Goal: Task Accomplishment & Management: Complete application form

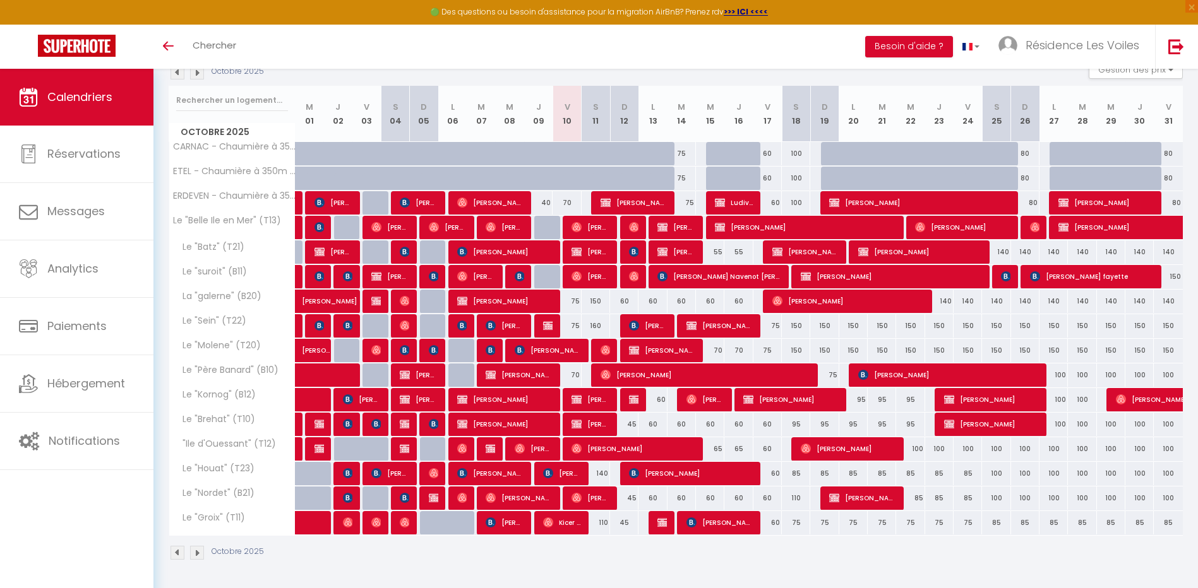
scroll to position [146, 0]
click at [199, 75] on img at bounding box center [197, 73] width 14 height 14
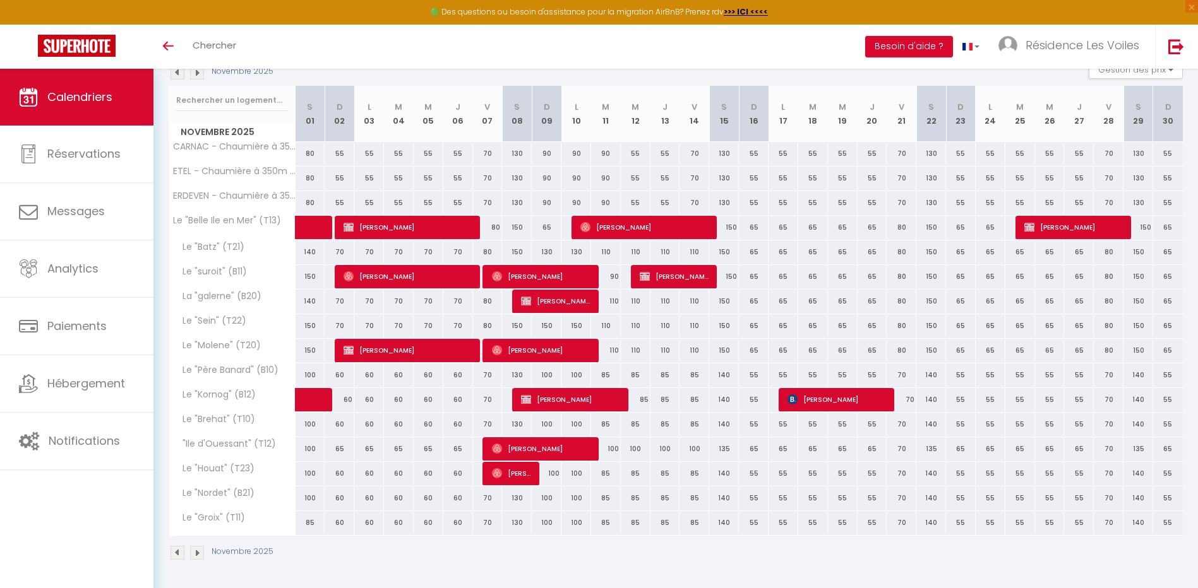
click at [174, 74] on img at bounding box center [177, 73] width 14 height 14
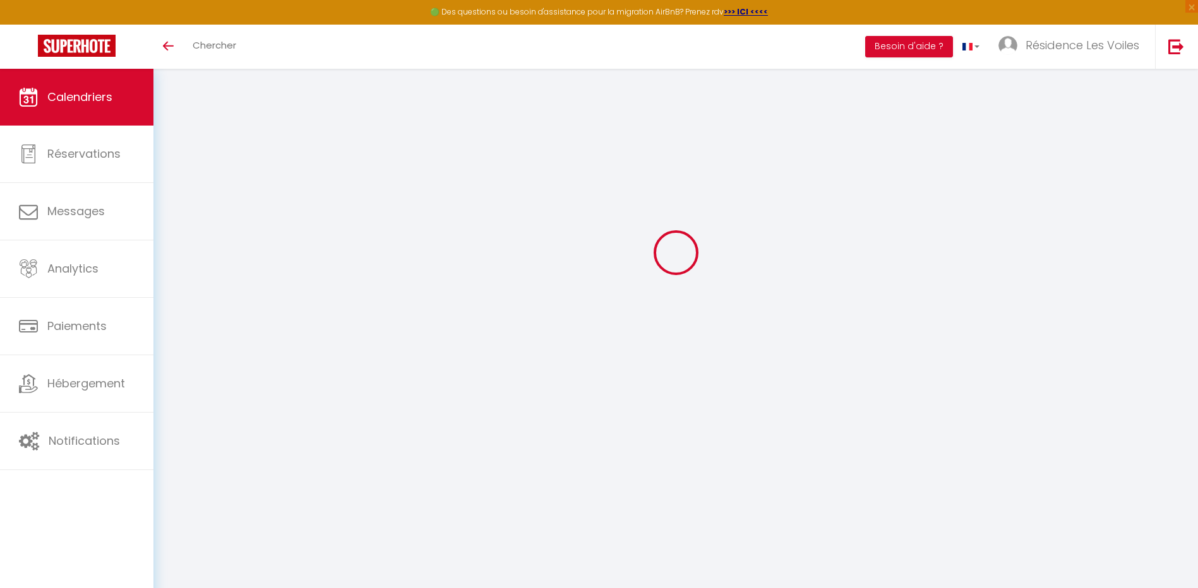
select select "0"
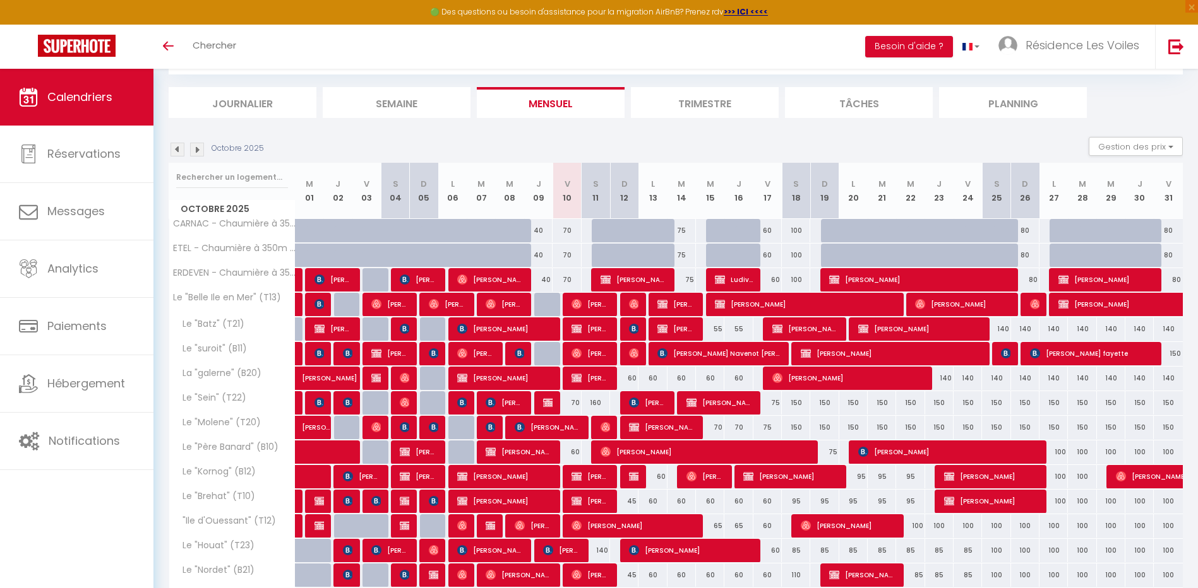
scroll to position [146, 0]
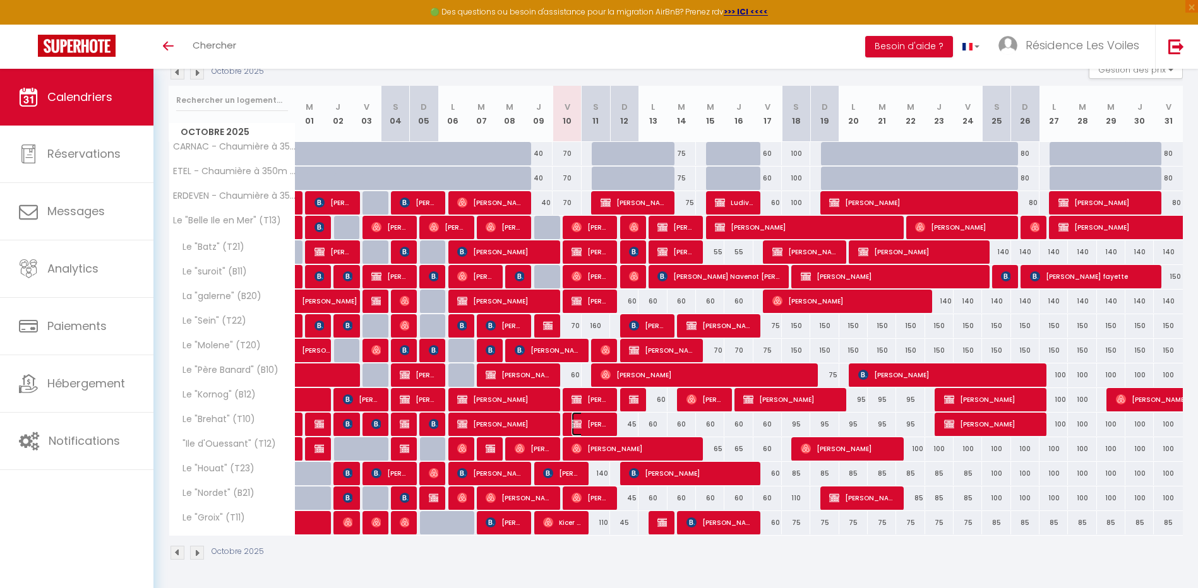
click at [588, 421] on span "[PERSON_NAME]" at bounding box center [590, 424] width 38 height 24
select select "KO"
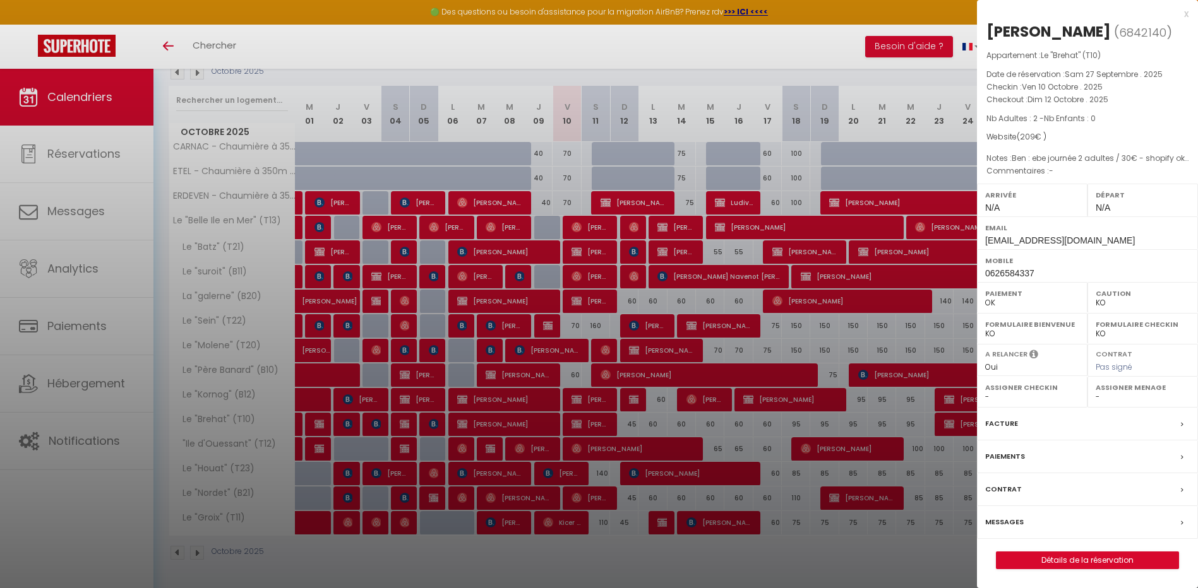
drag, startPoint x: 749, startPoint y: 378, endPoint x: 205, endPoint y: 82, distance: 619.0
click at [749, 378] on div at bounding box center [599, 294] width 1198 height 588
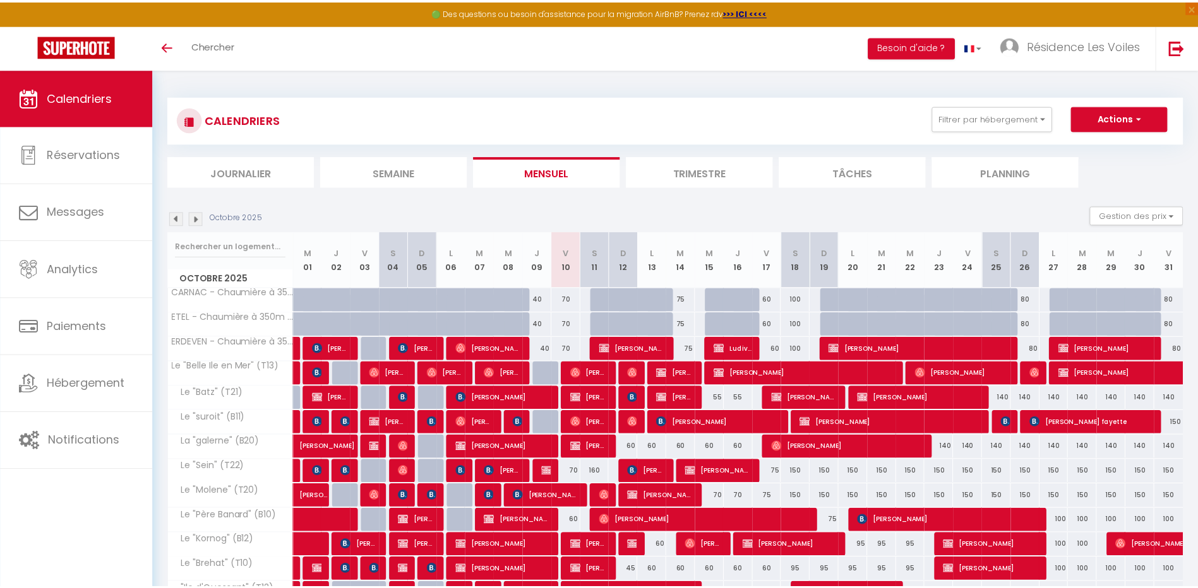
scroll to position [146, 0]
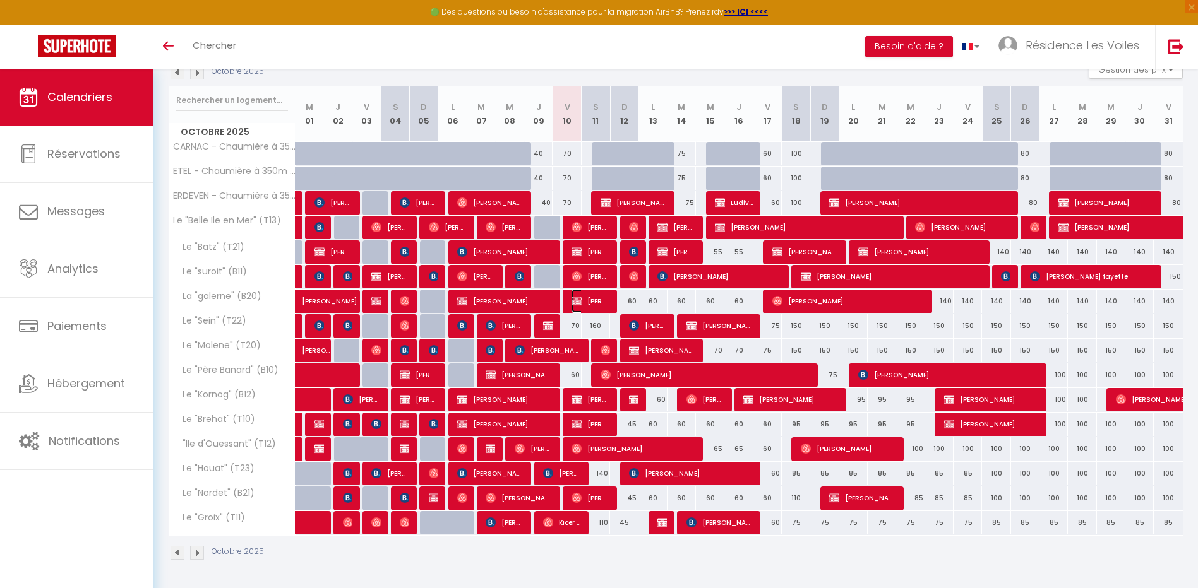
click at [587, 304] on span "[PERSON_NAME]" at bounding box center [590, 301] width 38 height 24
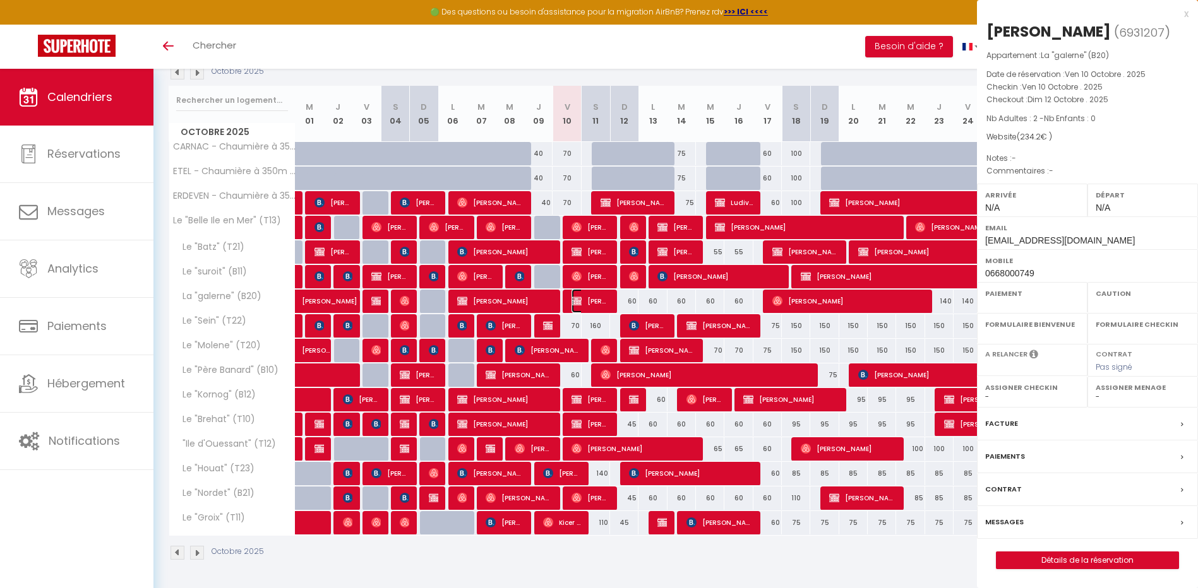
select select "OK"
select select "KO"
select select "0"
select select "1"
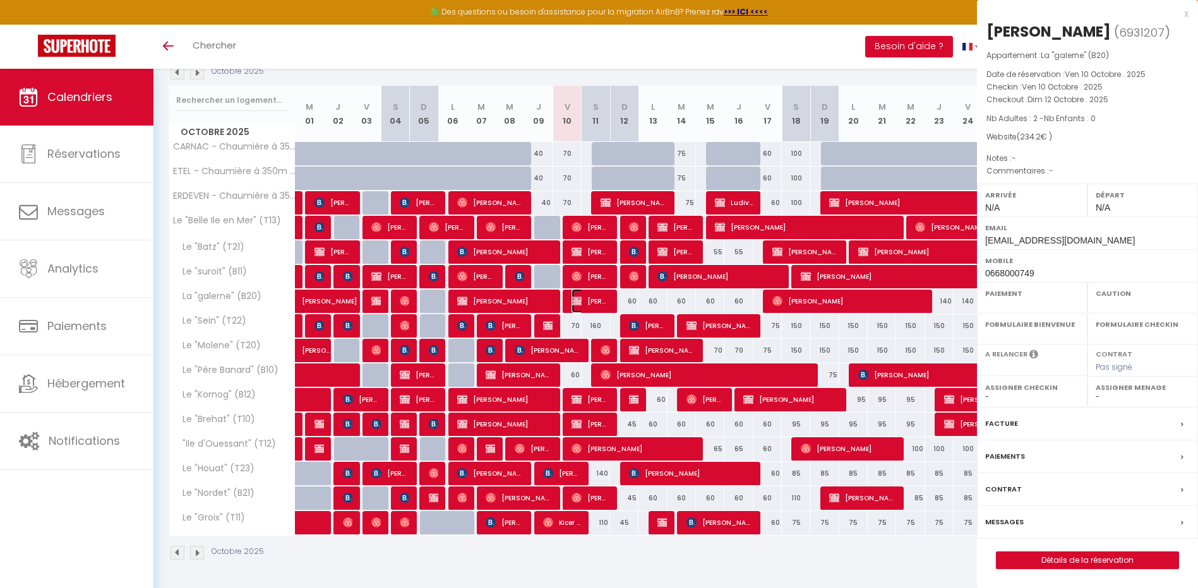
select select
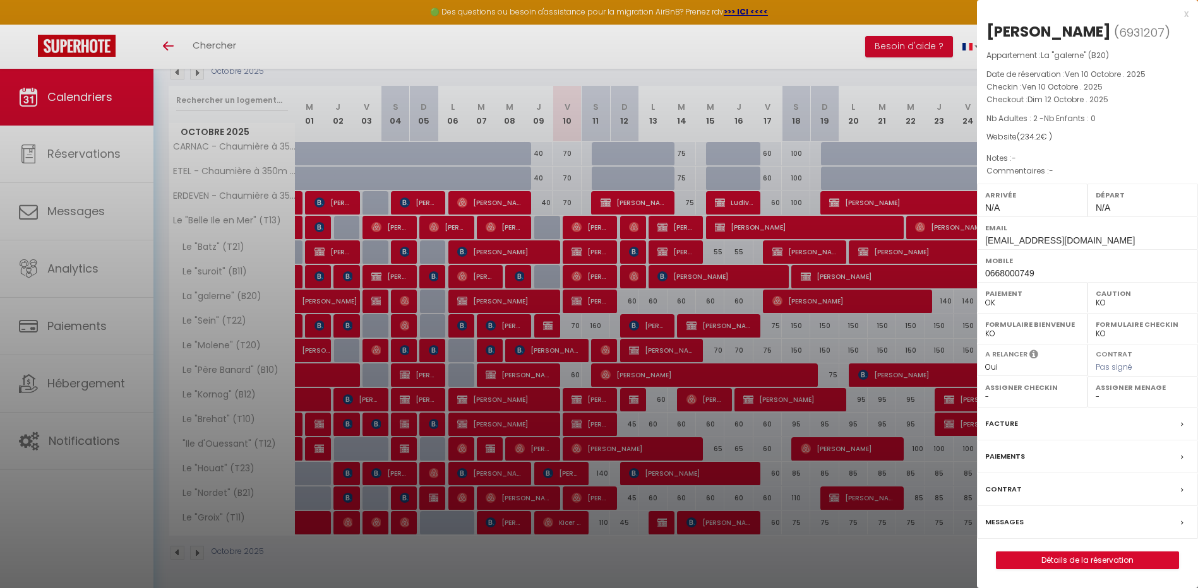
click at [578, 365] on div at bounding box center [599, 294] width 1198 height 588
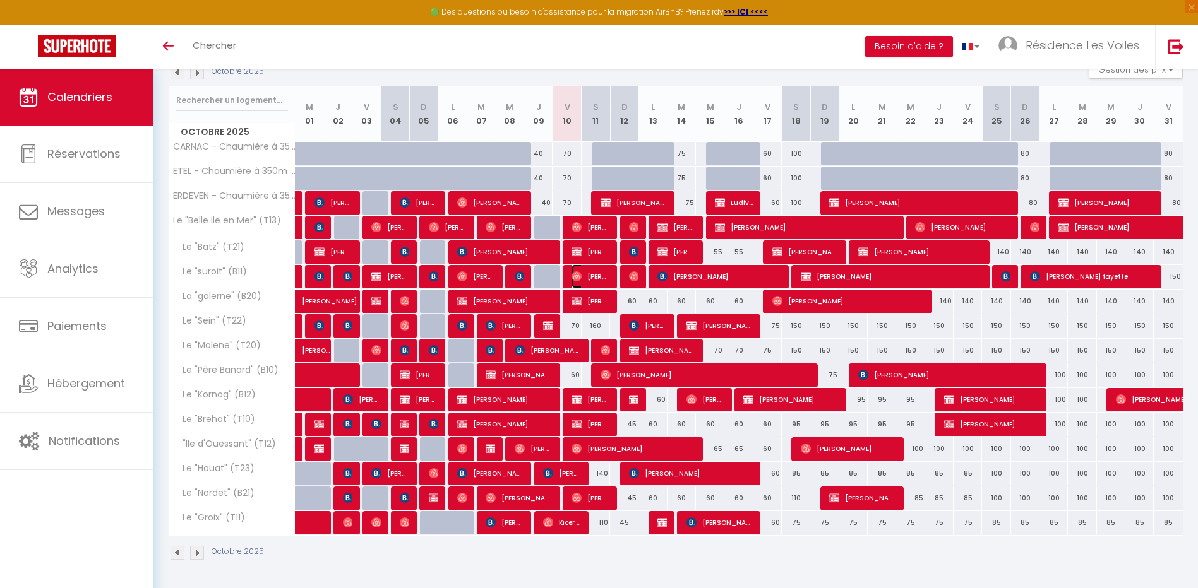
drag, startPoint x: 596, startPoint y: 269, endPoint x: 605, endPoint y: 287, distance: 19.8
click at [596, 270] on span "[PERSON_NAME]" at bounding box center [590, 277] width 38 height 24
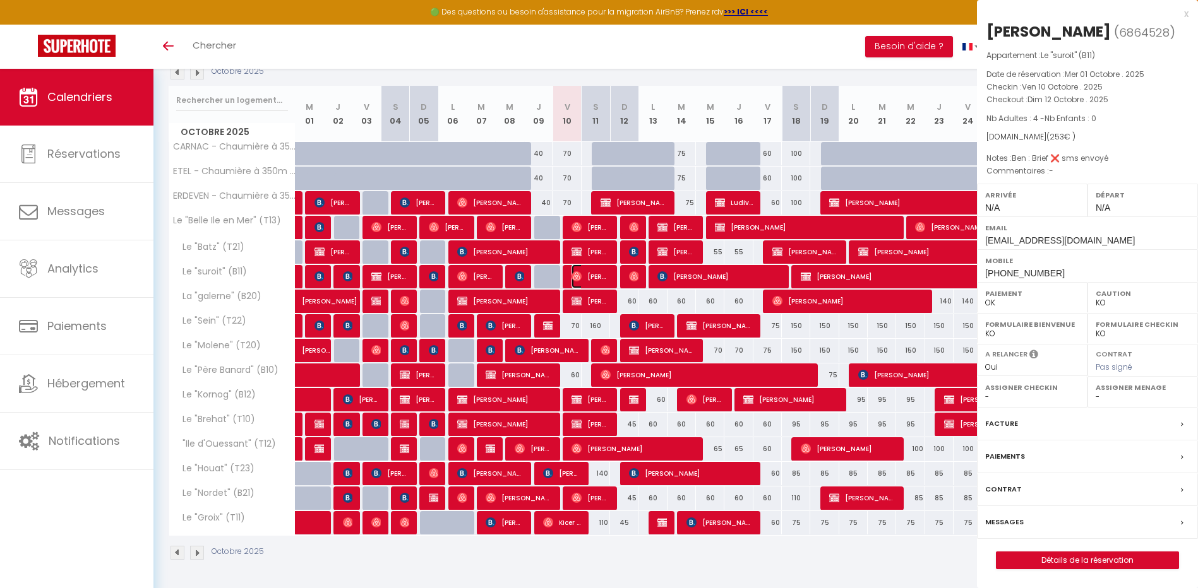
select select "OK"
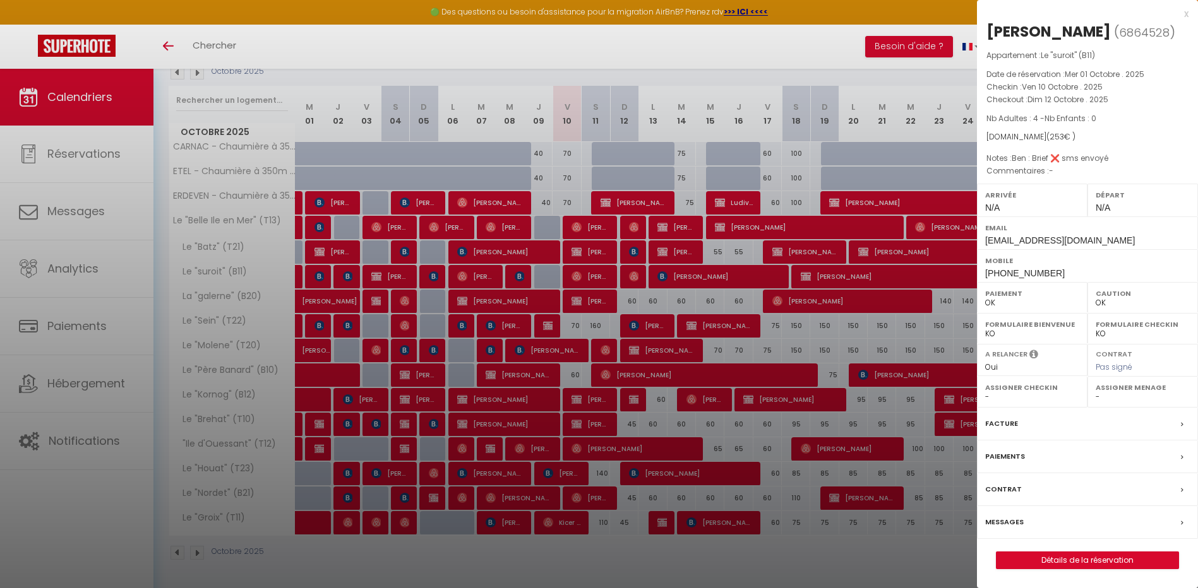
click at [1023, 538] on div "Messages" at bounding box center [1087, 522] width 221 height 33
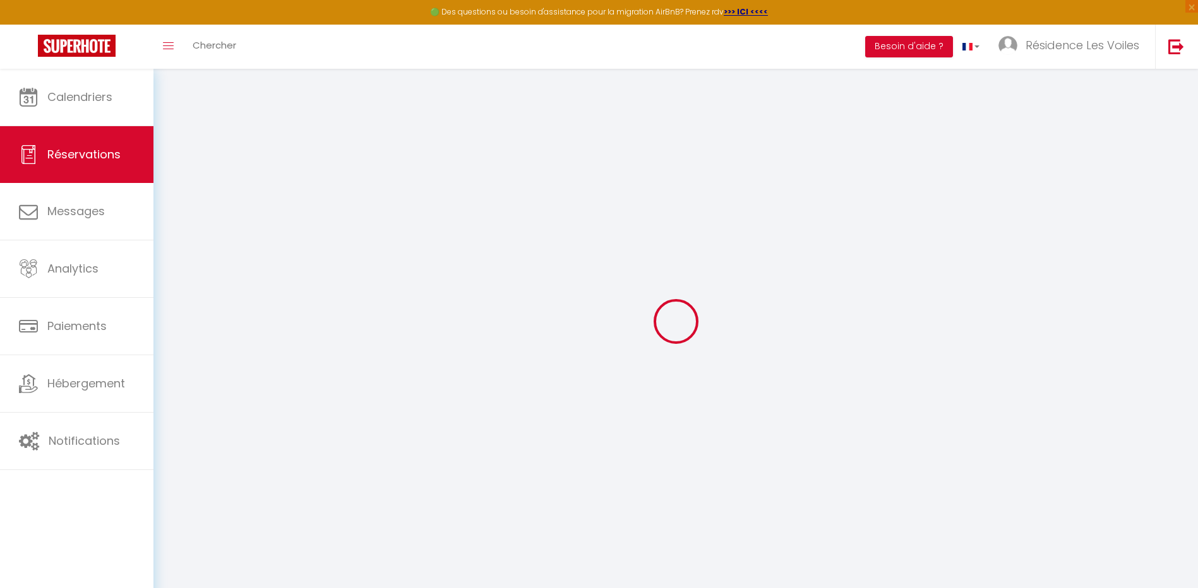
select select
checkbox input "false"
type textarea "Ben : Brief ❌ sms envoyé"
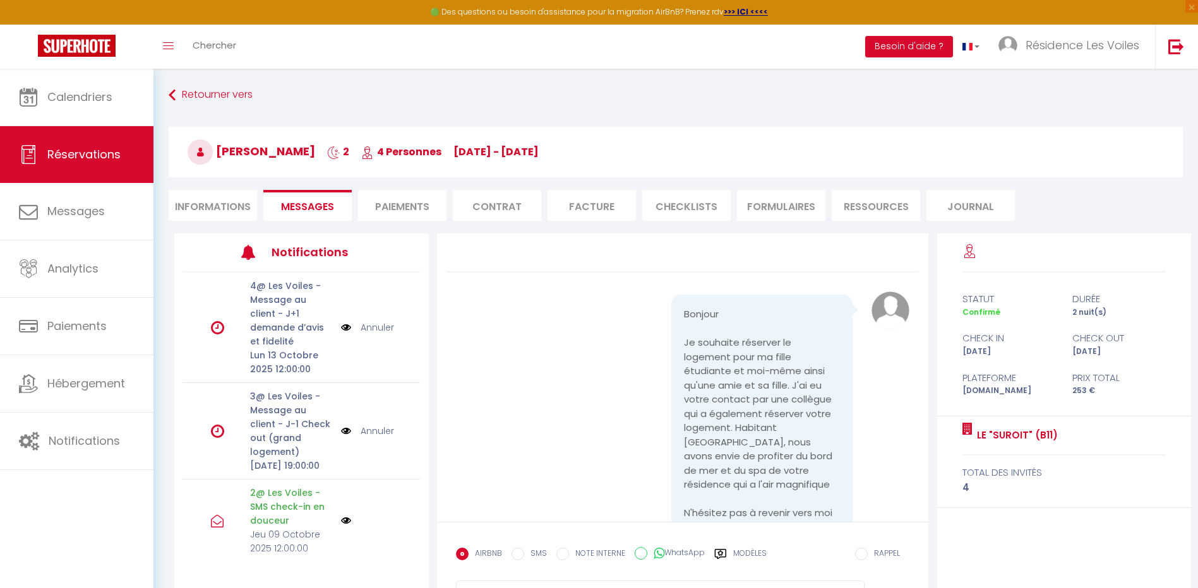
scroll to position [1874, 0]
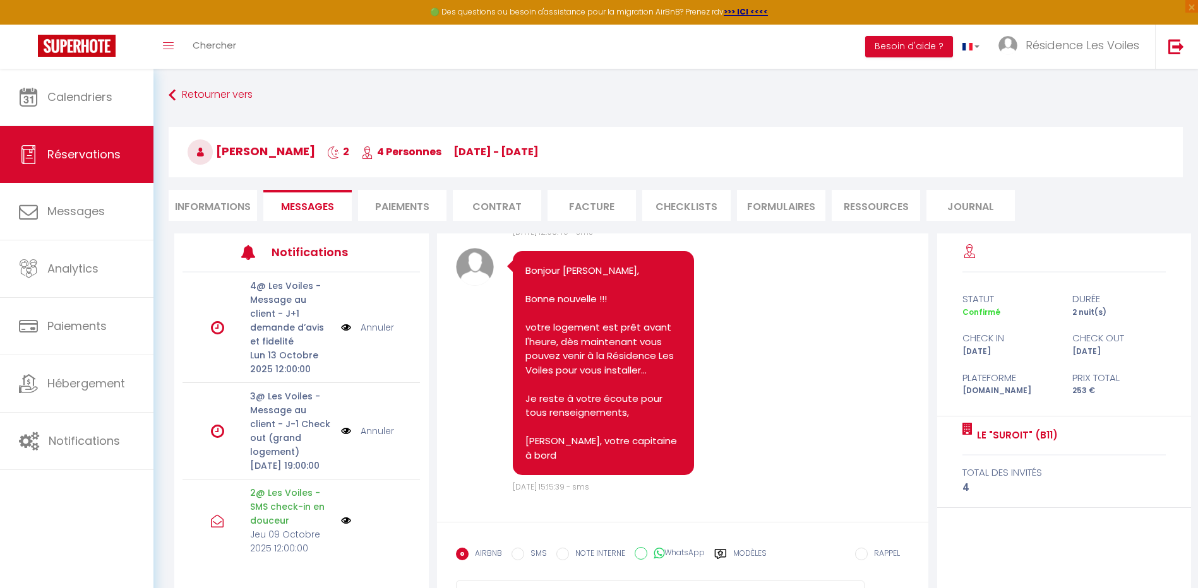
click at [196, 195] on li "Informations" at bounding box center [213, 205] width 88 height 31
select select
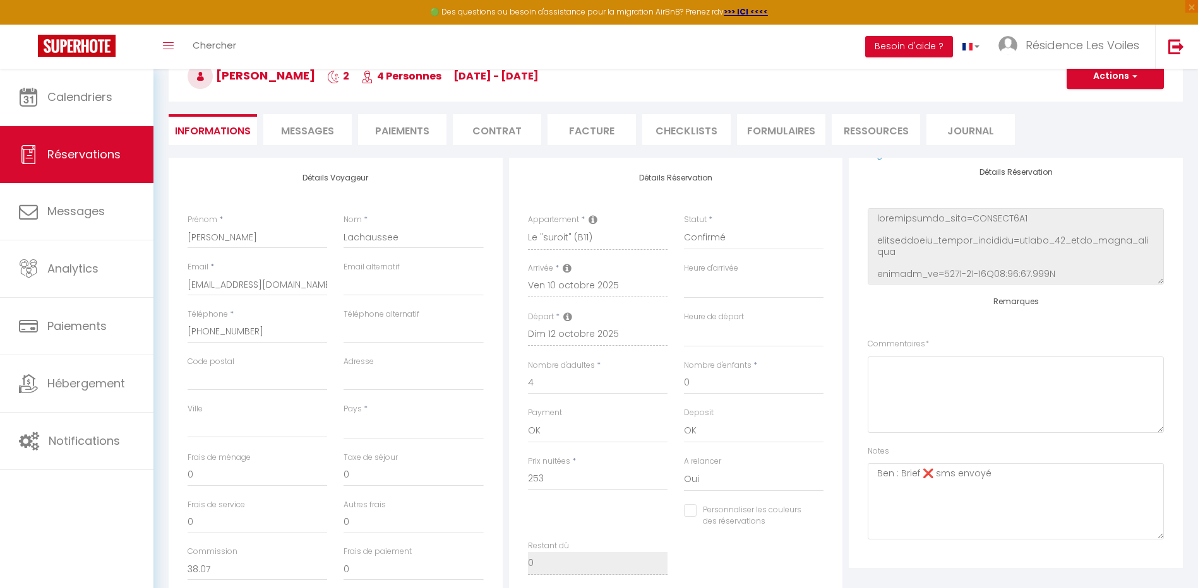
scroll to position [105, 0]
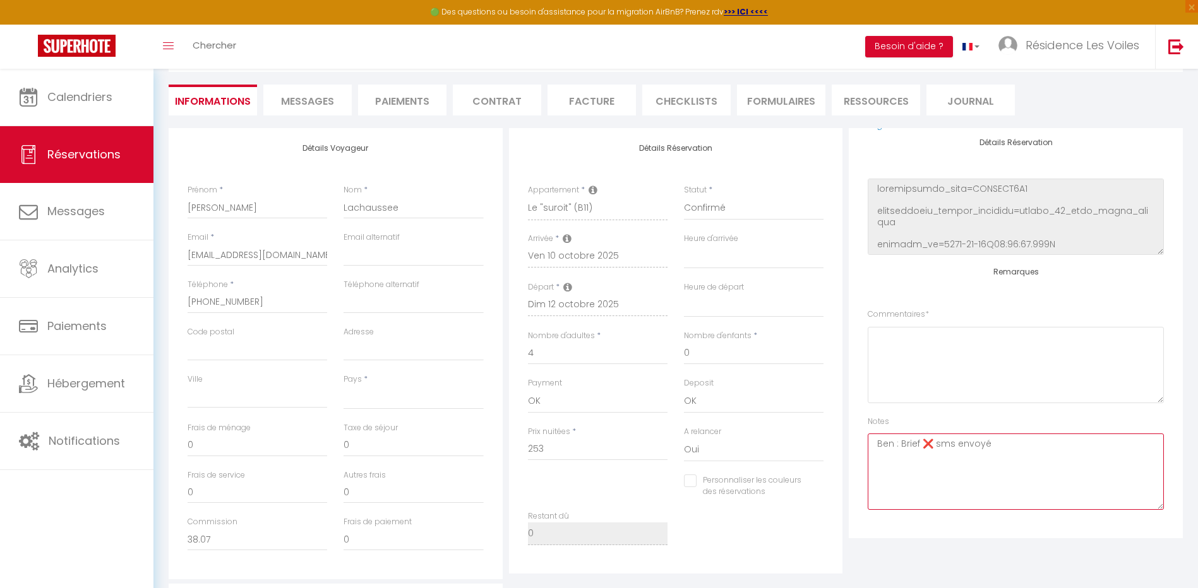
drag, startPoint x: 1003, startPoint y: 446, endPoint x: 897, endPoint y: 439, distance: 106.3
click at [897, 439] on textarea "Ben : Brief ❌ sms envoyé" at bounding box center [1016, 472] width 296 height 76
click at [929, 445] on textarea "Ben : Brief ok" at bounding box center [1016, 472] width 296 height 76
type textarea "Ben : ebe journée 2 adultes + ebe illimité 2 adultes / 90€ - shop Brief ok"
select select
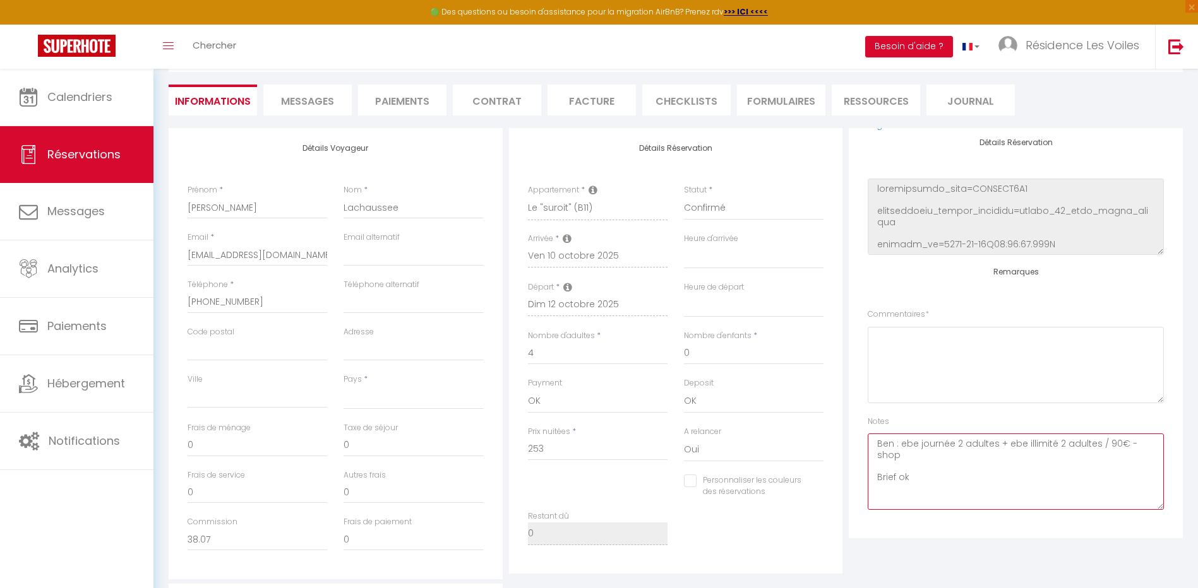
select select
checkbox input "false"
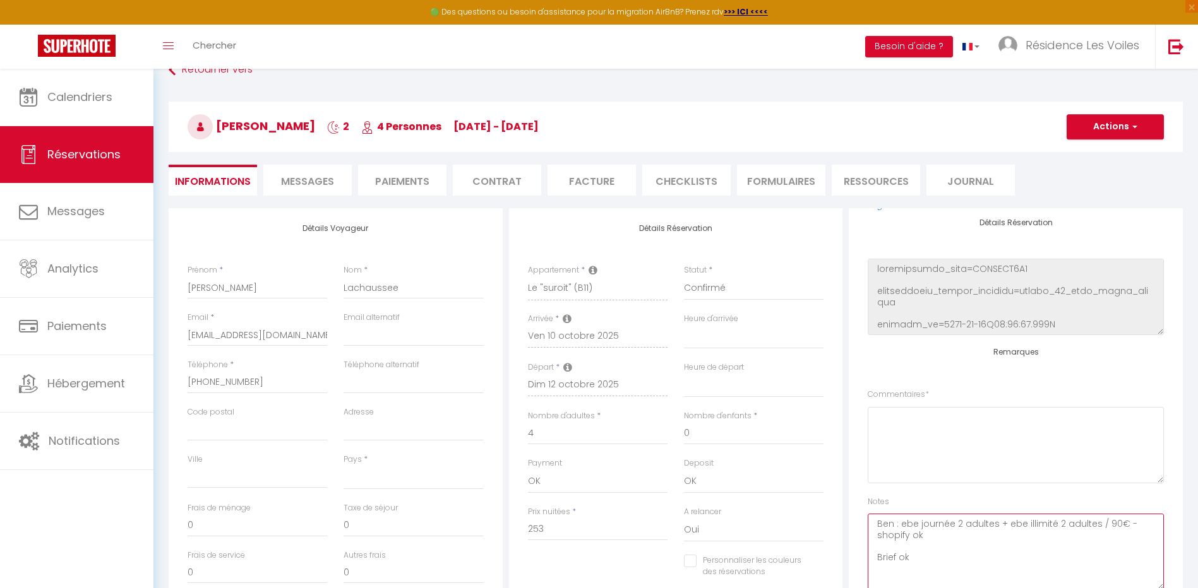
scroll to position [0, 0]
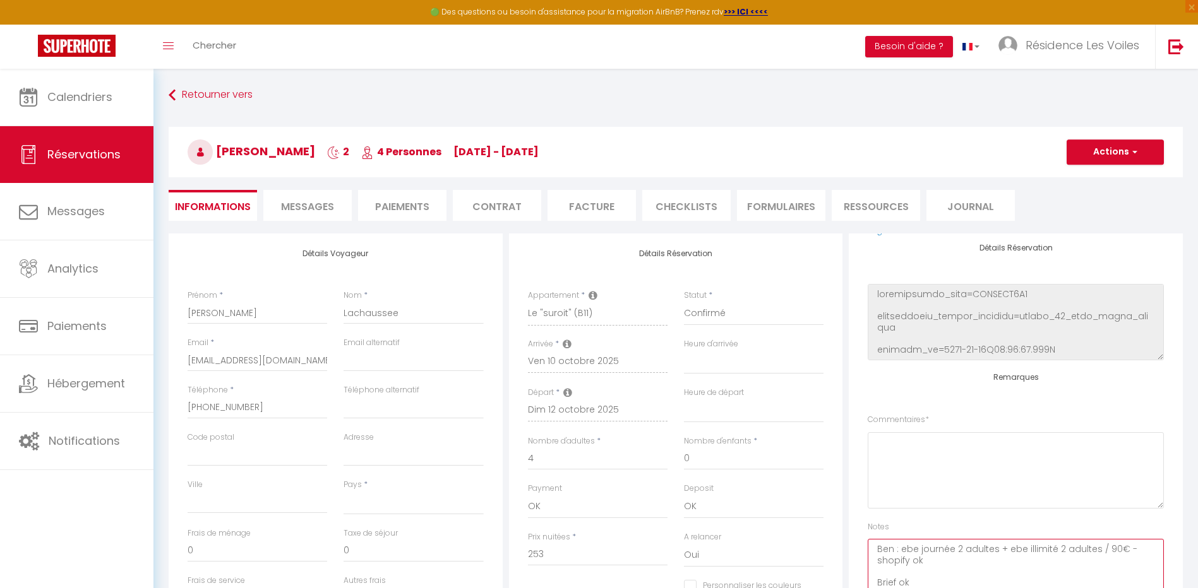
type textarea "Ben : ebe journée 2 adultes + ebe illimité 2 adultes / 90€ - shopify ok Brief ok"
click at [1140, 154] on button "Actions" at bounding box center [1114, 152] width 97 height 25
click at [1102, 181] on link "Enregistrer" at bounding box center [1103, 180] width 100 height 16
select select "not_cancelled"
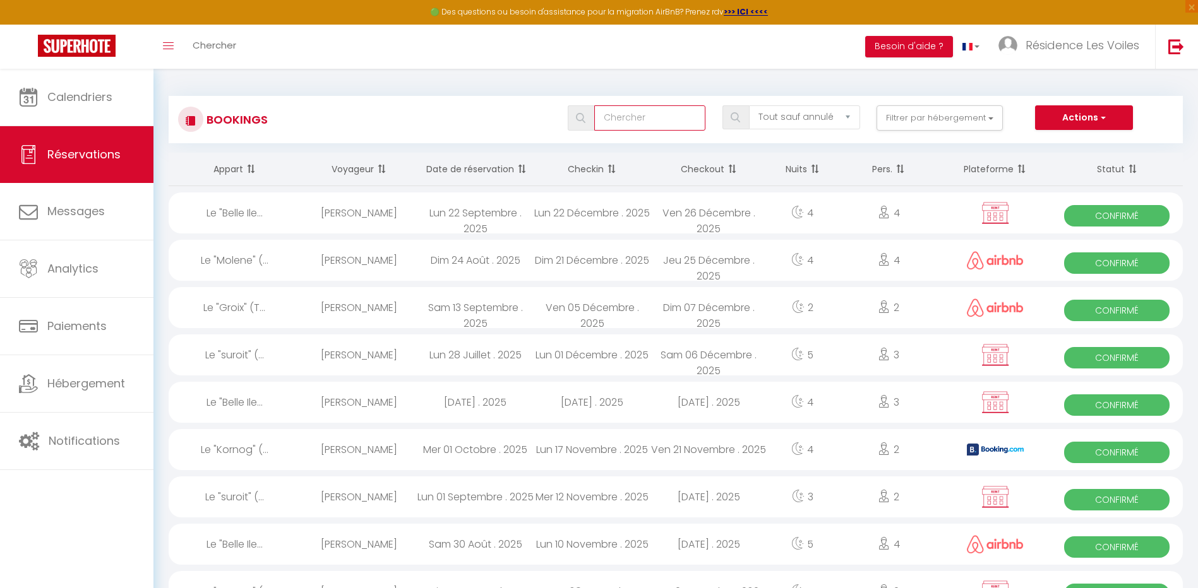
click at [629, 116] on input "text" at bounding box center [650, 117] width 112 height 25
type input "Artus"
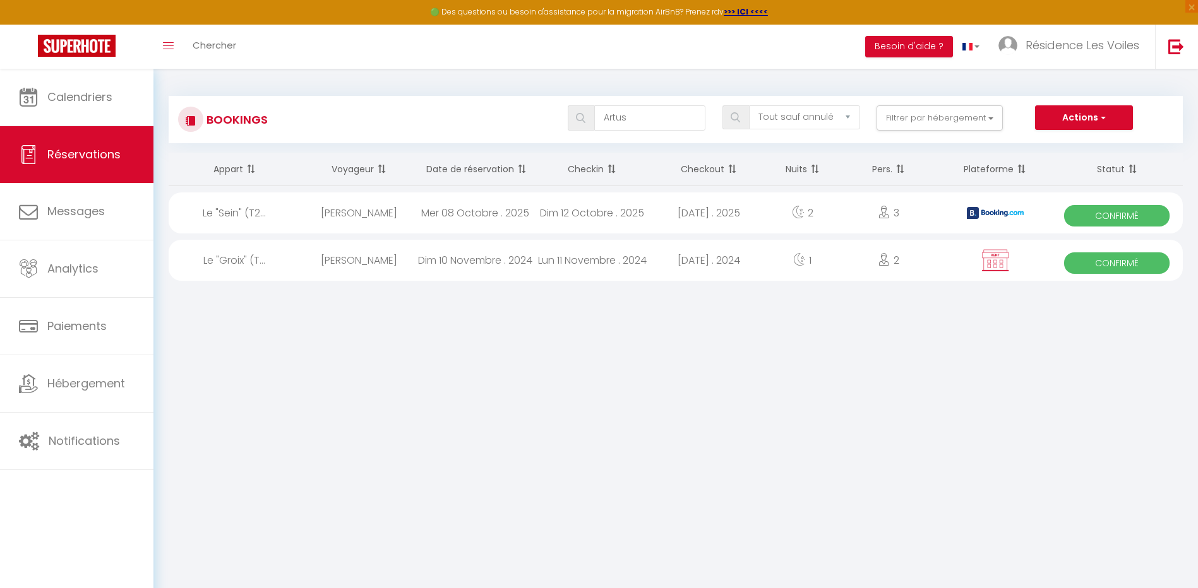
click at [367, 217] on div "[PERSON_NAME]" at bounding box center [359, 213] width 117 height 41
select select "OK"
select select "KO"
select select "0"
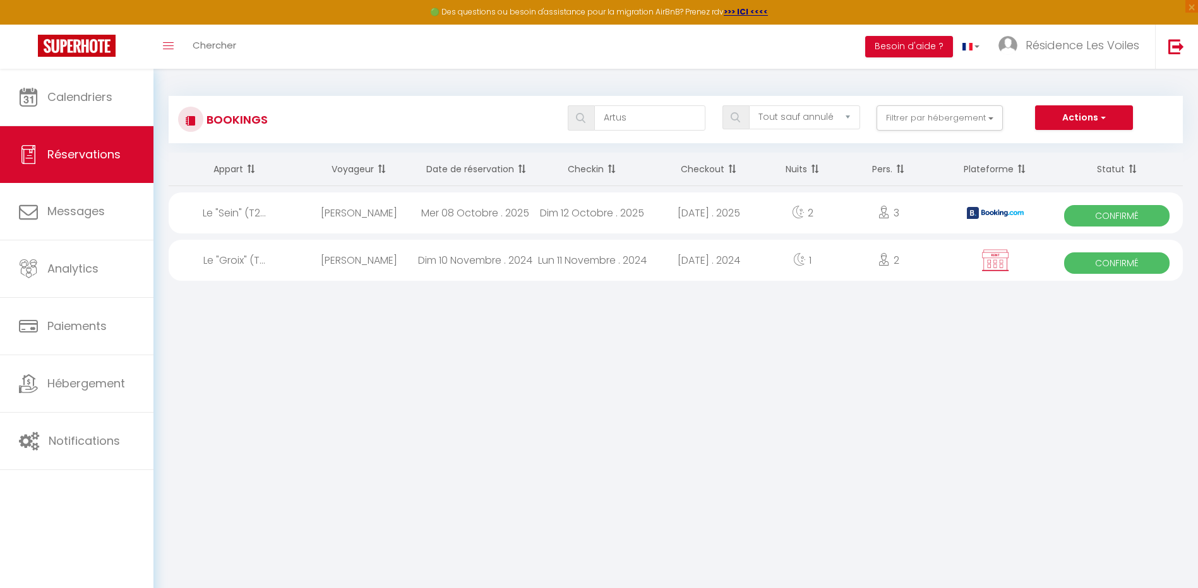
select select "1"
select select
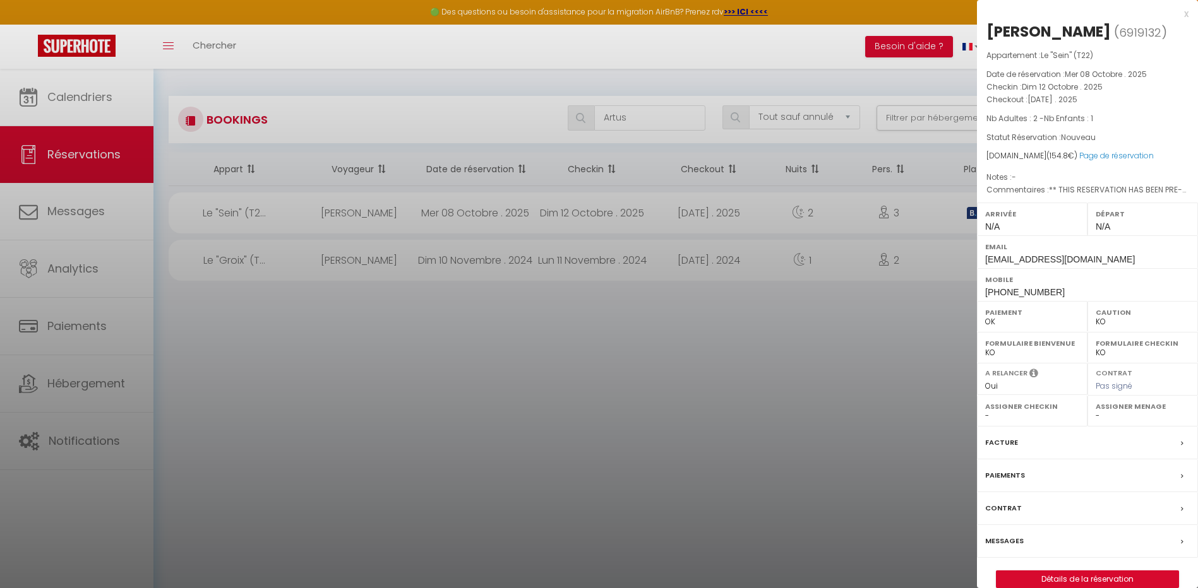
click at [1007, 543] on label "Messages" at bounding box center [1004, 541] width 39 height 13
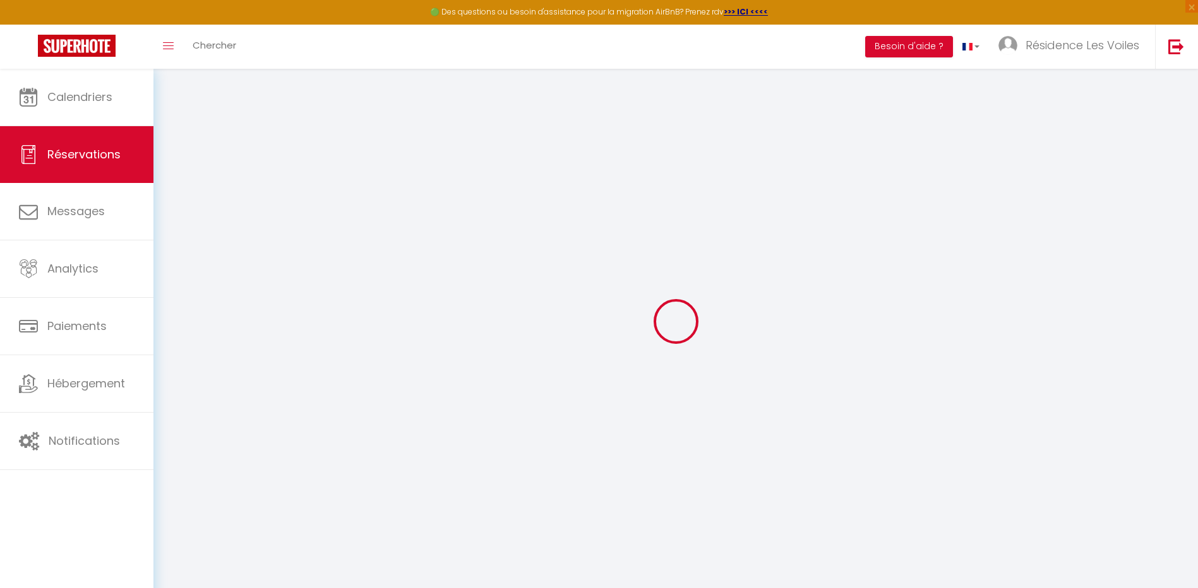
type input "Alice"
type input "Artus"
type input "aartus.471255@guest.booking.com"
type input "+33637060050"
select select "FR"
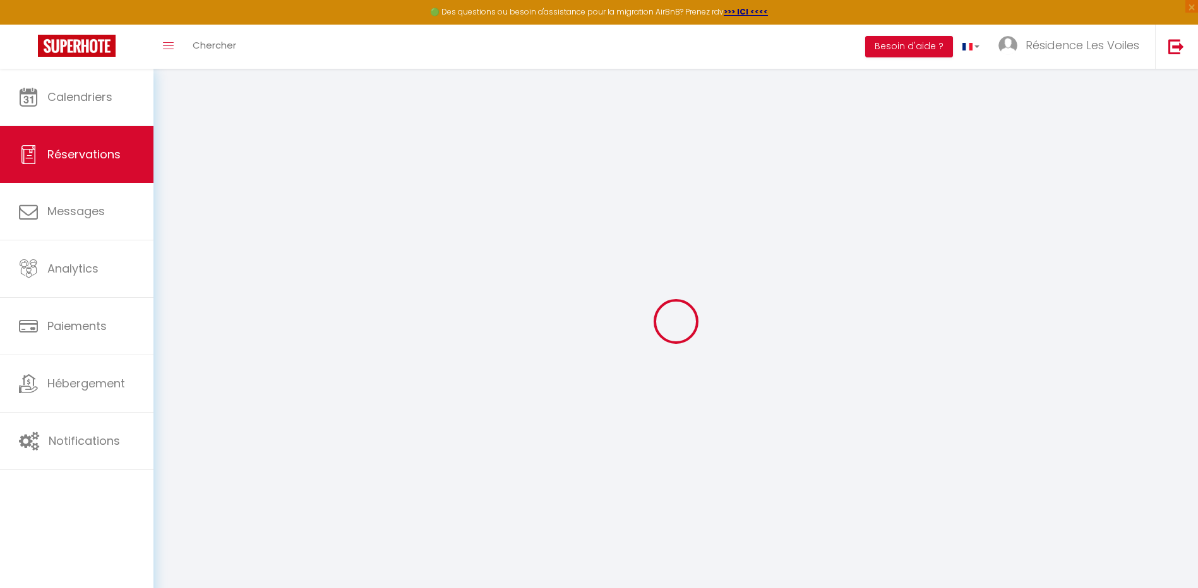
type input "25.5"
type input "2.1"
select select "22340"
select select "1"
select select
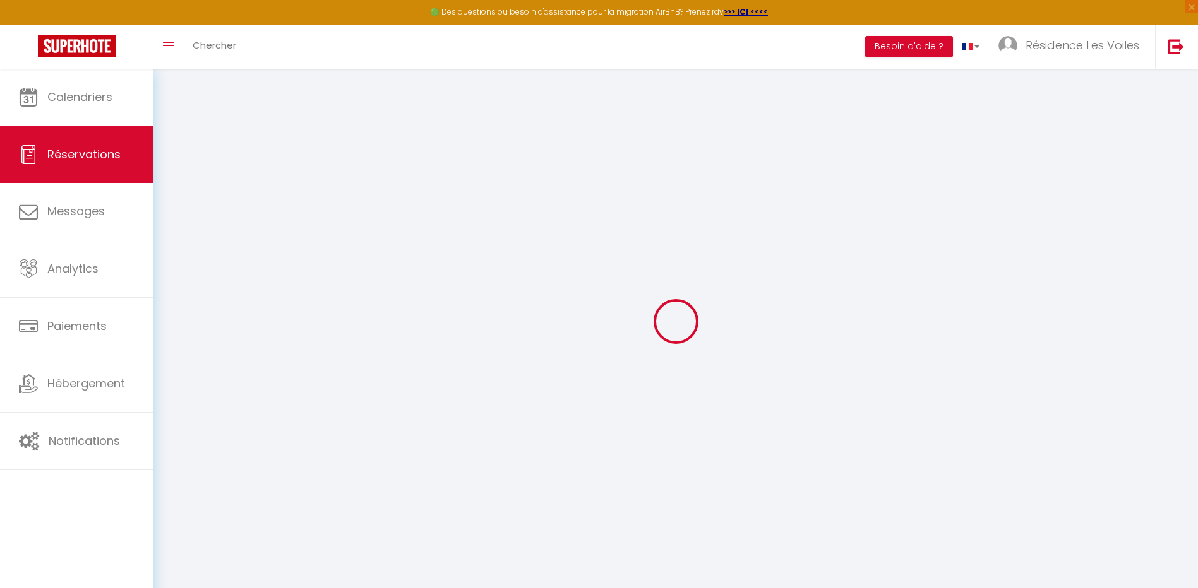
select select
type input "2"
type input "1"
select select "12"
select select
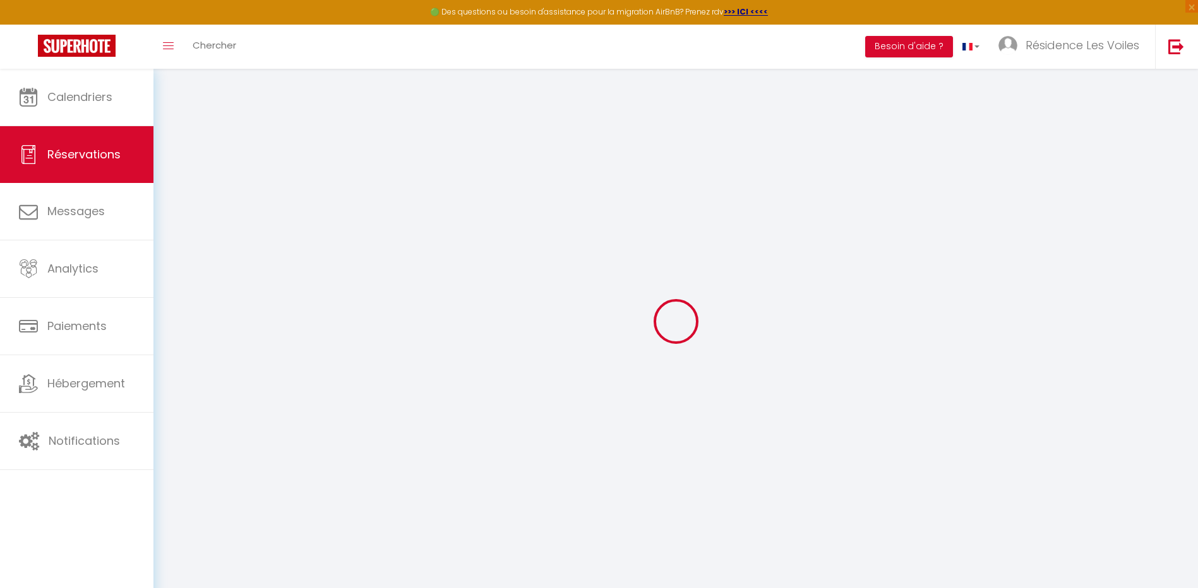
select select "2"
type input "0"
select select
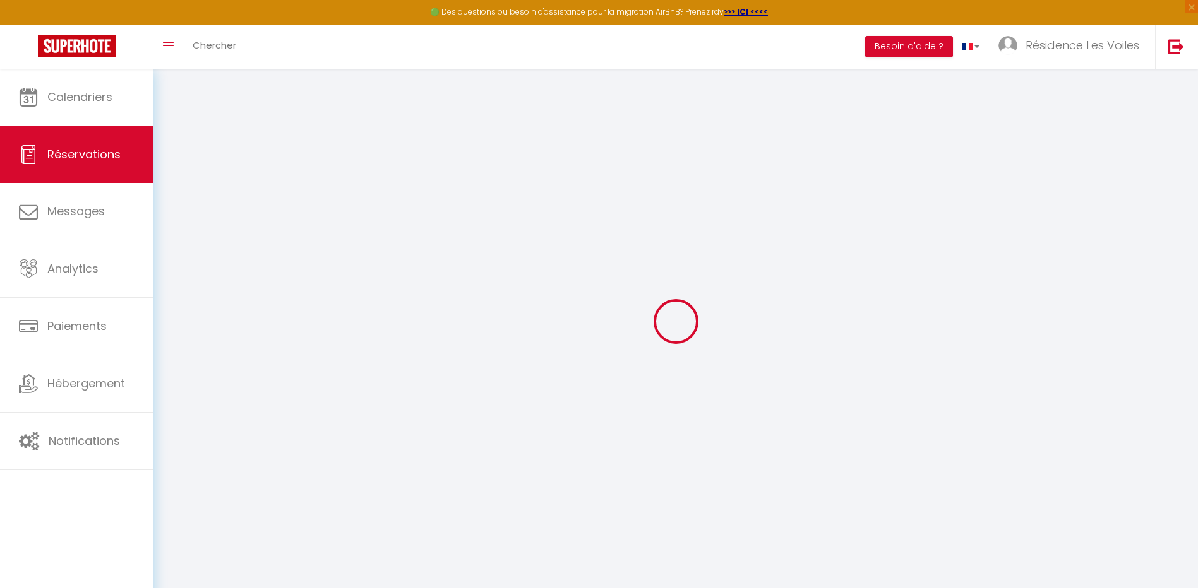
select select
select select "14"
select select
checkbox input "false"
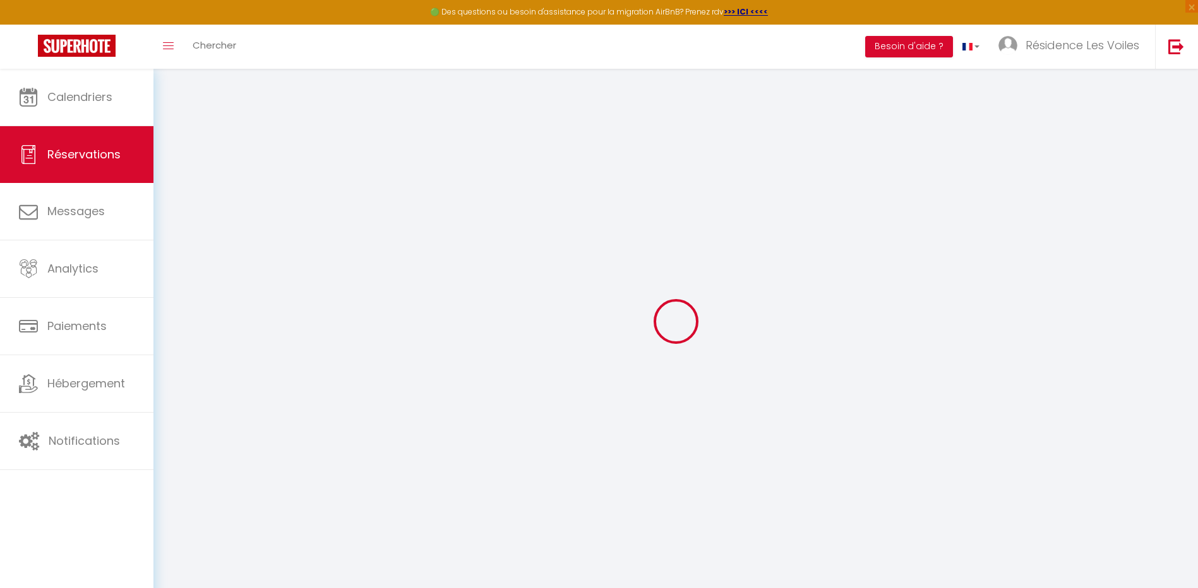
select select
checkbox input "false"
type textarea "** THIS RESERVATION HAS BEEN PRE-PAID ** Reservation has a cancellation grace p…"
type input "4.8"
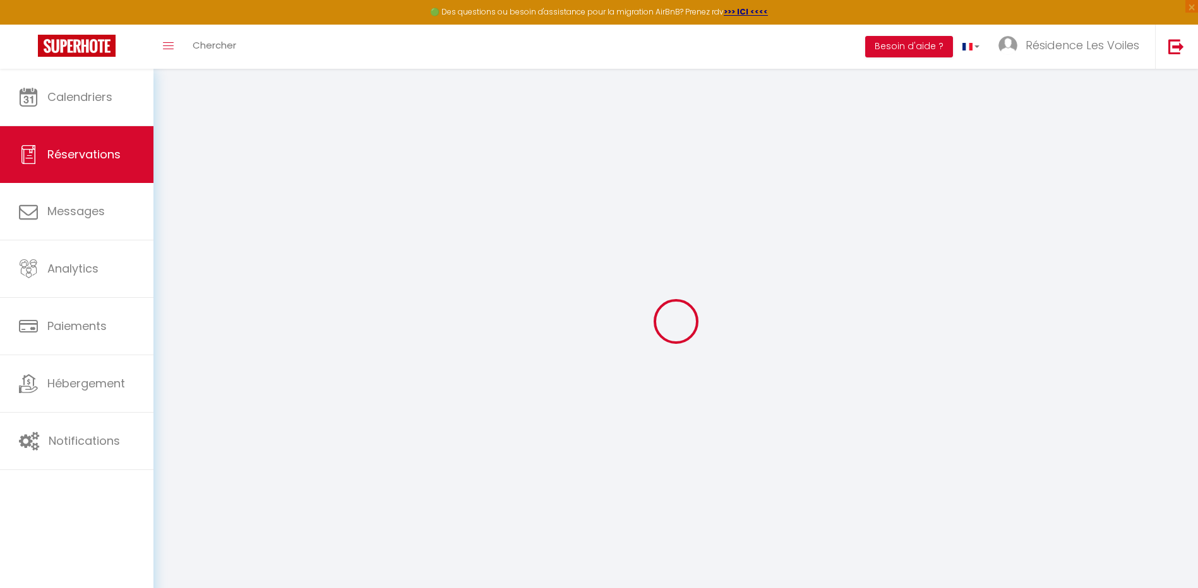
select select
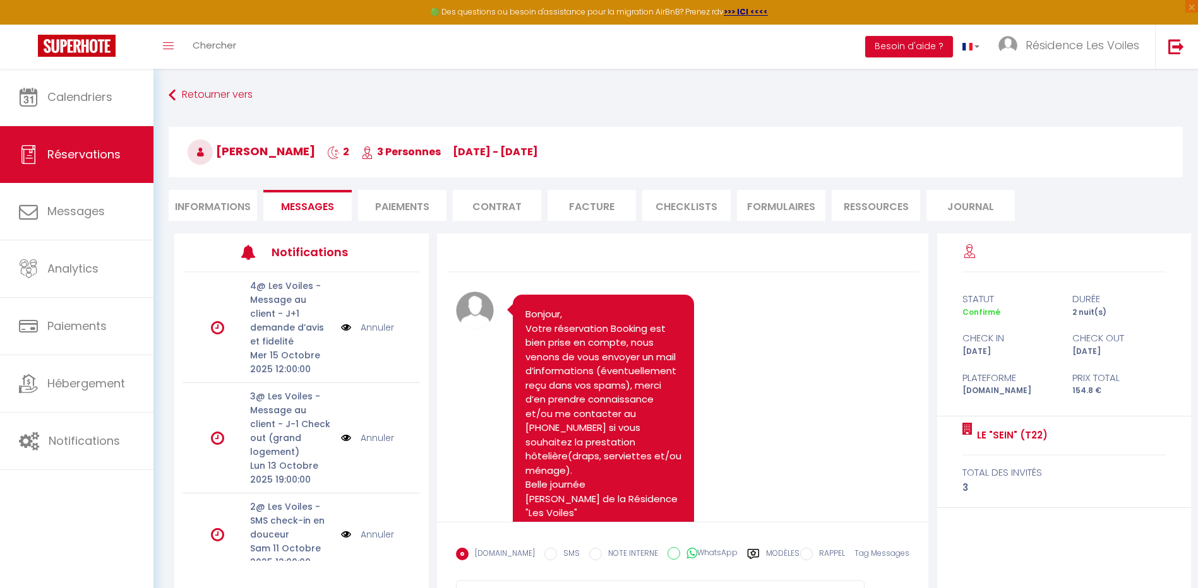
scroll to position [931, 0]
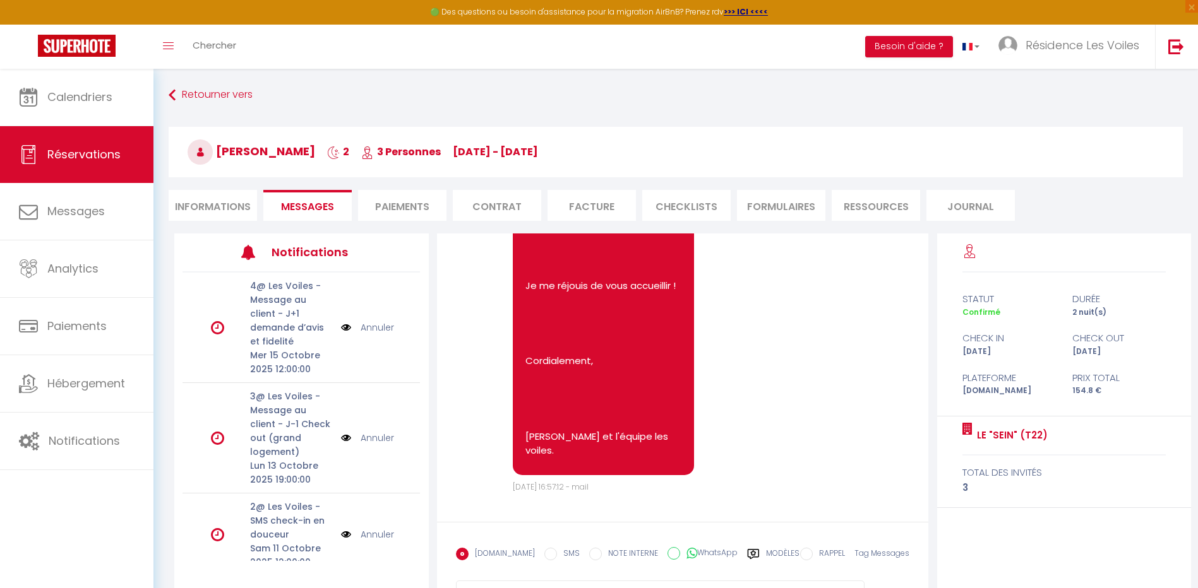
select select
drag, startPoint x: 215, startPoint y: 209, endPoint x: 255, endPoint y: 217, distance: 40.5
click at [215, 208] on li "Informations" at bounding box center [213, 205] width 88 height 31
select select
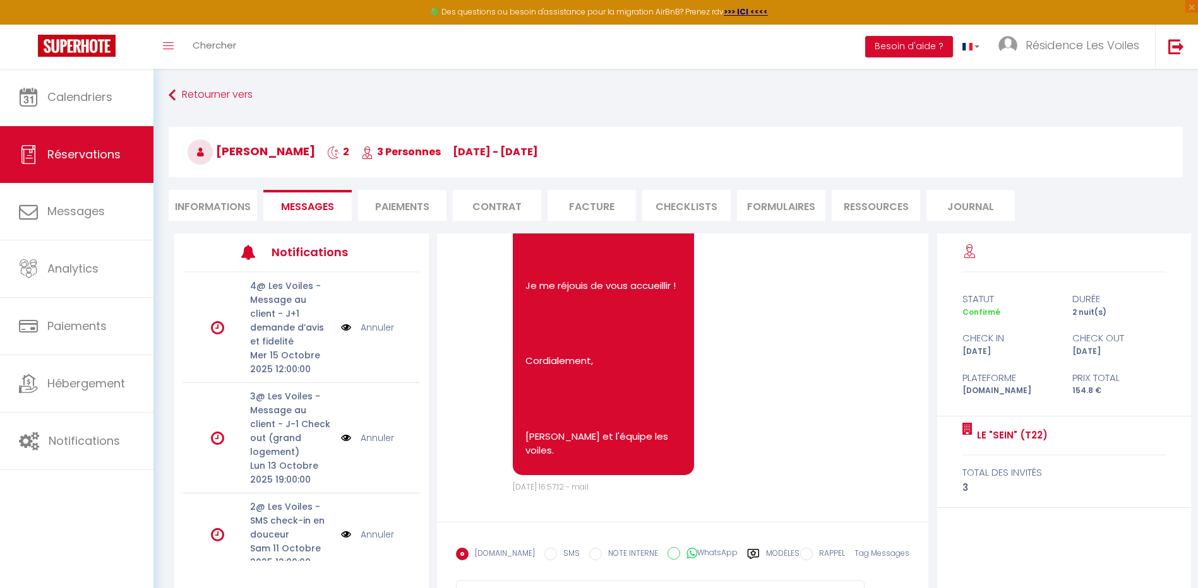
select select
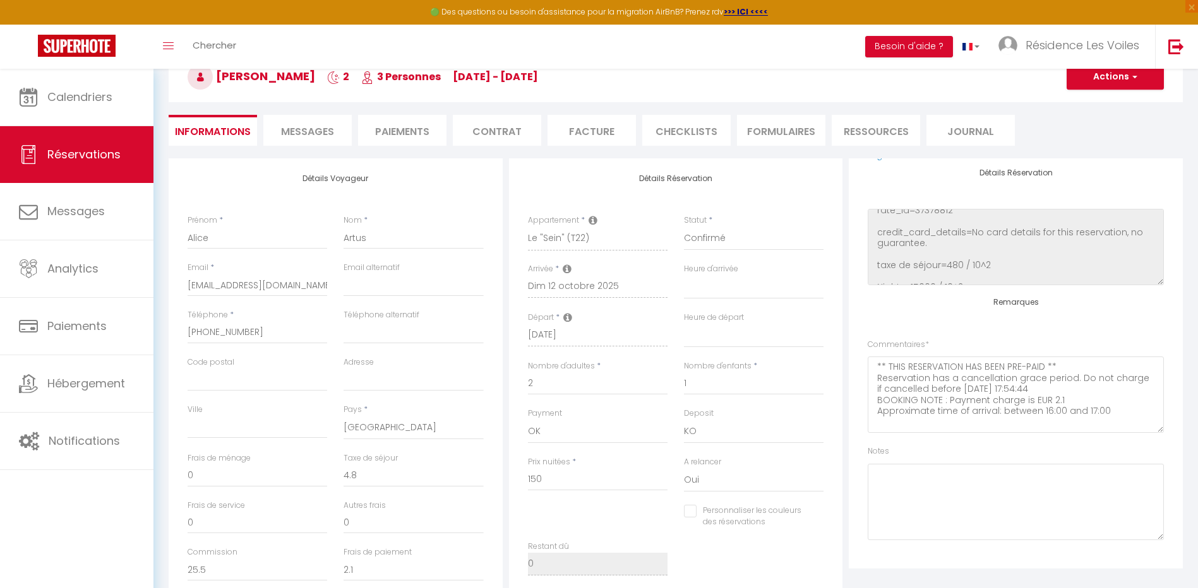
scroll to position [105, 0]
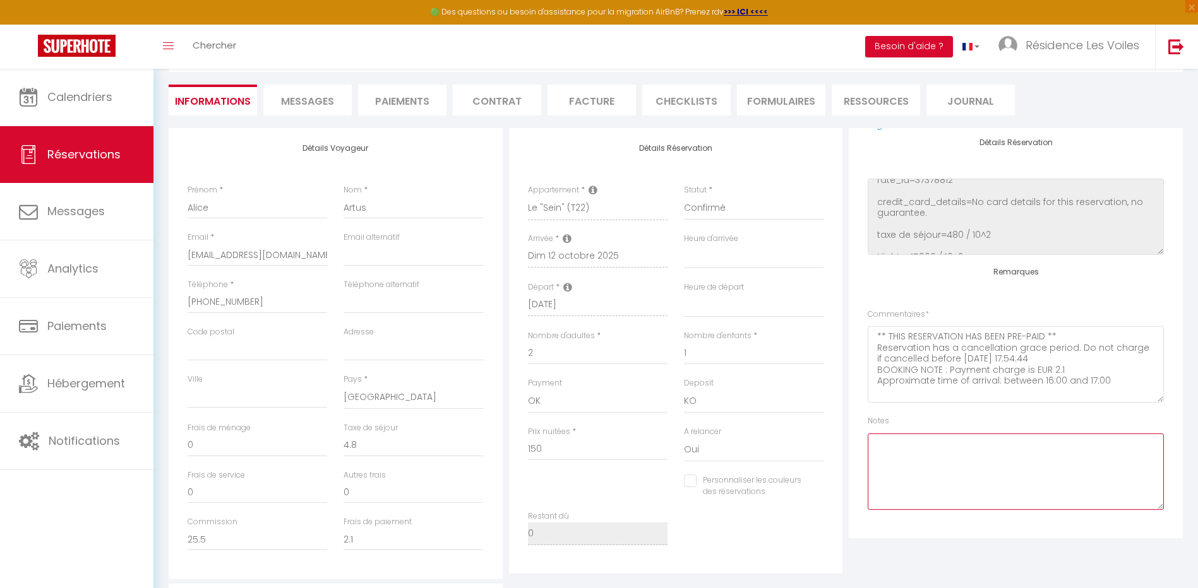
click at [923, 446] on textarea at bounding box center [1016, 472] width 296 height 76
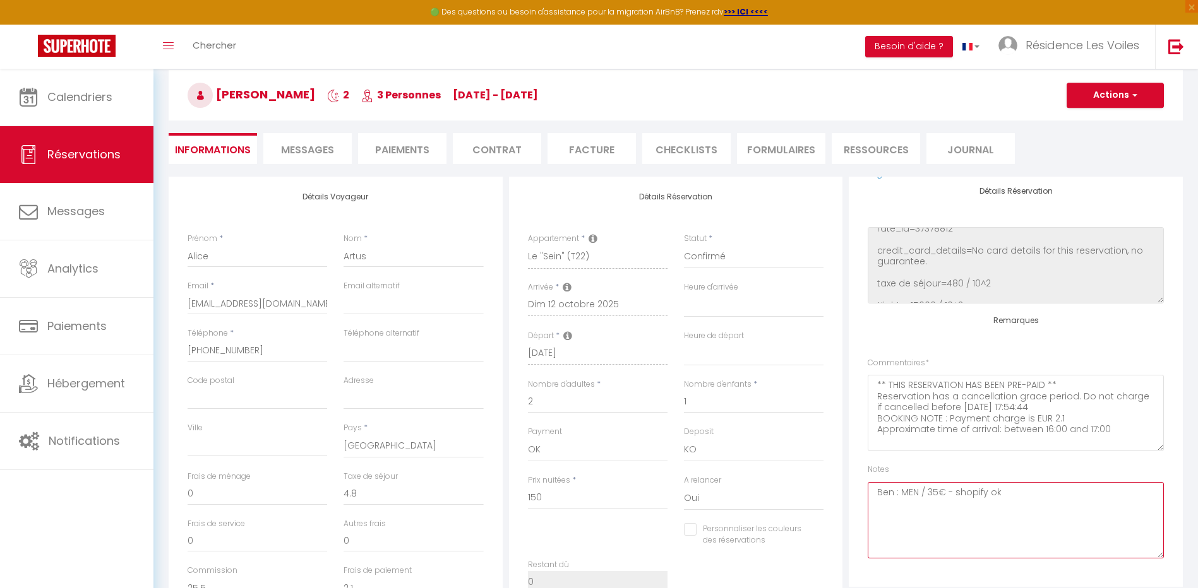
scroll to position [0, 0]
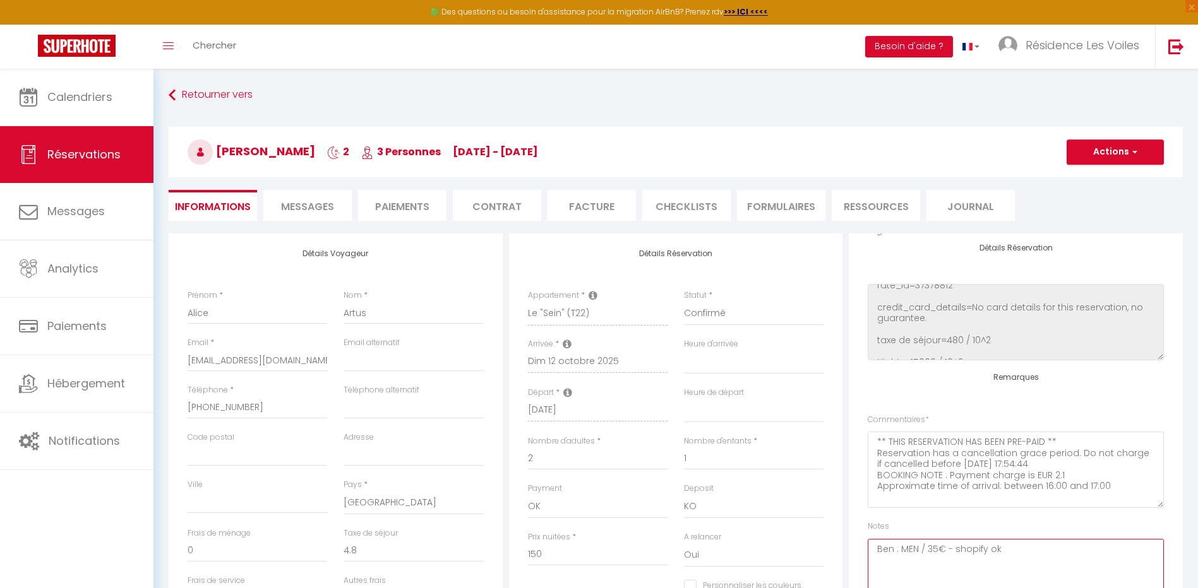
type textarea "Ben : MEN / 35€ - shopify ok"
click at [1080, 151] on button "Actions" at bounding box center [1114, 152] width 97 height 25
click at [1079, 172] on link "Enregistrer" at bounding box center [1103, 180] width 100 height 16
select select "not_cancelled"
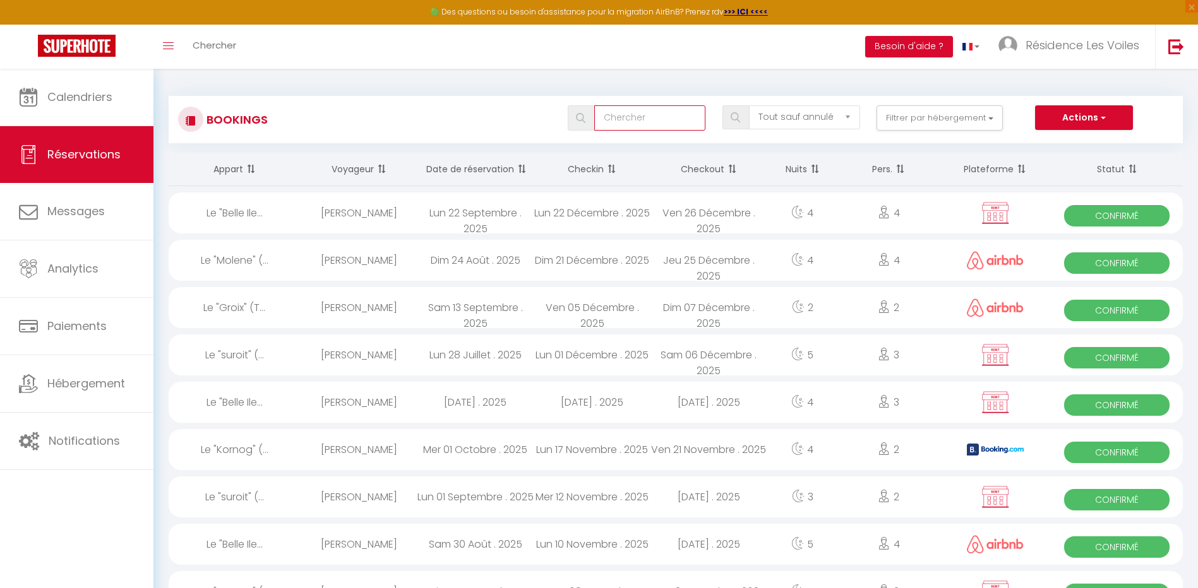
click at [677, 114] on input "text" at bounding box center [650, 117] width 112 height 25
type input "fillon"
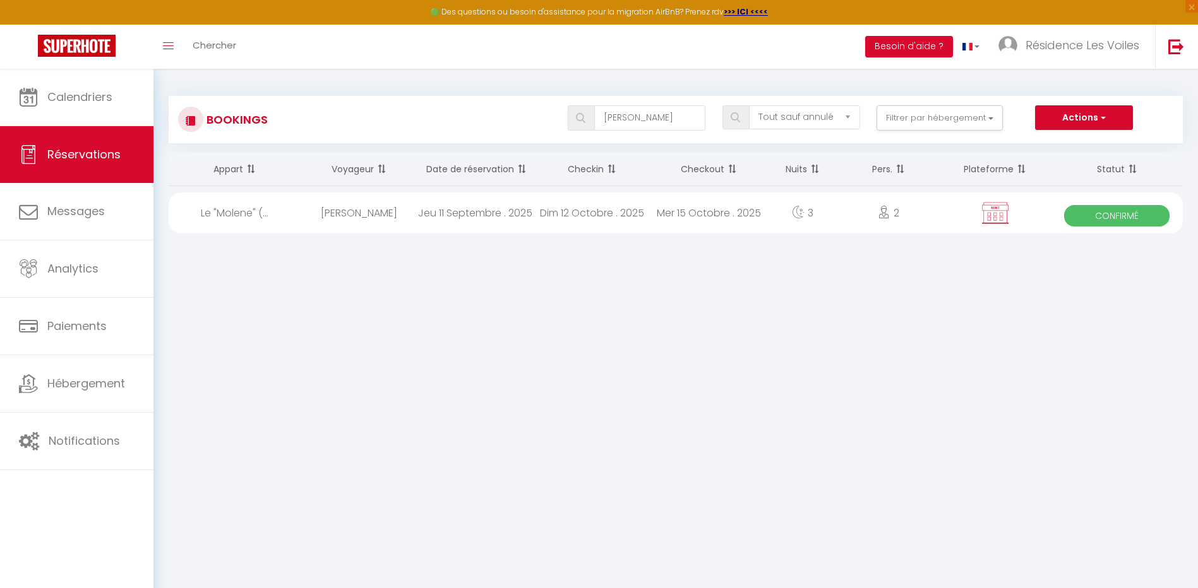
click at [506, 224] on div "Jeu 11 Septembre . 2025" at bounding box center [475, 213] width 117 height 41
select select "OK"
select select "KO"
select select "0"
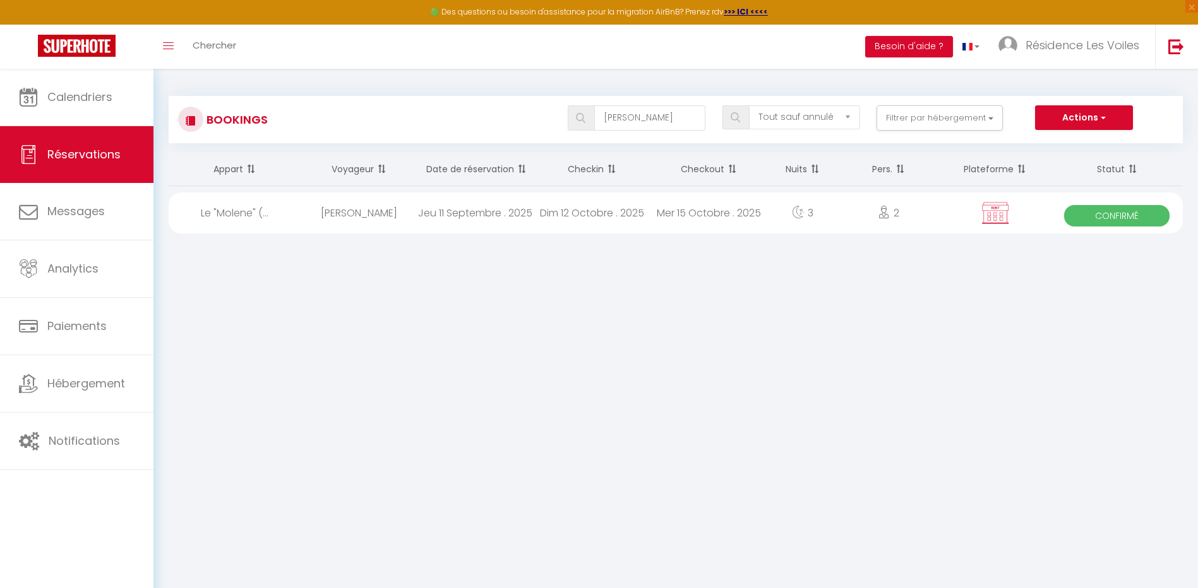
select select "1"
select select
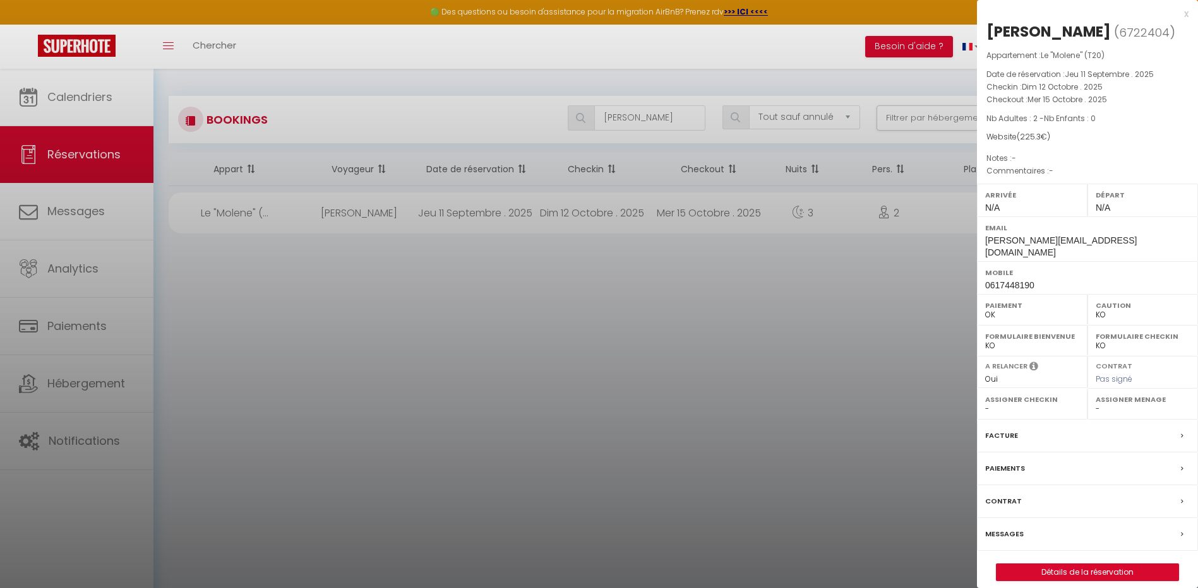
click at [1016, 528] on label "Messages" at bounding box center [1004, 534] width 39 height 13
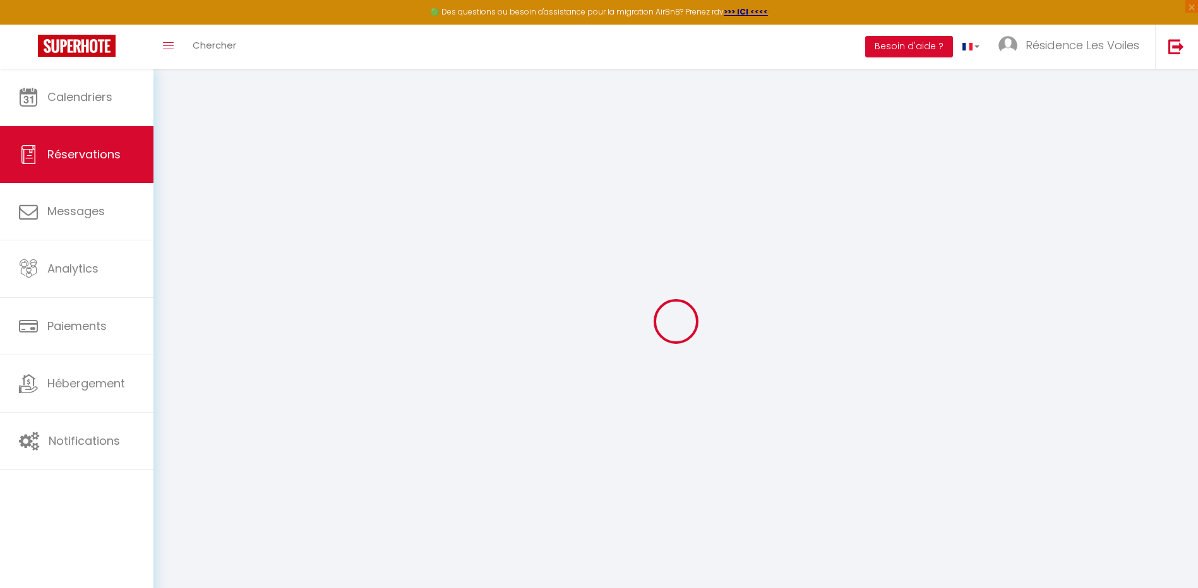
select select
type input "4.8"
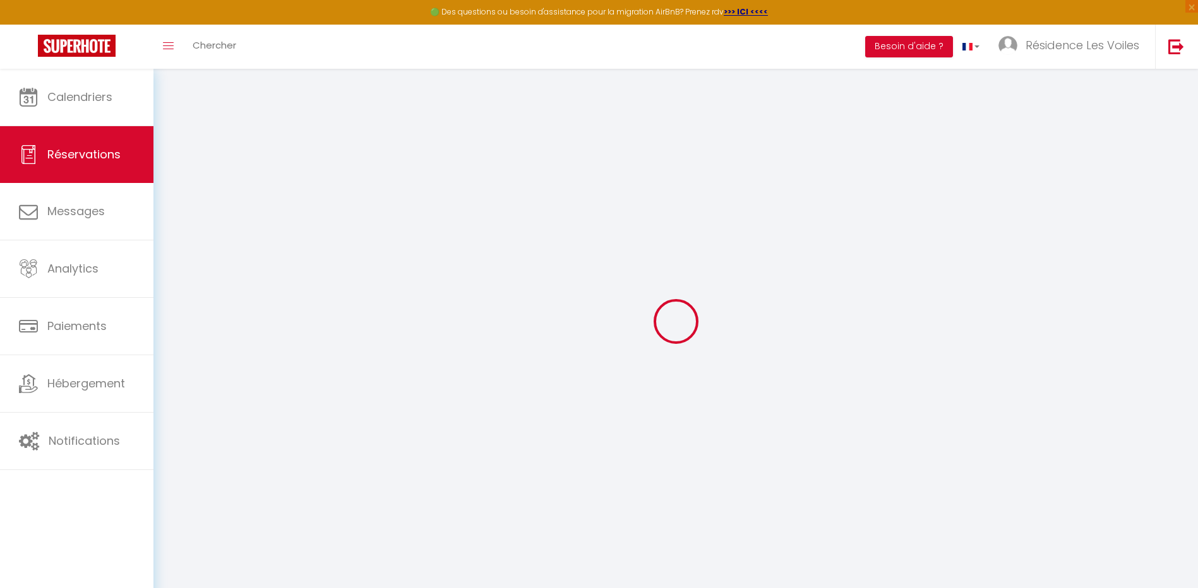
select select
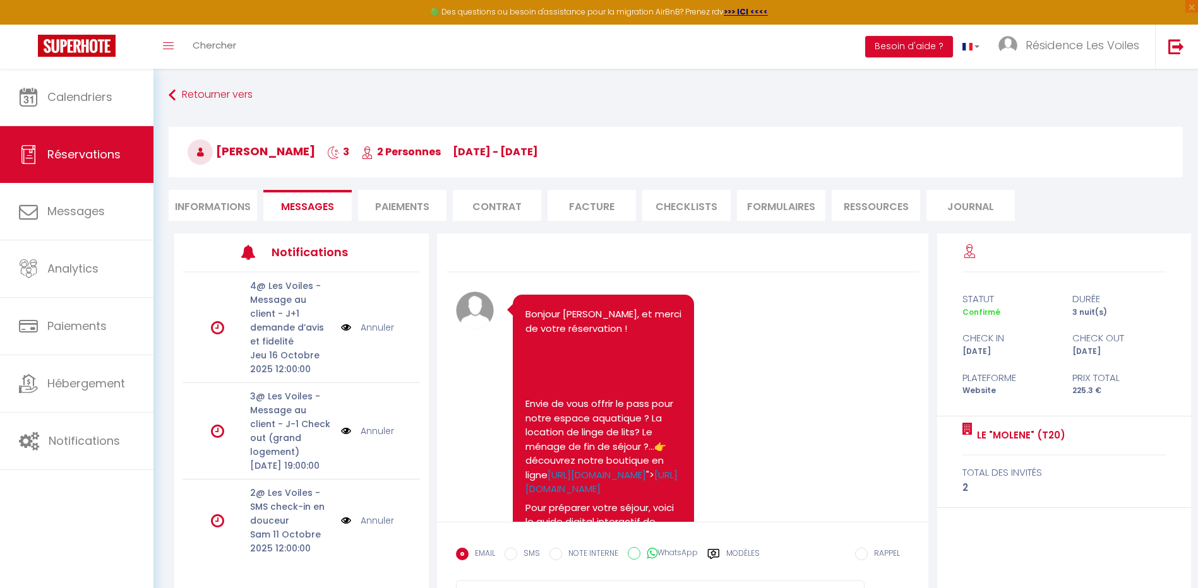
scroll to position [661, 0]
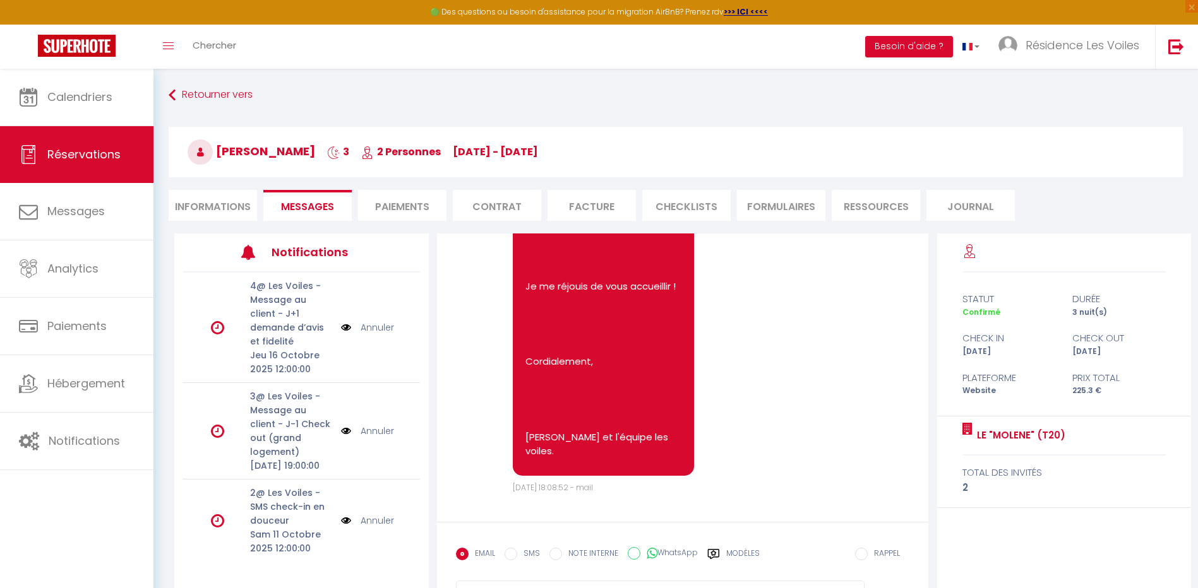
select select
click at [222, 205] on li "Informations" at bounding box center [213, 205] width 88 height 31
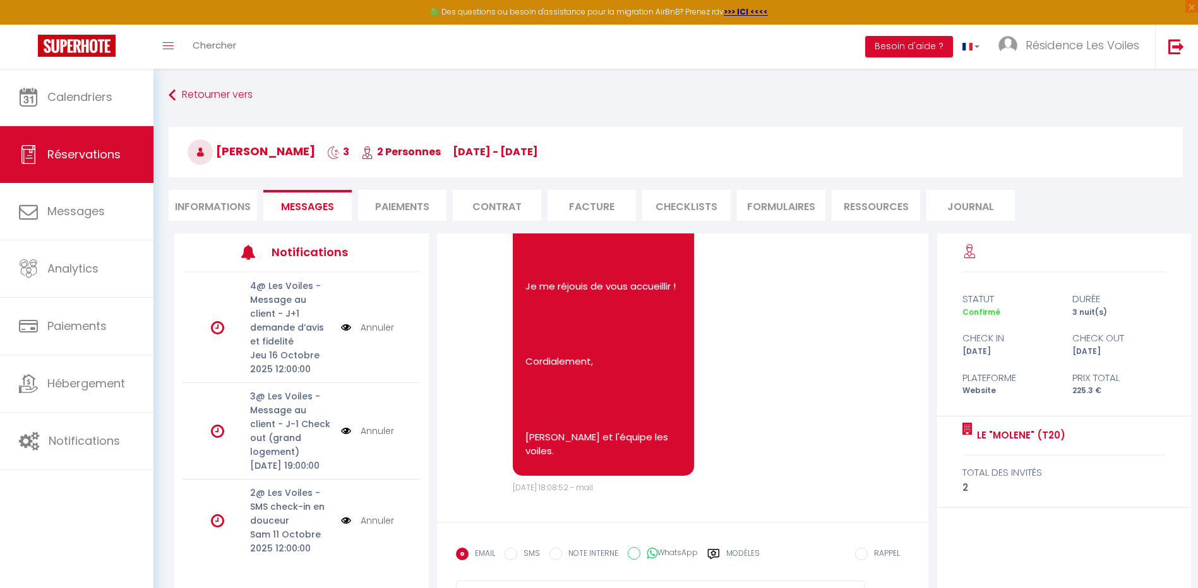
select select
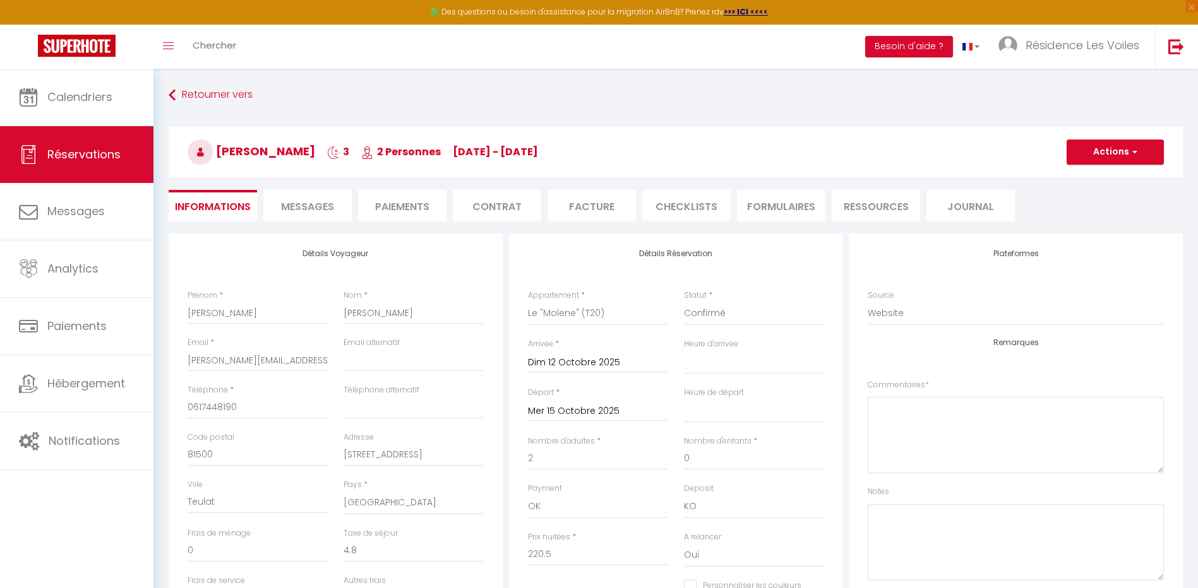
scroll to position [105, 0]
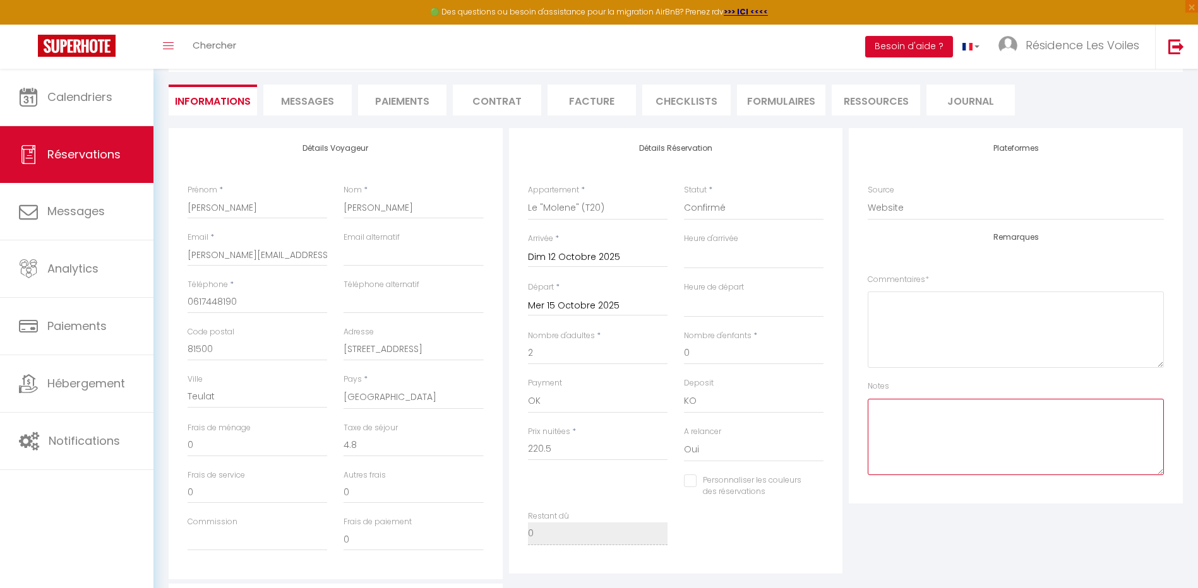
click at [898, 426] on textarea at bounding box center [1016, 437] width 296 height 76
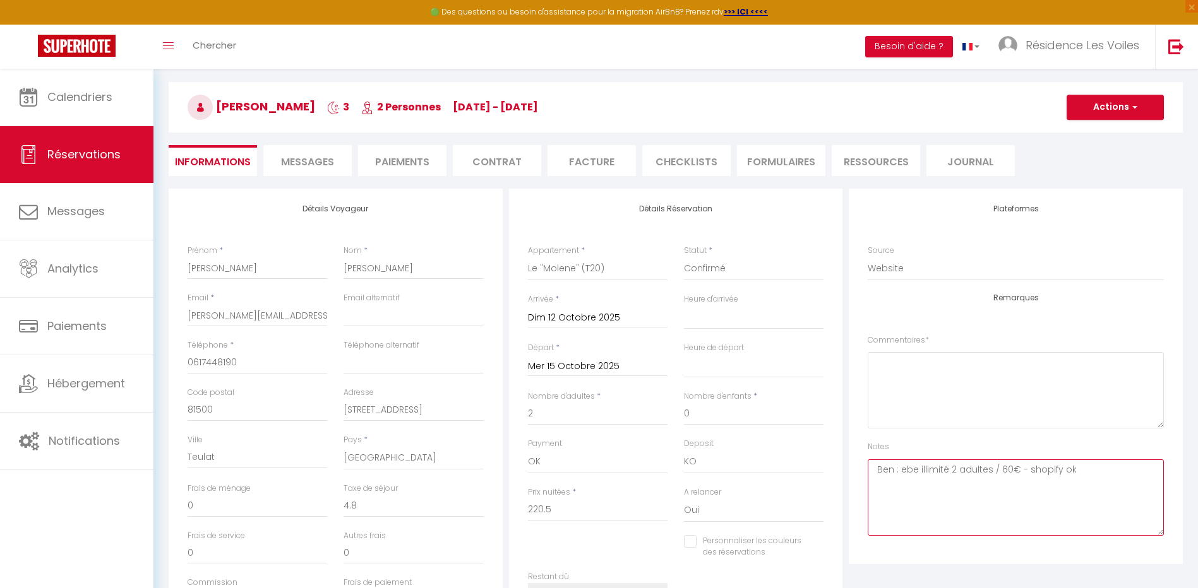
scroll to position [0, 0]
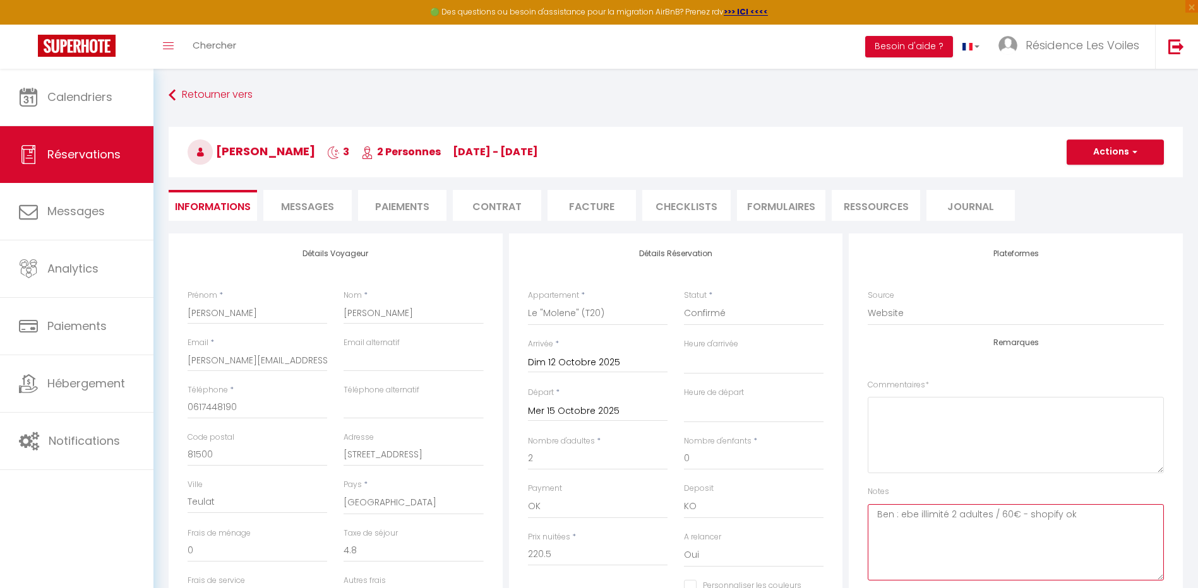
type textarea "Ben : ebe illimité 2 adultes / 60€ - shopify ok"
drag, startPoint x: 1075, startPoint y: 158, endPoint x: 1077, endPoint y: 167, distance: 9.2
click at [1077, 157] on button "Actions" at bounding box center [1114, 152] width 97 height 25
click at [1081, 185] on link "Enregistrer" at bounding box center [1103, 180] width 100 height 16
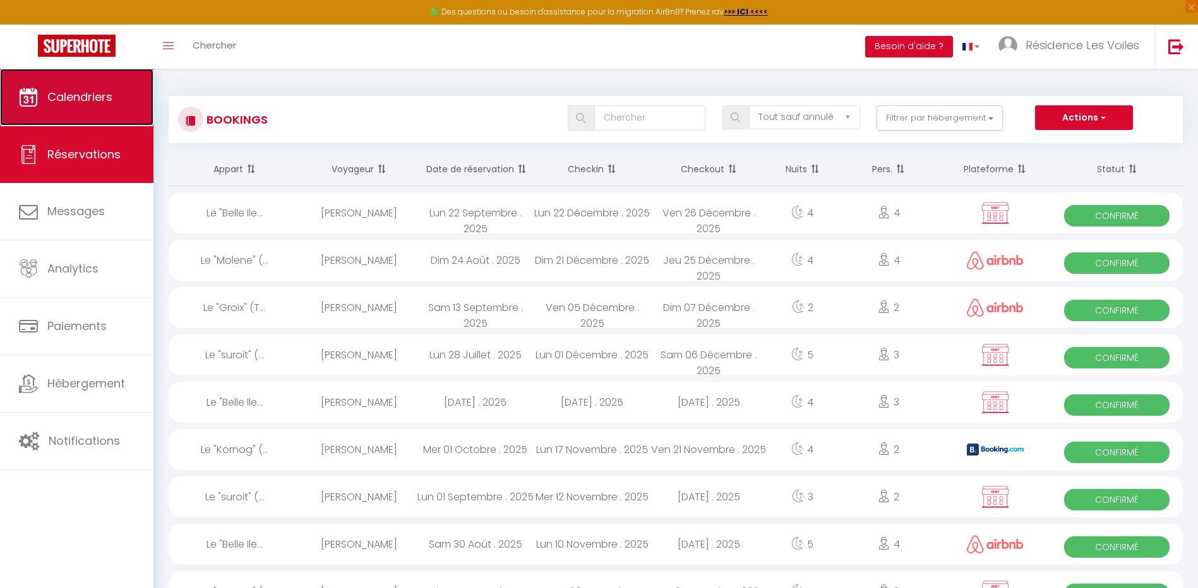
click at [99, 90] on span "Calendriers" at bounding box center [79, 97] width 65 height 16
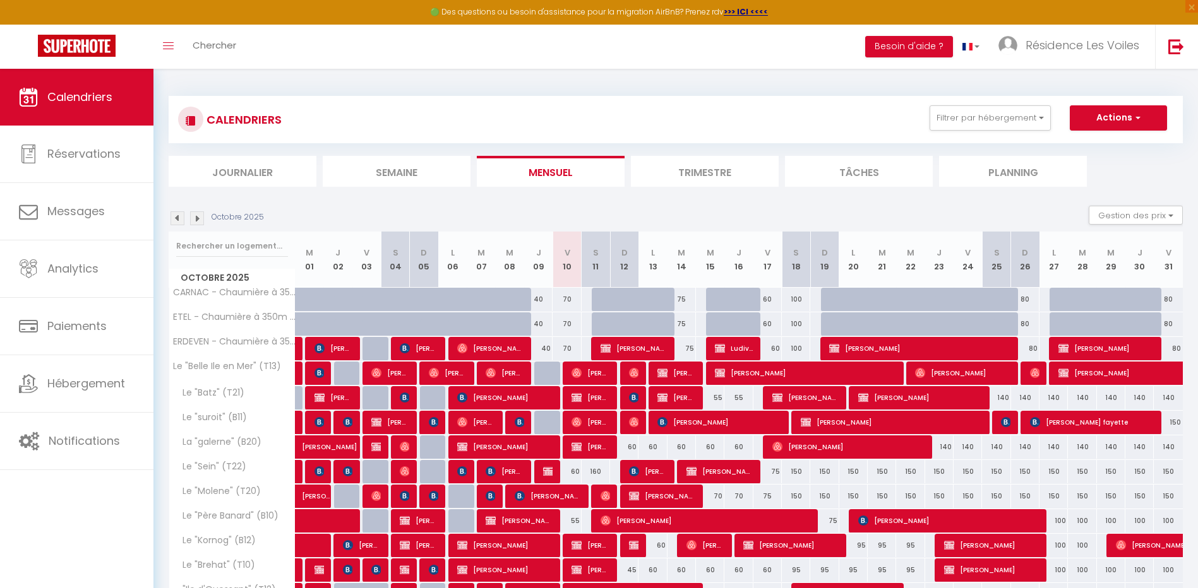
click at [199, 216] on img at bounding box center [197, 219] width 14 height 14
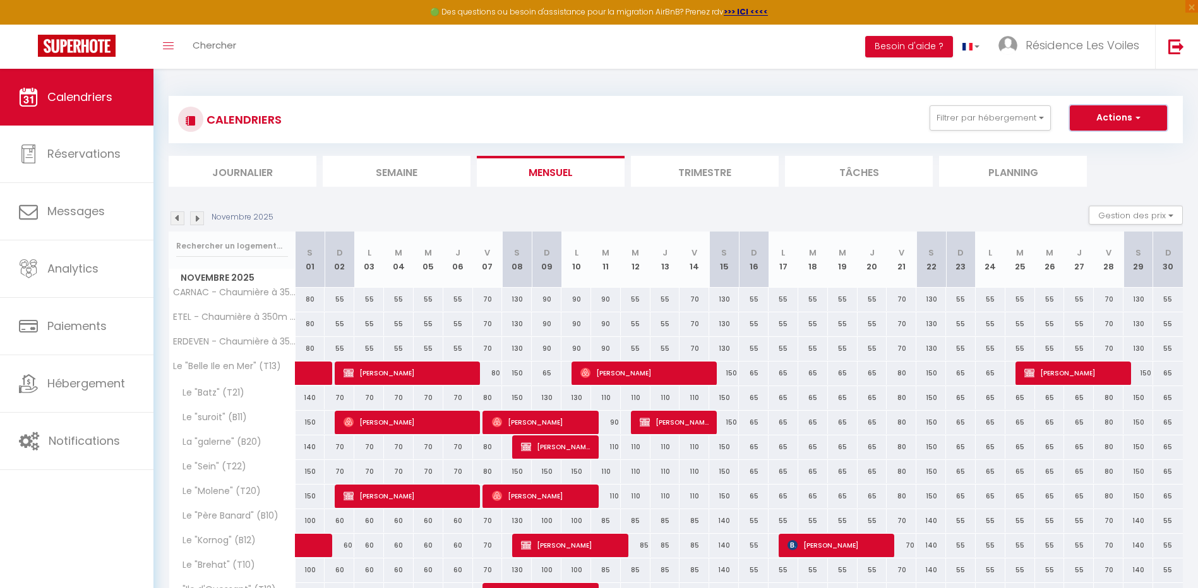
click at [1099, 119] on button "Actions" at bounding box center [1118, 117] width 97 height 25
click at [1092, 142] on link "Nouvelle réservation" at bounding box center [1105, 147] width 110 height 19
select select
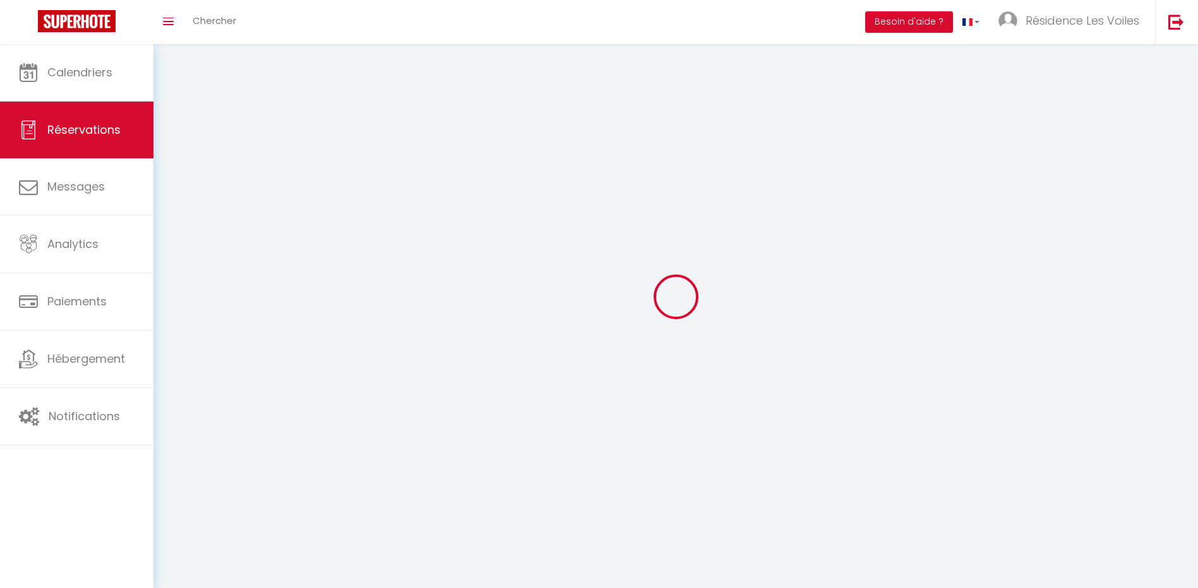
select select
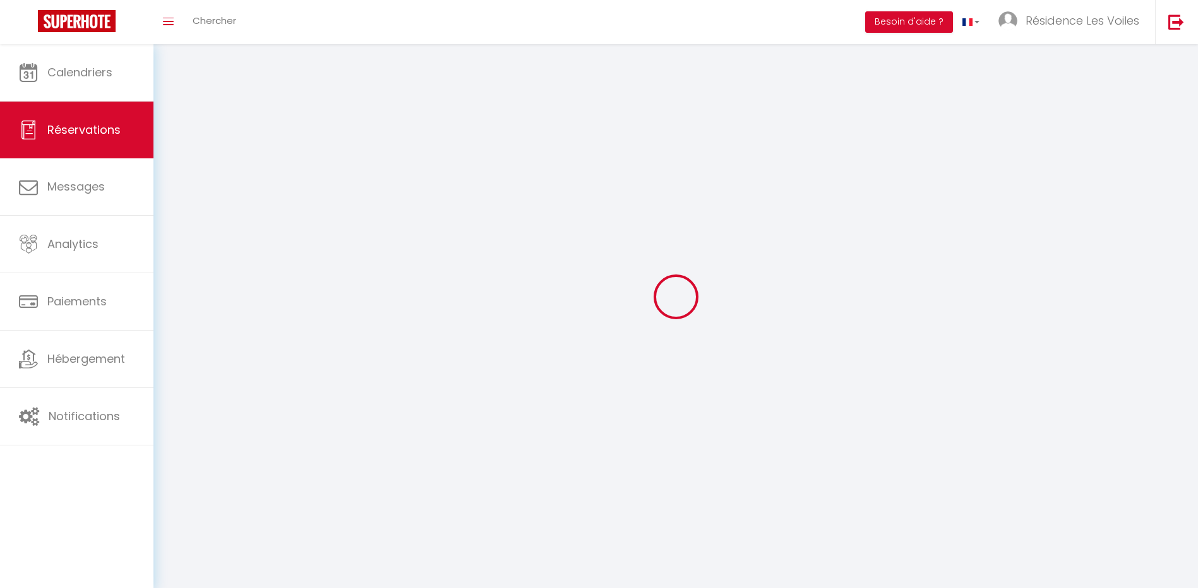
select select
checkbox input "false"
select select
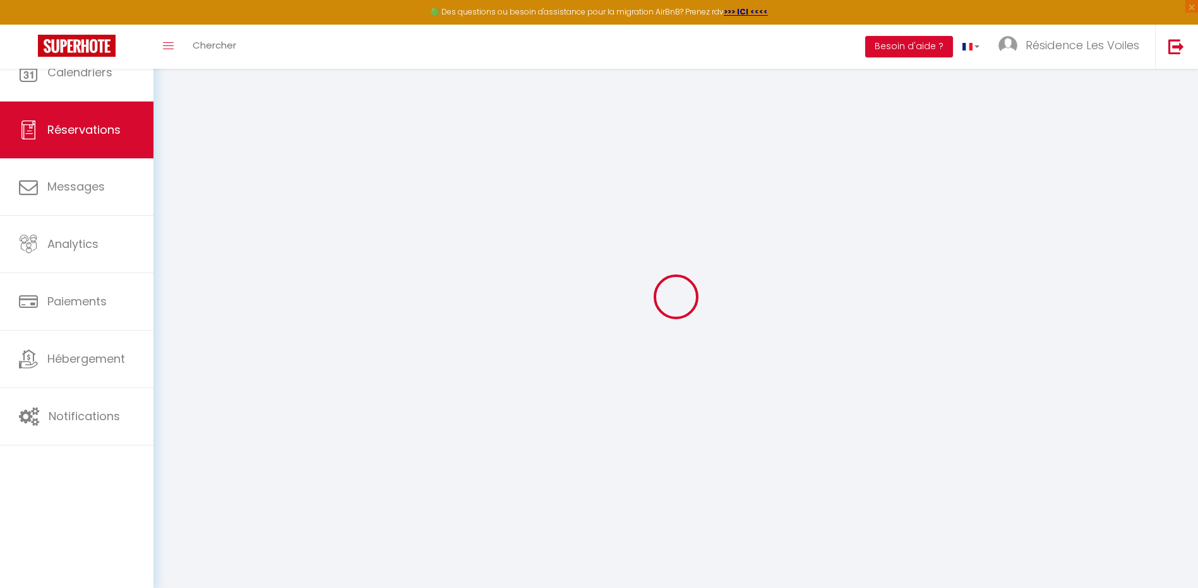
select select
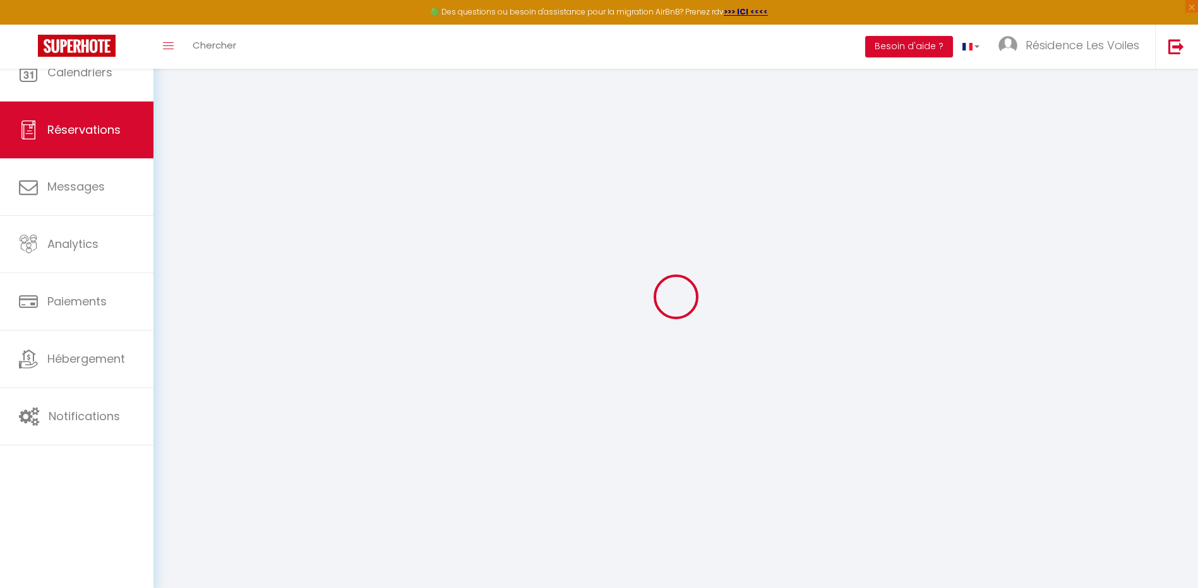
select select
checkbox input "false"
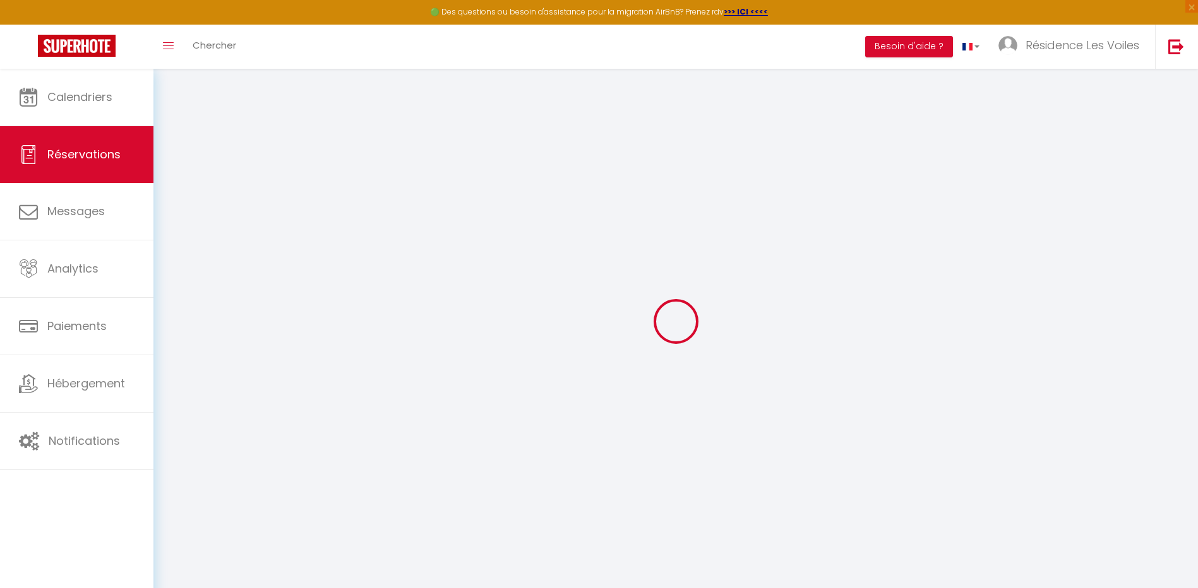
select select
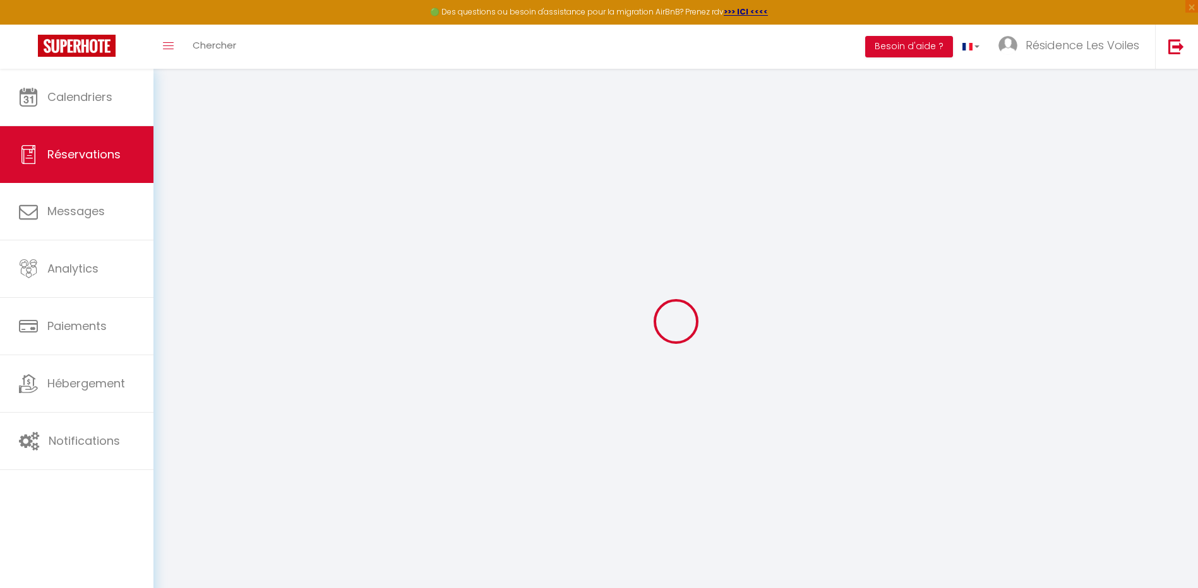
select select
checkbox input "false"
select select
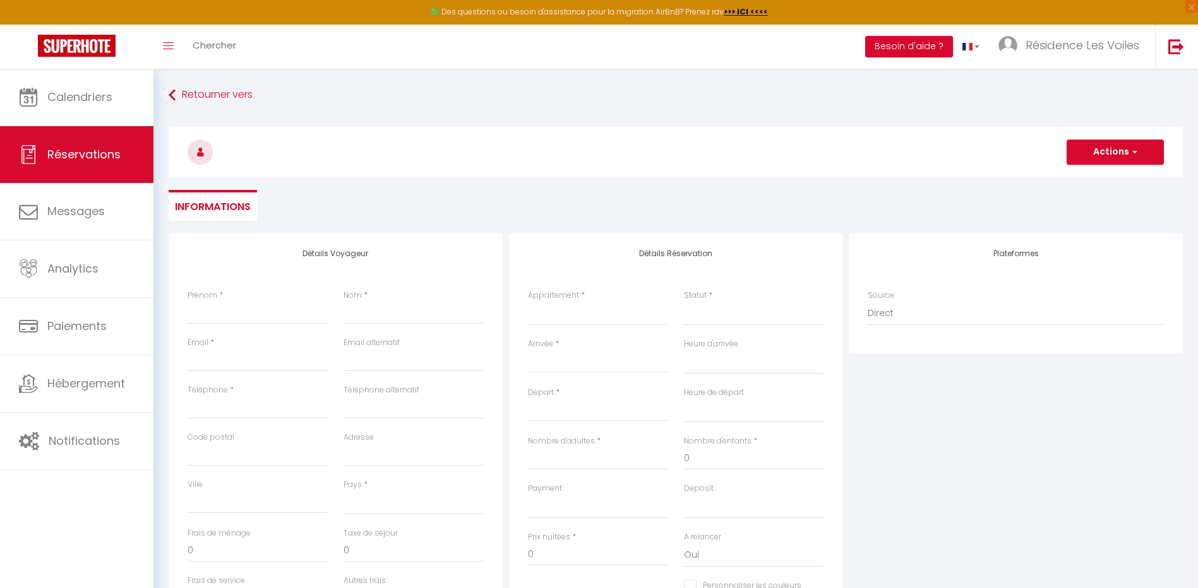
select select
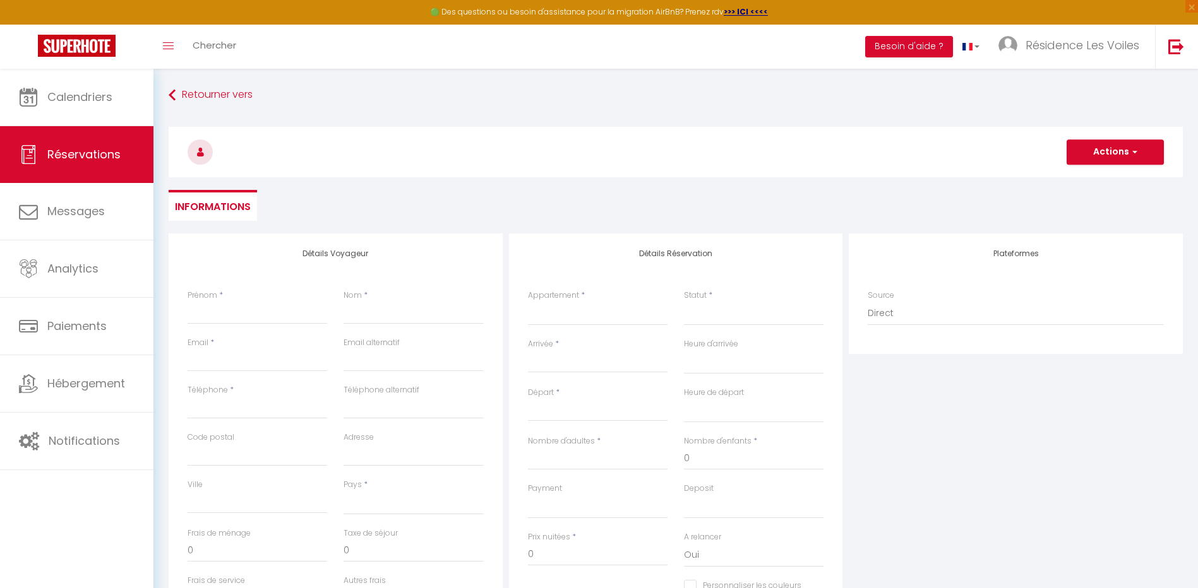
checkbox input "false"
select select
click at [624, 306] on select "CARNAC - Chaumière à 350m de la plage de Kerhillio ! C ETEL - Chaumière à 350m …" at bounding box center [598, 314] width 140 height 24
select select "22337"
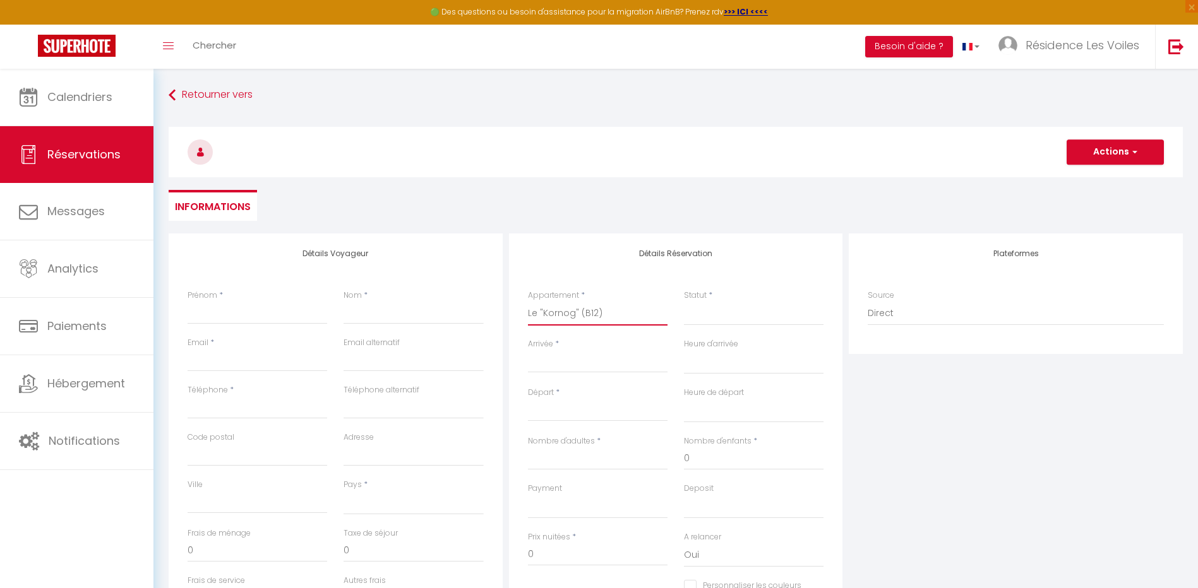
click at [528, 302] on select "CARNAC - Chaumière à 350m de la plage de Kerhillio ! C ETEL - Chaumière à 350m …" at bounding box center [598, 314] width 140 height 24
select select
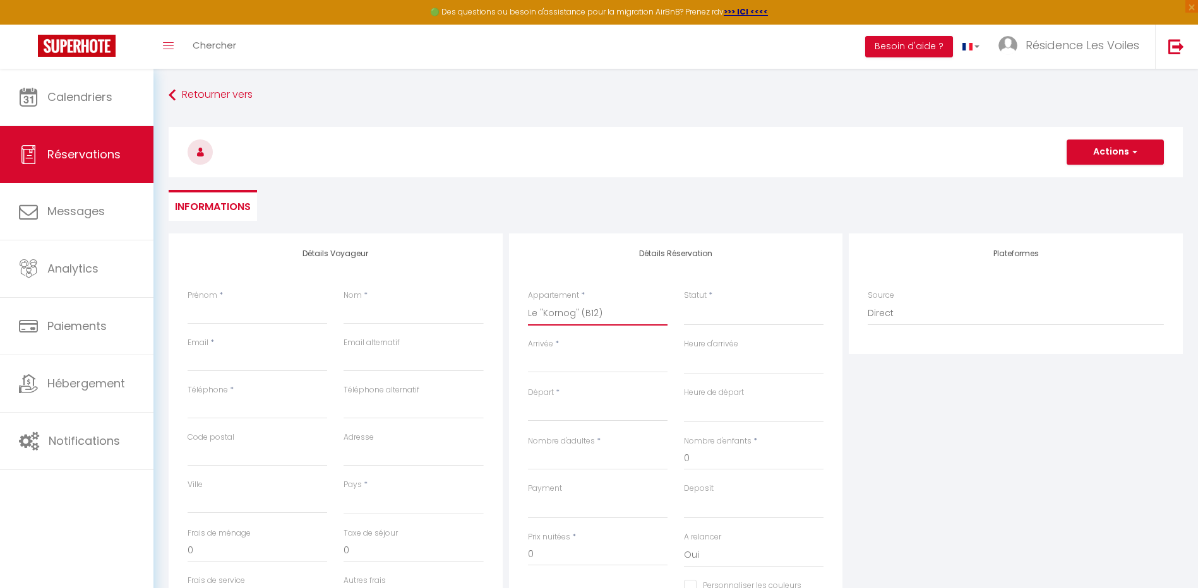
select select
checkbox input "false"
click at [577, 359] on input "Arrivée" at bounding box center [598, 363] width 140 height 16
select select
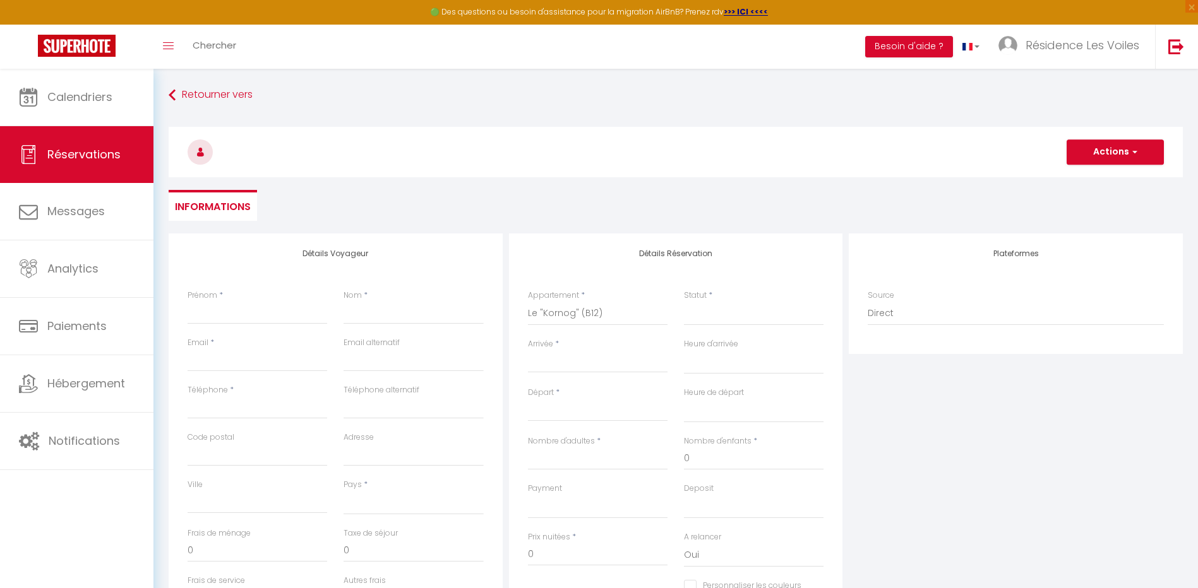
select select
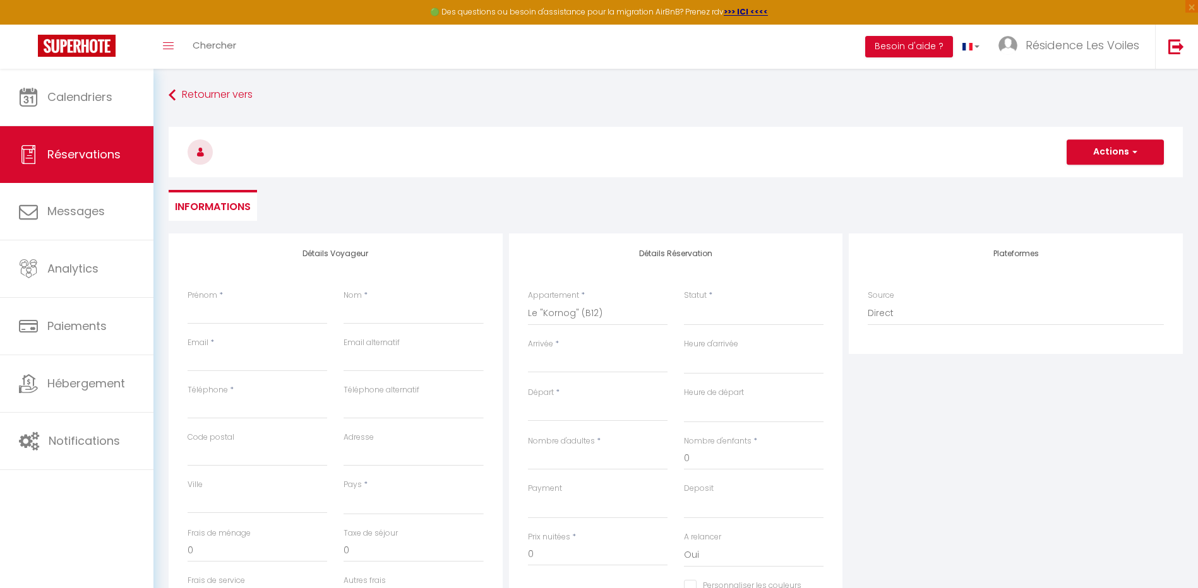
checkbox input "false"
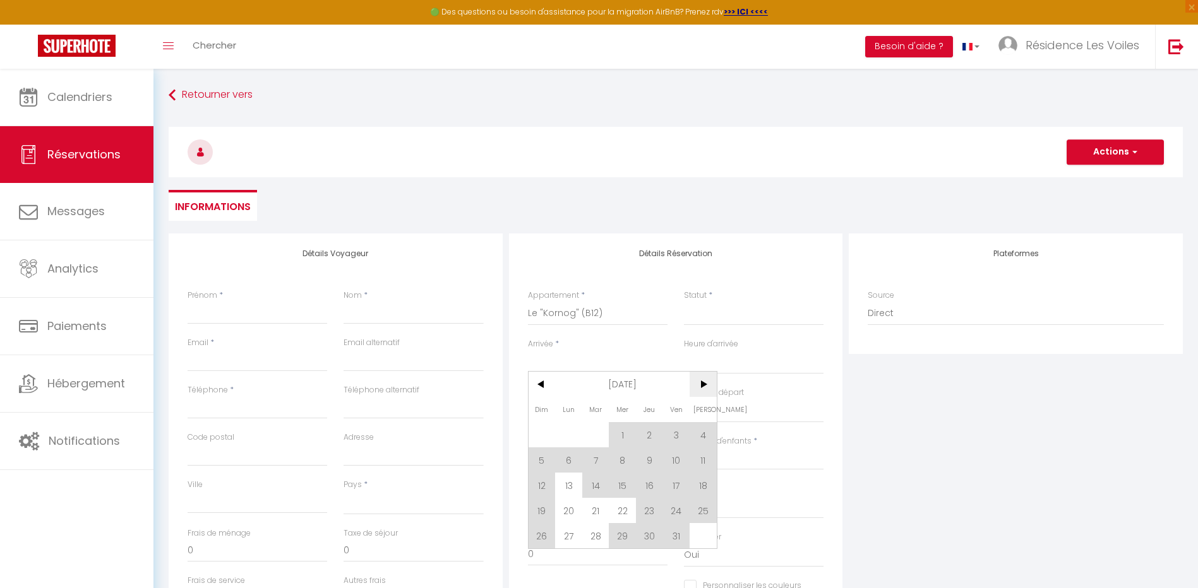
click at [705, 383] on span ">" at bounding box center [702, 384] width 27 height 25
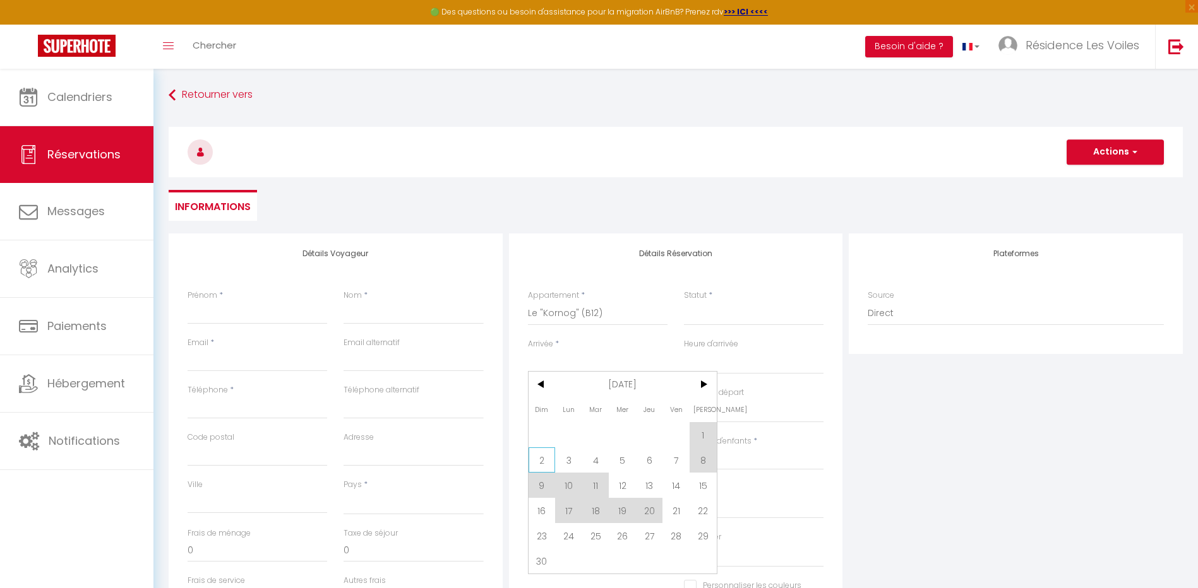
click at [547, 458] on span "2" at bounding box center [541, 460] width 27 height 25
select select
type input "Dim 02 Novembre 2025"
select select
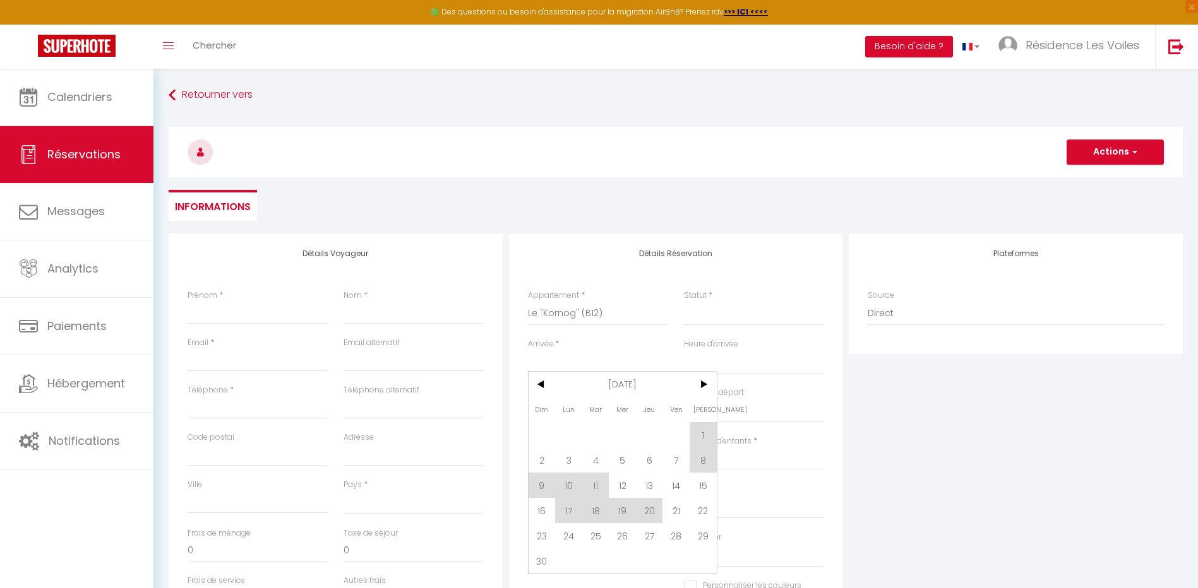
type input "Lun 03 Novembre 2025"
select select
checkbox input "false"
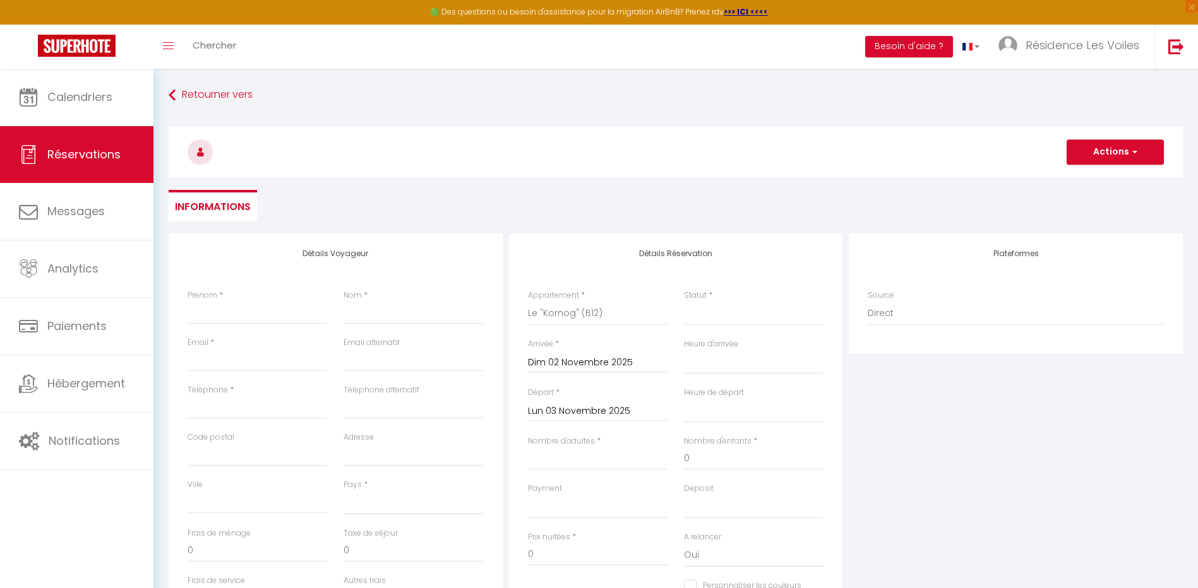
click at [562, 407] on input "Lun 03 Novembre 2025" at bounding box center [598, 411] width 140 height 16
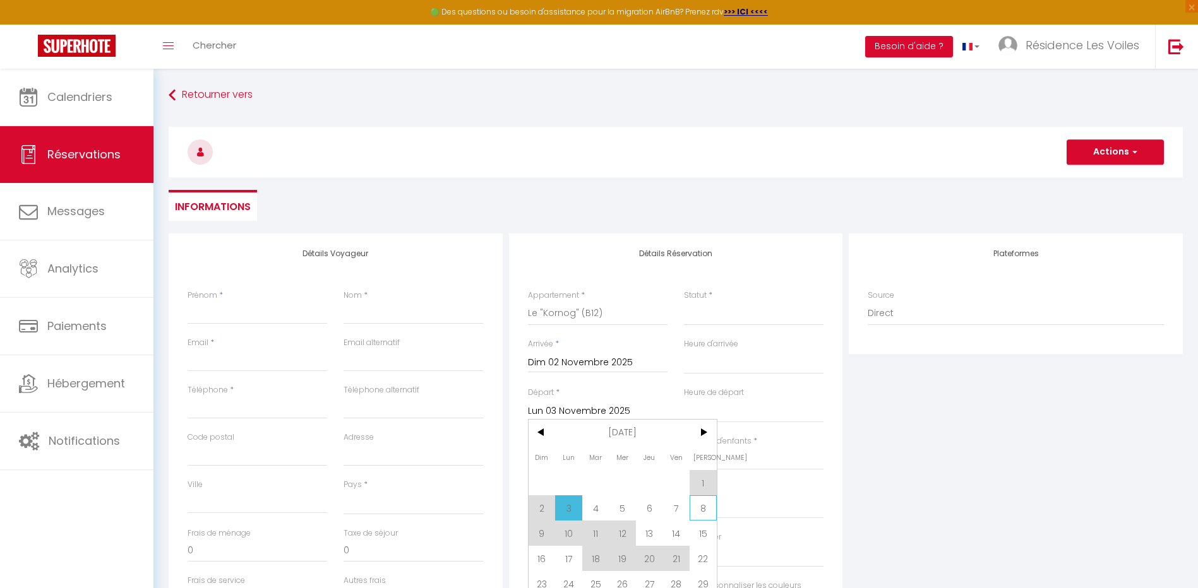
click at [706, 512] on span "8" at bounding box center [702, 508] width 27 height 25
select select
type input "Sam 08 Novembre 2025"
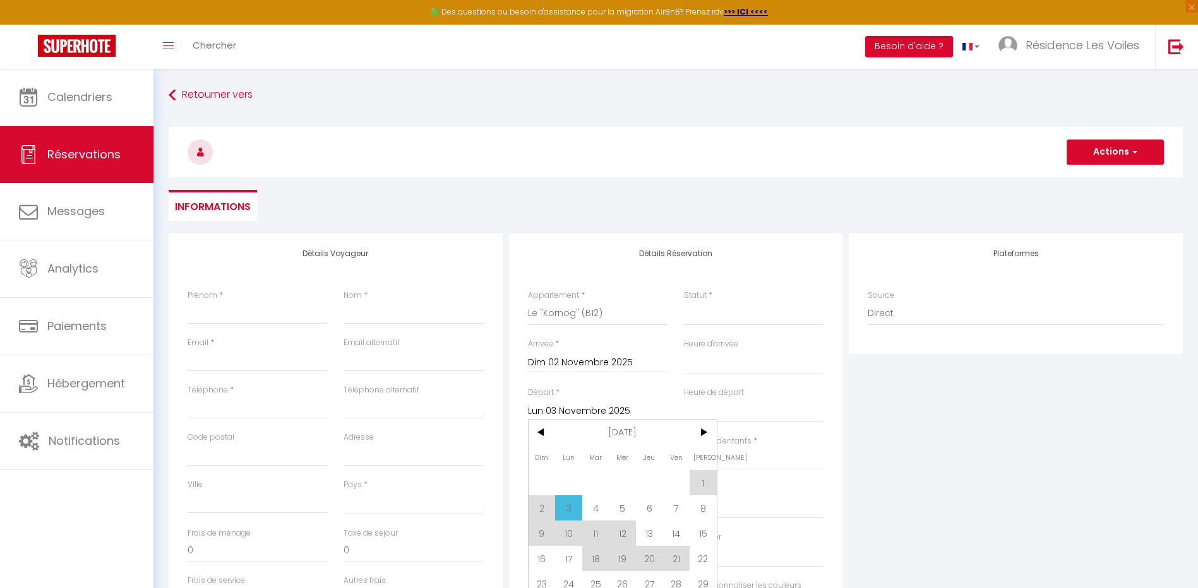
select select
checkbox input "false"
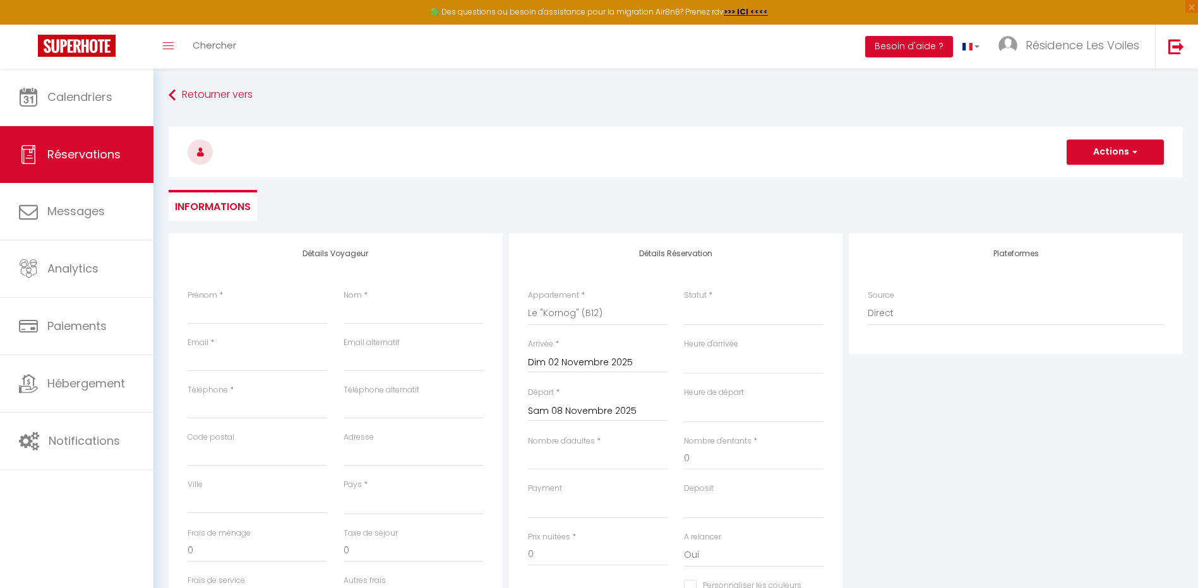
scroll to position [105, 0]
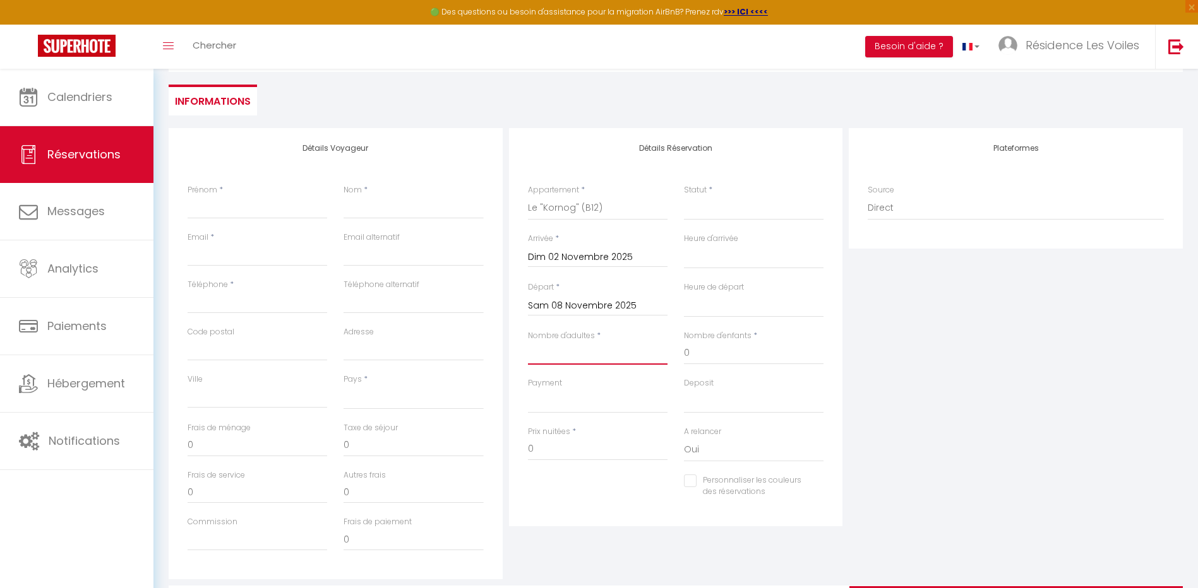
click at [561, 352] on input "Nombre d'adultes" at bounding box center [598, 353] width 140 height 23
type input "2"
select select
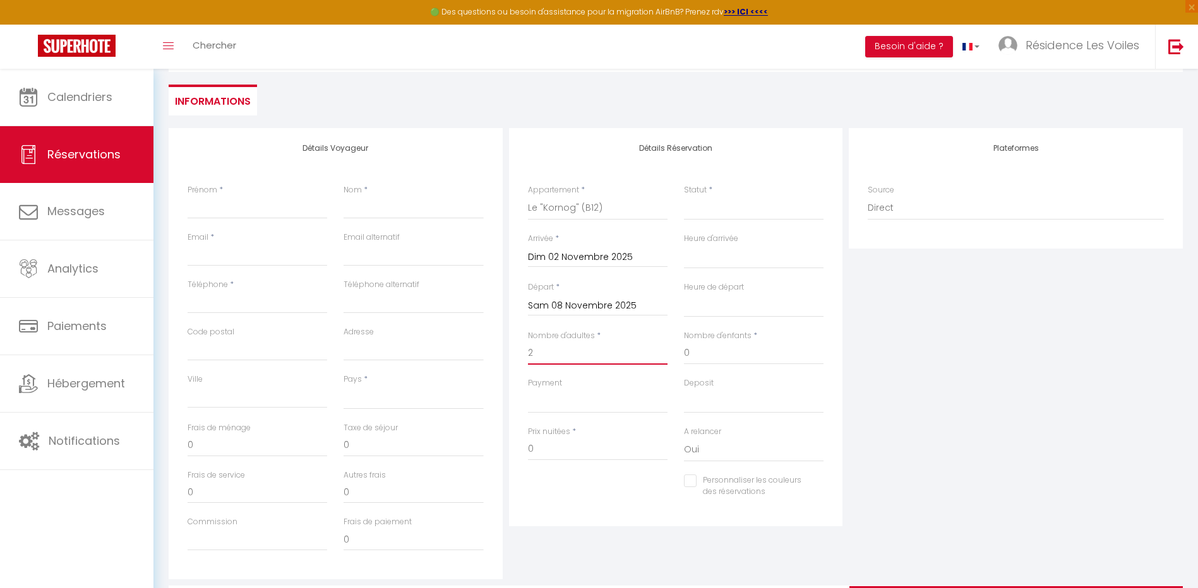
select select
checkbox input "false"
type input "2"
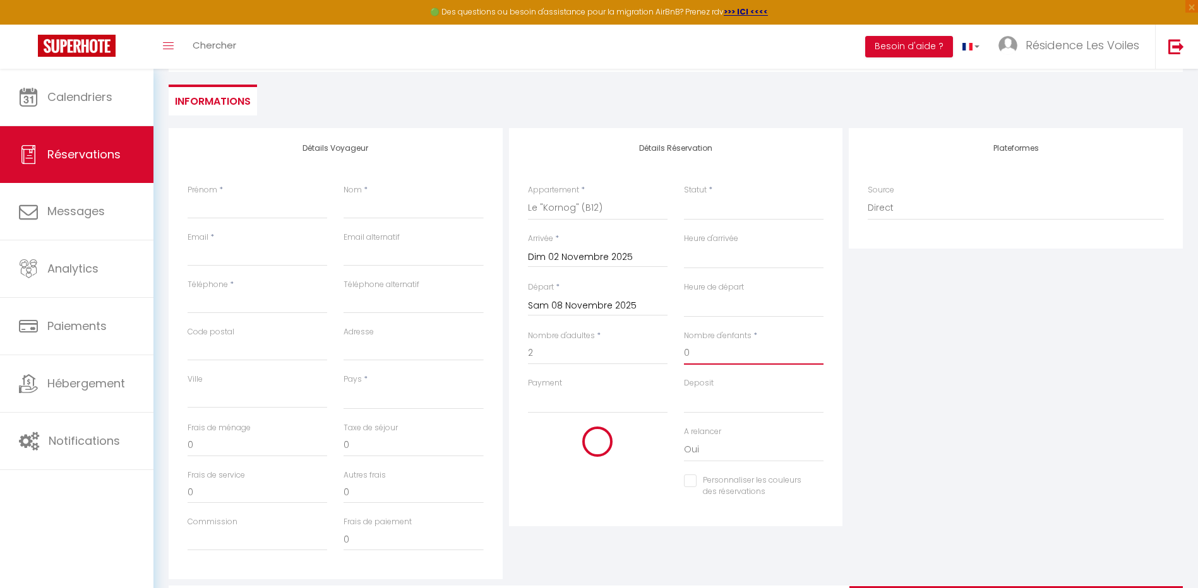
select select
type input "9.6"
select select
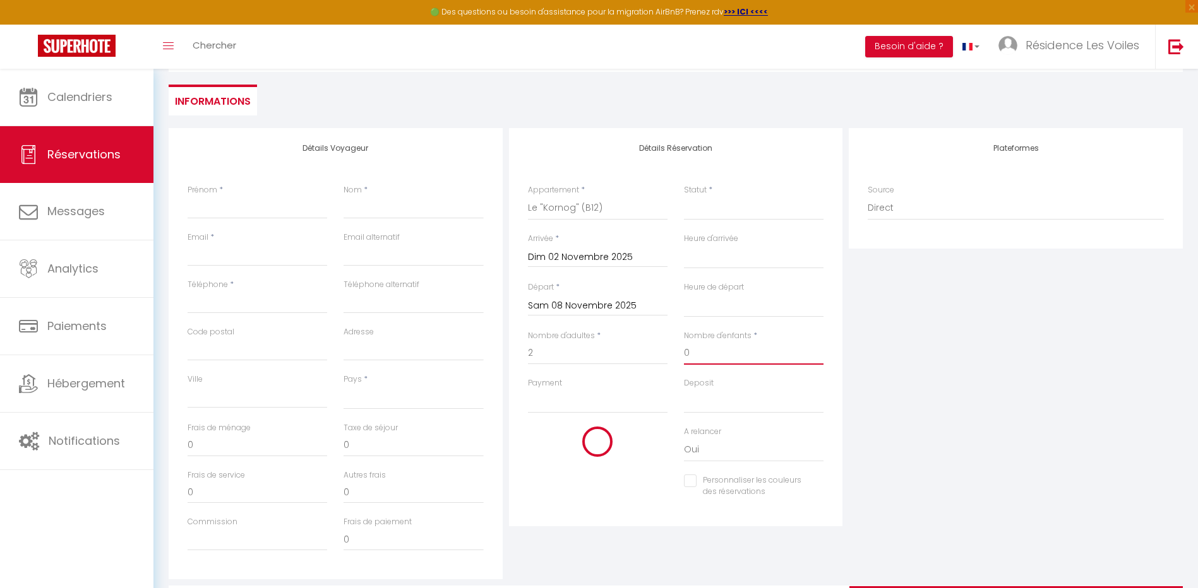
select select
type input "370"
checkbox input "false"
click at [580, 417] on div "Payment OK KO" at bounding box center [598, 402] width 156 height 49
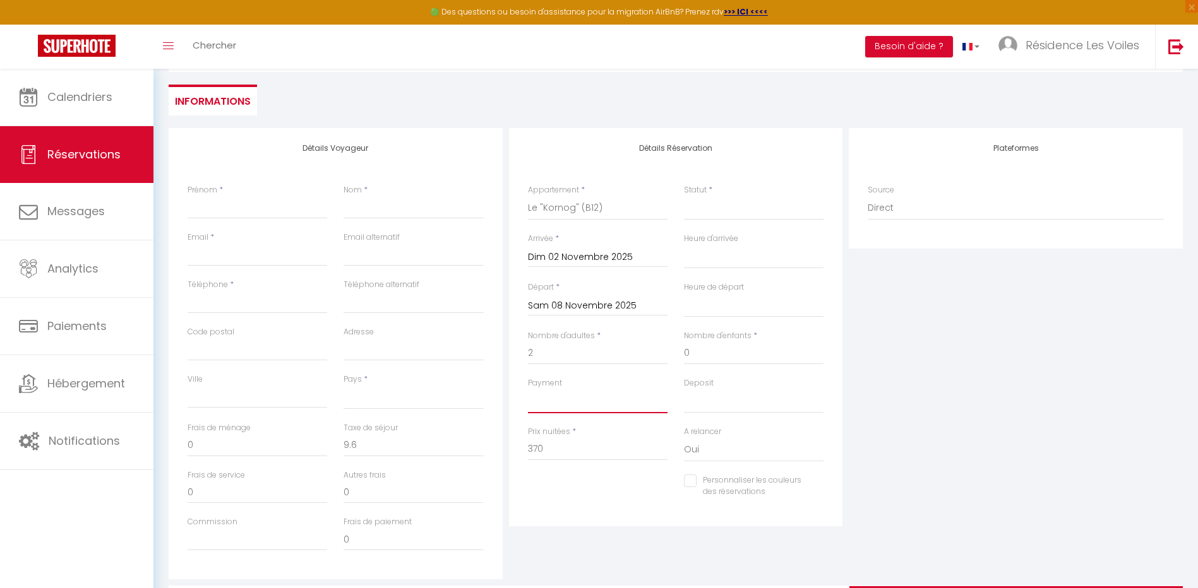
click at [584, 400] on select "OK KO" at bounding box center [598, 402] width 140 height 24
select select "12"
click at [528, 390] on select "OK KO" at bounding box center [598, 402] width 140 height 24
select select
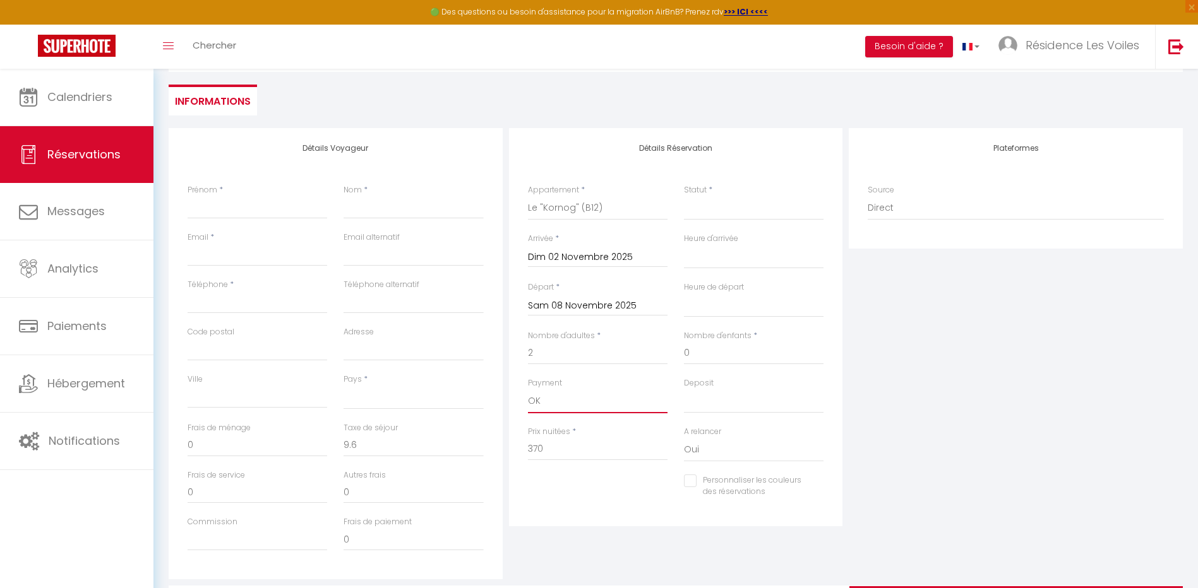
select select
checkbox input "false"
click at [700, 398] on select "OK KO" at bounding box center [754, 402] width 140 height 24
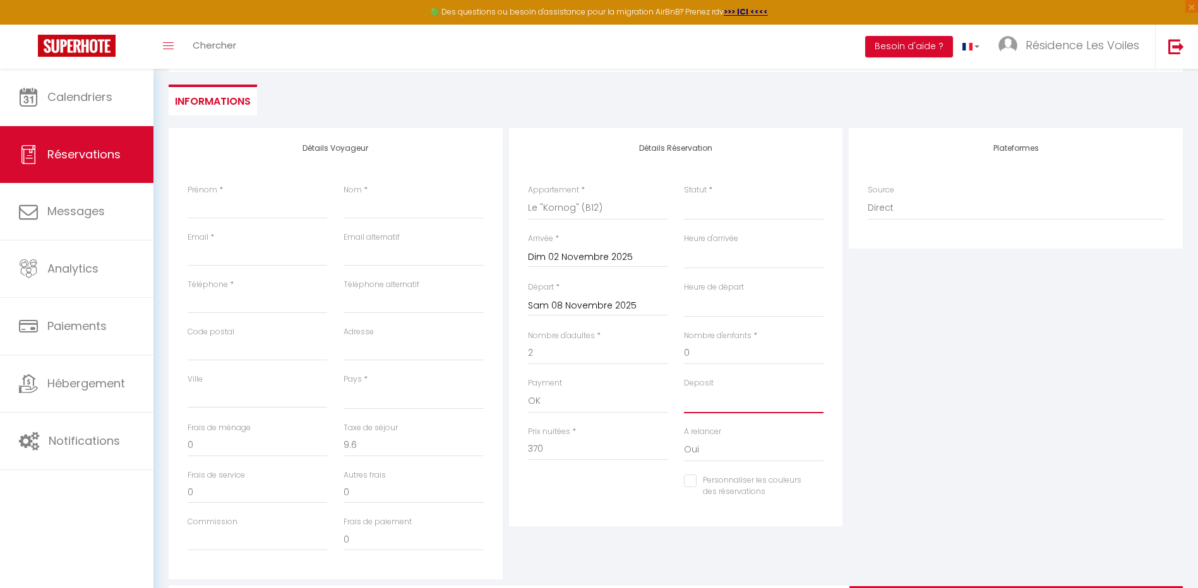
select select "15"
click at [684, 390] on select "OK KO" at bounding box center [754, 402] width 140 height 24
select select
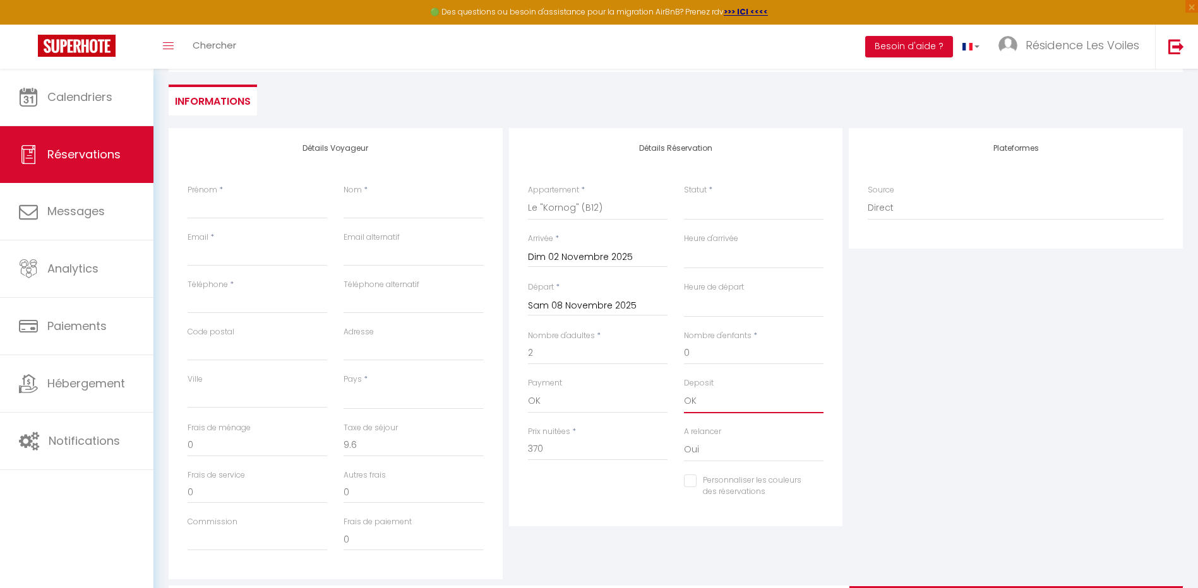
select select
checkbox input "false"
drag, startPoint x: 550, startPoint y: 444, endPoint x: 493, endPoint y: 449, distance: 57.0
click at [493, 449] on div "Détails Voyageur Prénom * Nom * Email * Email alternatif Téléphone * Téléphone …" at bounding box center [675, 353] width 1020 height 451
type input "3"
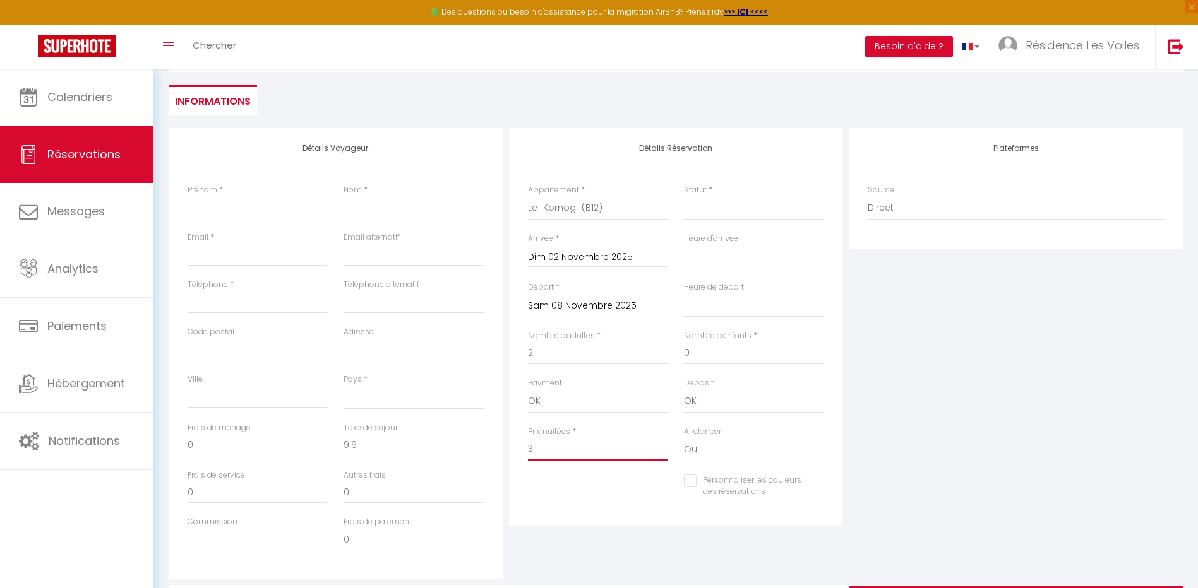
select select
checkbox input "false"
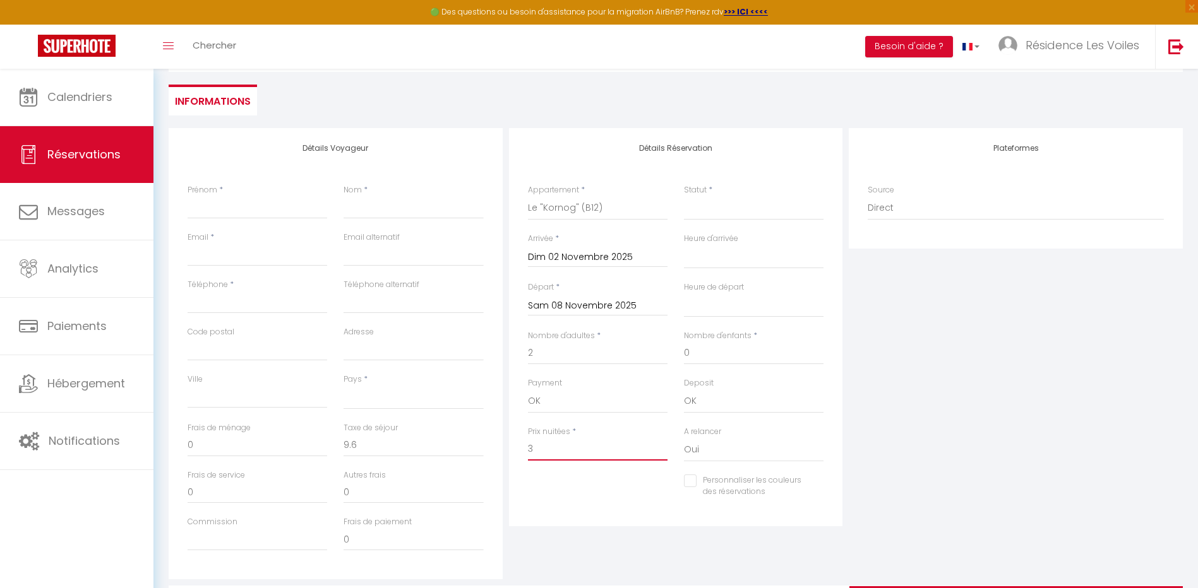
type input "39"
select select
drag, startPoint x: 371, startPoint y: 446, endPoint x: 318, endPoint y: 453, distance: 53.4
click at [318, 453] on div "Frais de ménage 0 Taxe de séjour 0" at bounding box center [335, 445] width 313 height 47
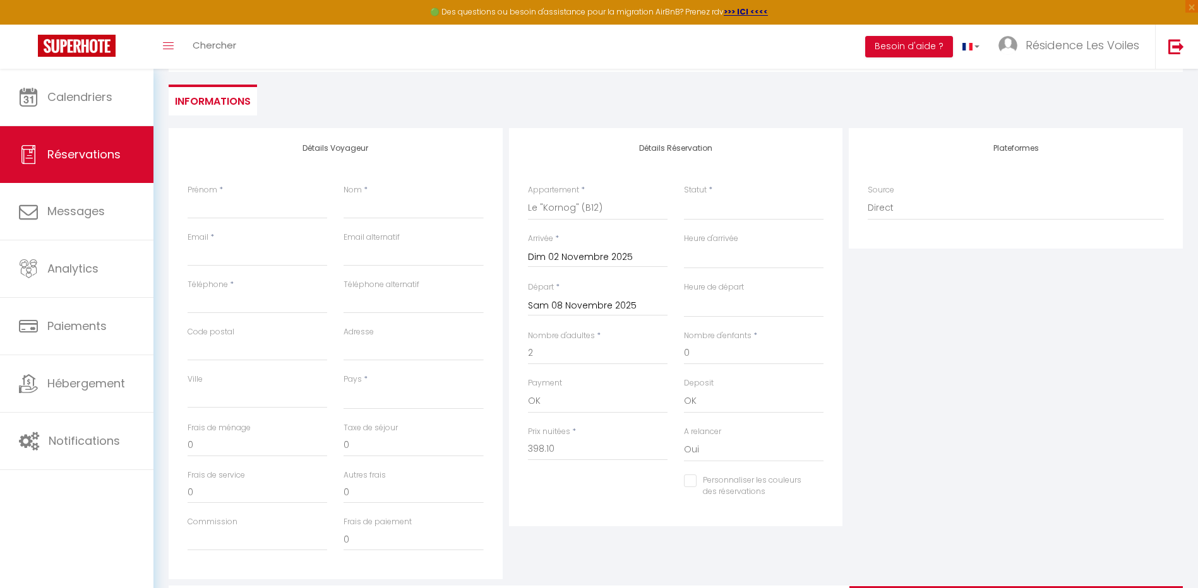
click at [491, 451] on div "Taxe de séjour 0" at bounding box center [413, 445] width 156 height 47
click at [693, 200] on select "Confirmé Non Confirmé Annulé Annulé par le voyageur No Show Request" at bounding box center [754, 208] width 140 height 24
click at [684, 196] on select "Confirmé Non Confirmé Annulé Annulé par le voyageur No Show Request" at bounding box center [754, 208] width 140 height 24
click at [263, 200] on input "Prénom" at bounding box center [258, 207] width 140 height 23
click at [376, 205] on input "Nom" at bounding box center [413, 207] width 140 height 23
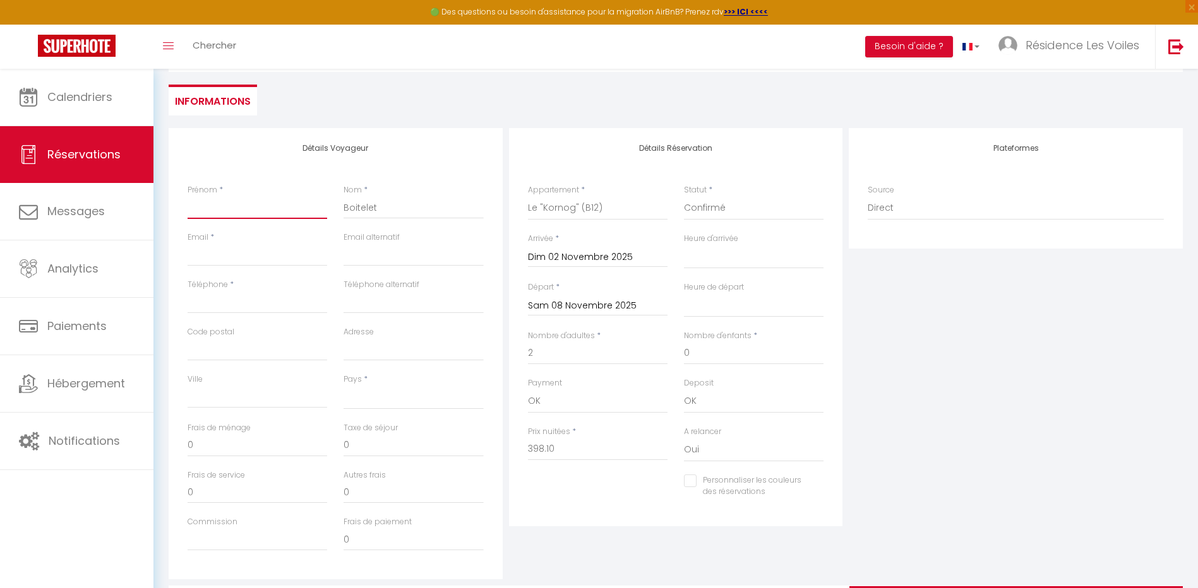
click at [277, 203] on input "Prénom" at bounding box center [258, 207] width 140 height 23
click at [274, 160] on div "Détails Voyageur Prénom * Laure Nom * Boitelet Email * Email alternatif Télépho…" at bounding box center [336, 353] width 334 height 451
click at [242, 253] on input "Email client" at bounding box center [258, 255] width 140 height 23
click at [280, 300] on input "Téléphone" at bounding box center [258, 302] width 140 height 23
click at [381, 406] on select "France Portugal Afghanistan Albania Algeria American Samoa Andorra Angola Angui…" at bounding box center [413, 398] width 140 height 24
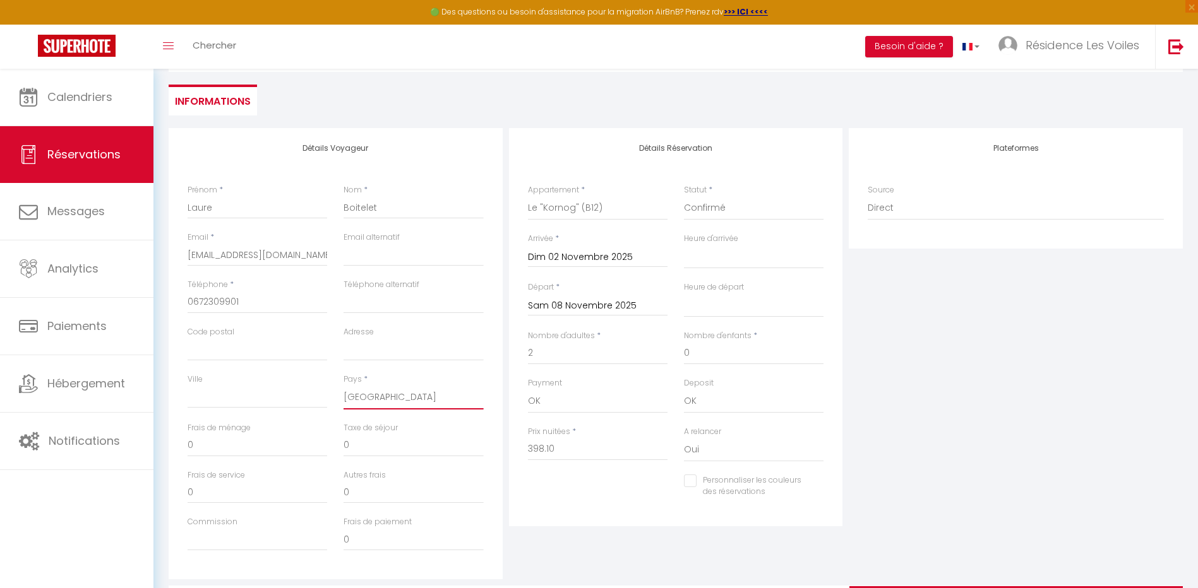
click at [343, 386] on select "France Portugal Afghanistan Albania Algeria American Samoa Andorra Angola Angui…" at bounding box center [413, 398] width 140 height 24
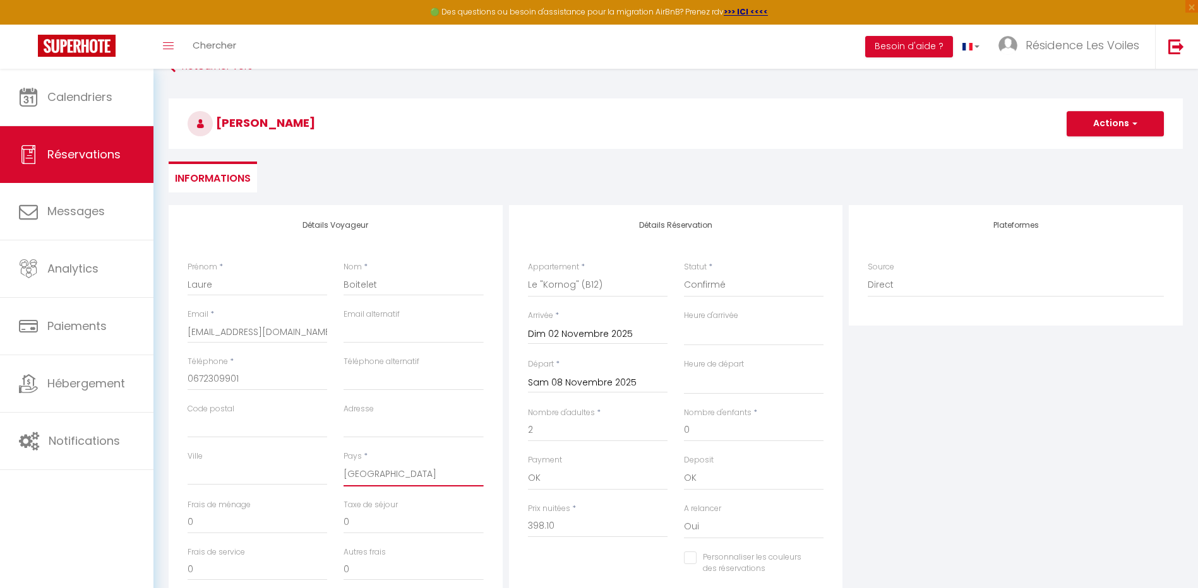
scroll to position [0, 0]
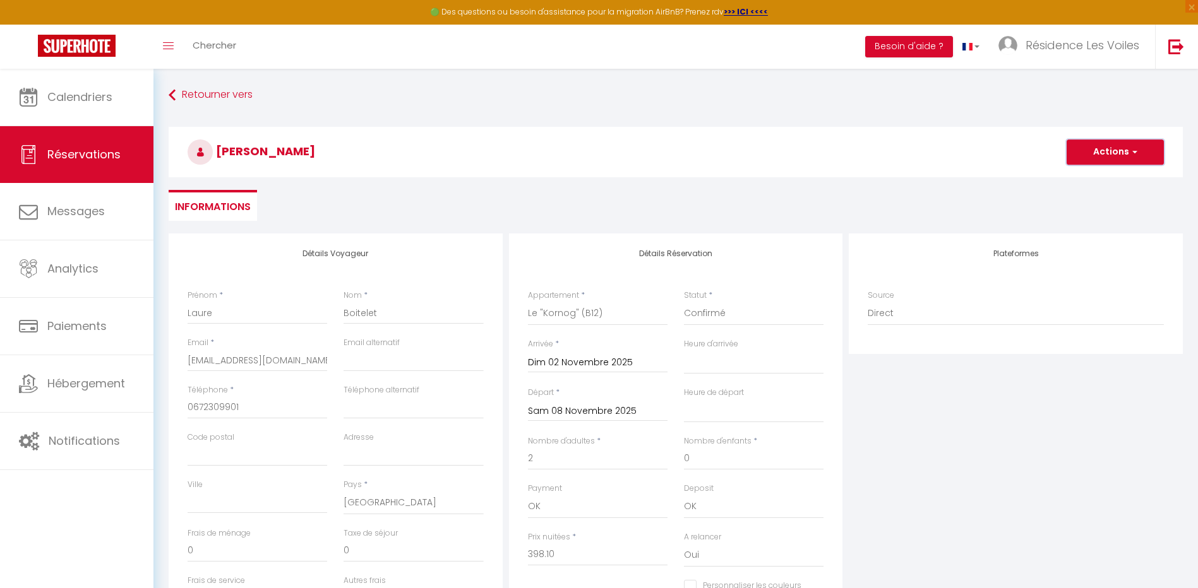
click at [1080, 163] on button "Actions" at bounding box center [1114, 152] width 97 height 25
click at [1079, 172] on link "Enregistrer" at bounding box center [1103, 180] width 100 height 16
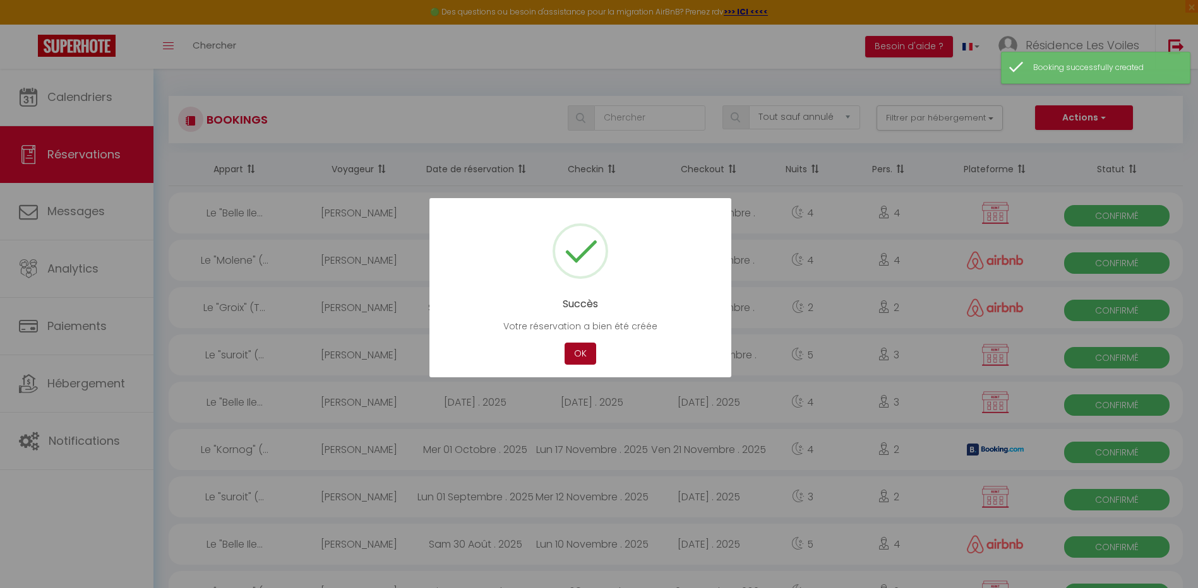
click at [590, 352] on button "OK" at bounding box center [580, 354] width 32 height 22
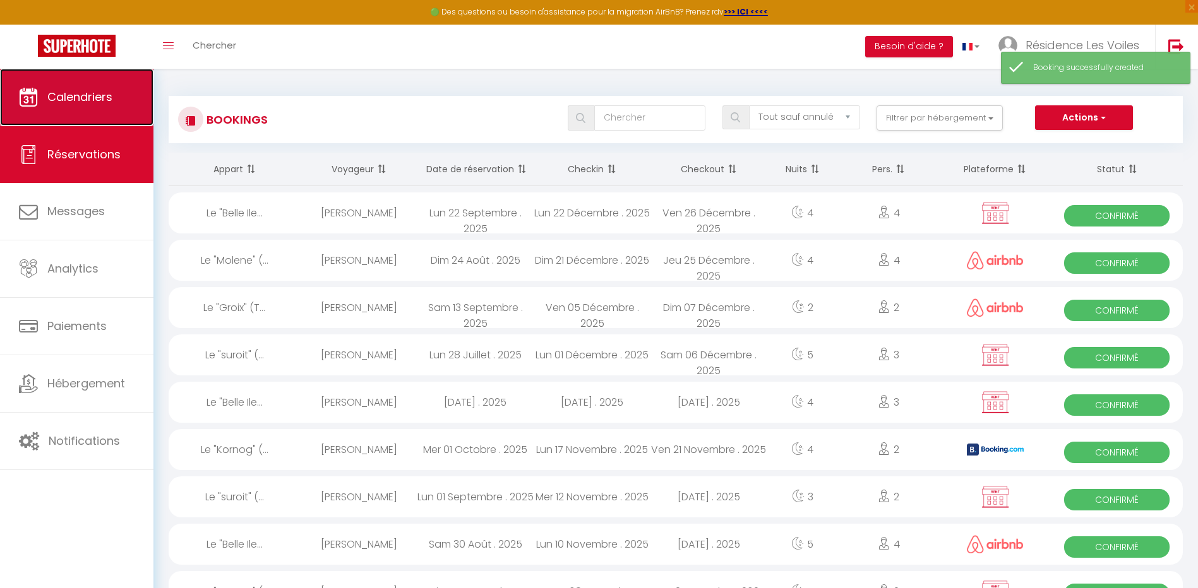
click at [87, 101] on span "Calendriers" at bounding box center [79, 97] width 65 height 16
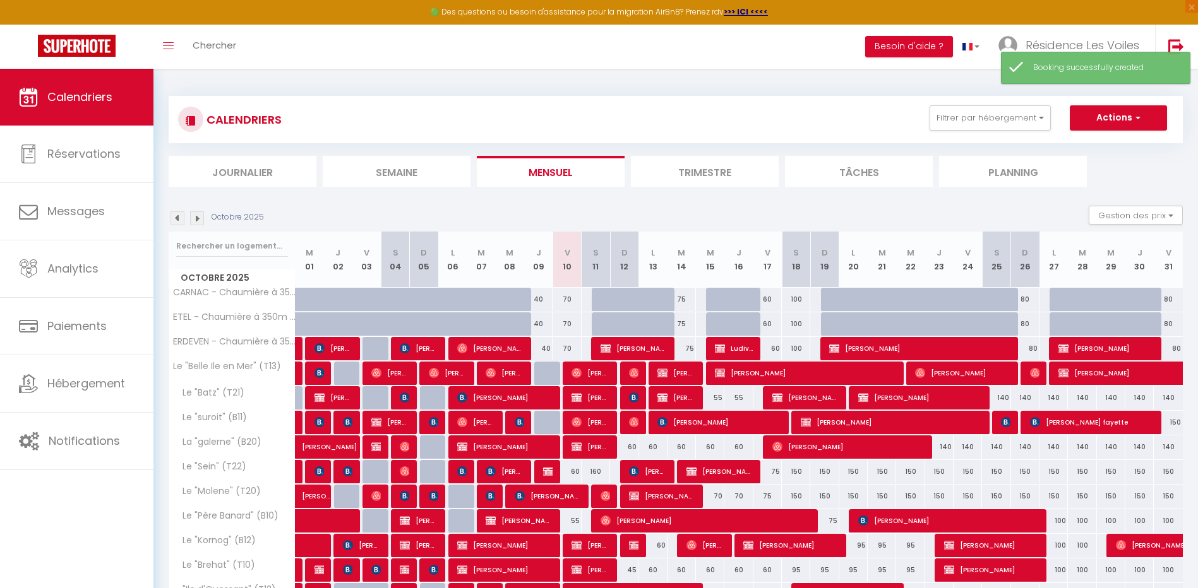
click at [198, 217] on img at bounding box center [197, 219] width 14 height 14
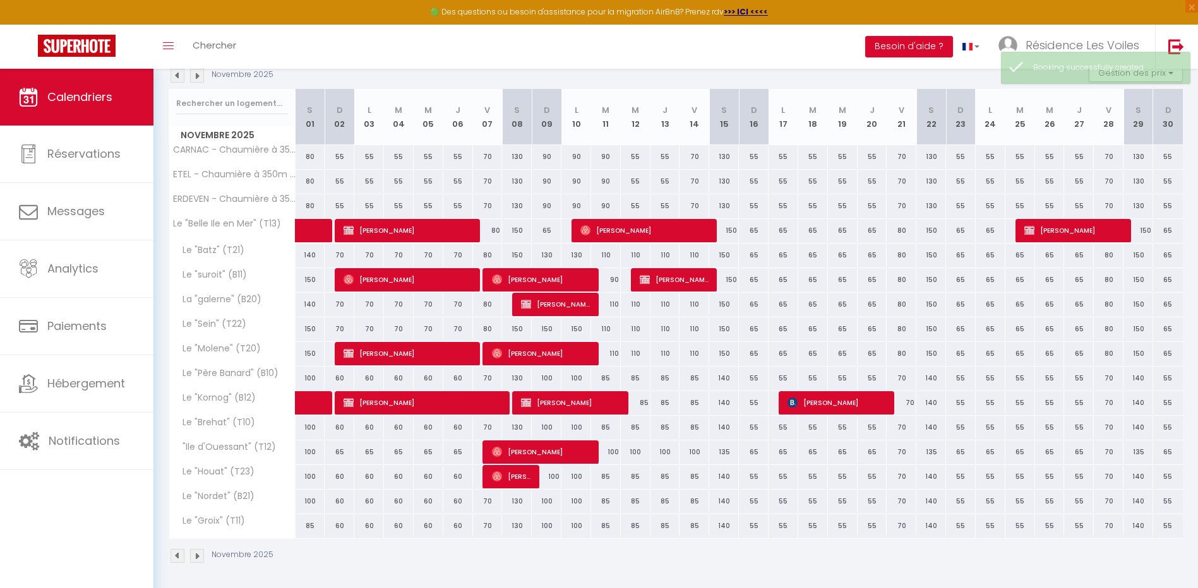
scroll to position [146, 0]
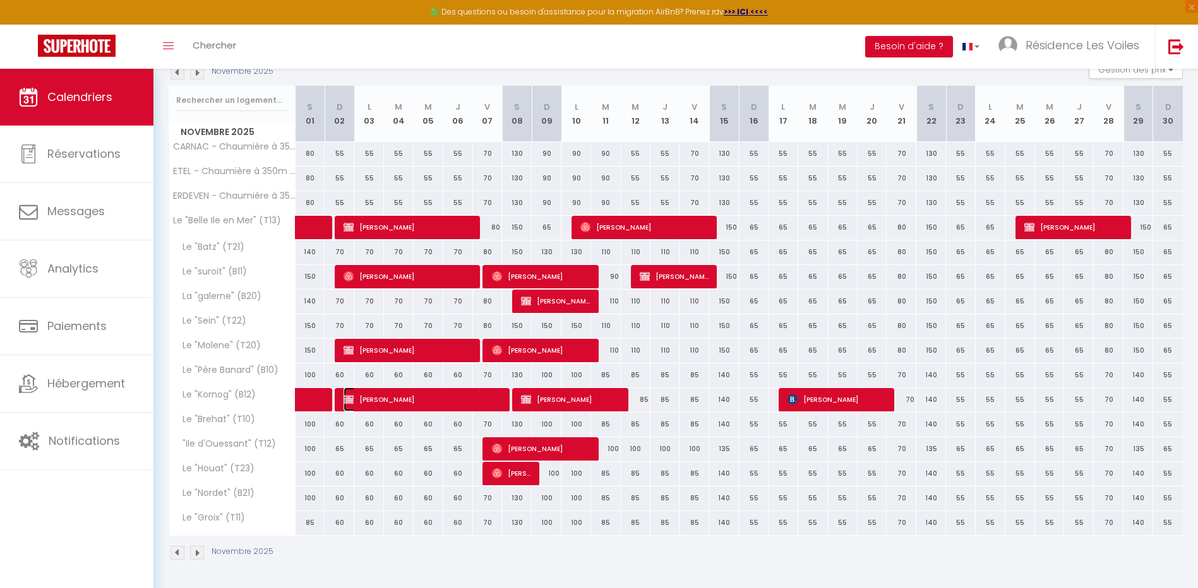
click at [380, 399] on span "Laure Boitelet" at bounding box center [422, 400] width 158 height 24
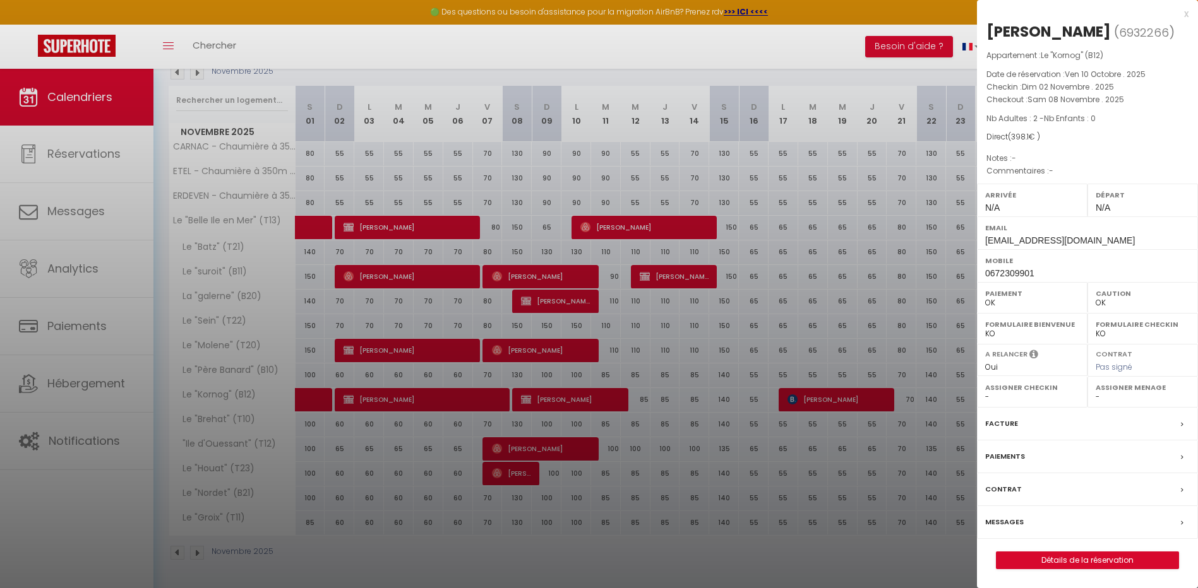
click at [998, 523] on label "Messages" at bounding box center [1004, 522] width 39 height 13
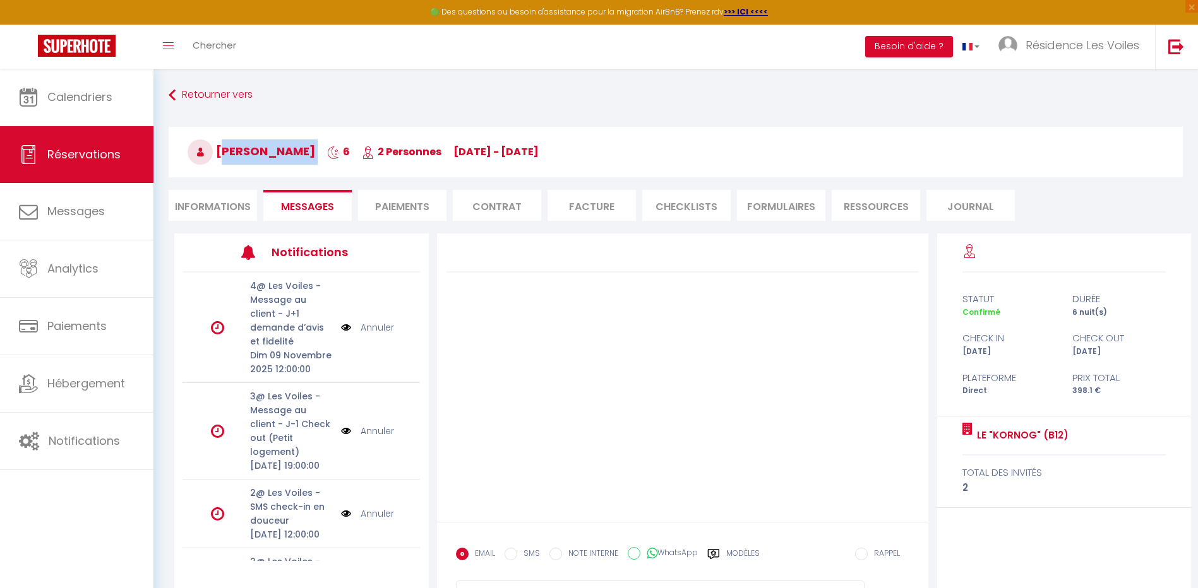
drag, startPoint x: 311, startPoint y: 151, endPoint x: 221, endPoint y: 150, distance: 90.3
click at [221, 150] on h3 "Laure Boitelet 6 2 Personnes di 02 Nov - sa 08 Nov" at bounding box center [676, 152] width 1014 height 51
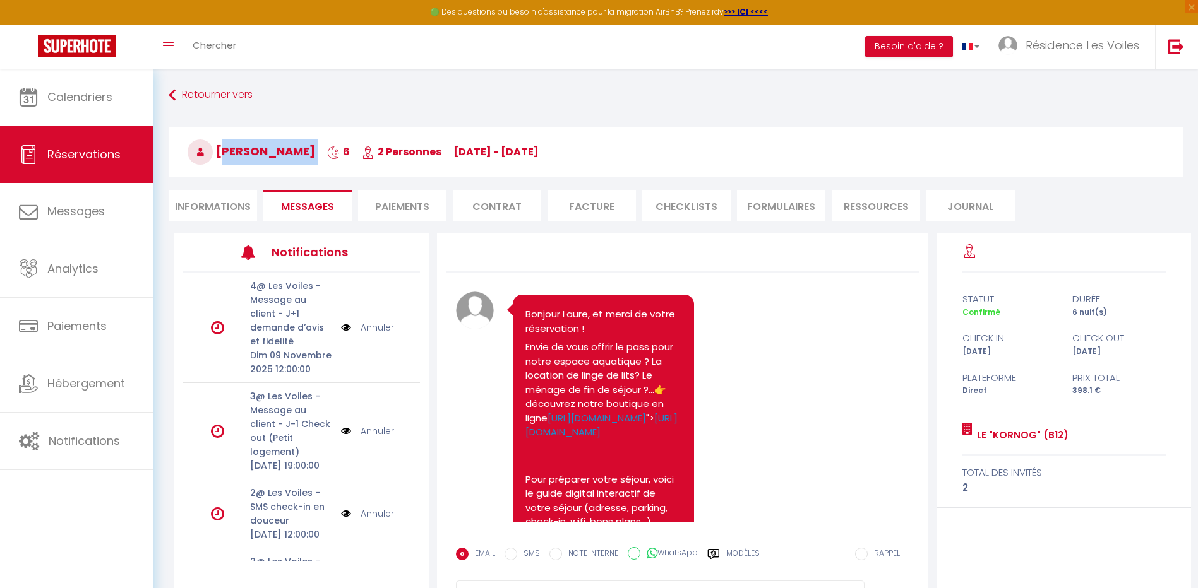
copy h3 "Laure Boitelet"
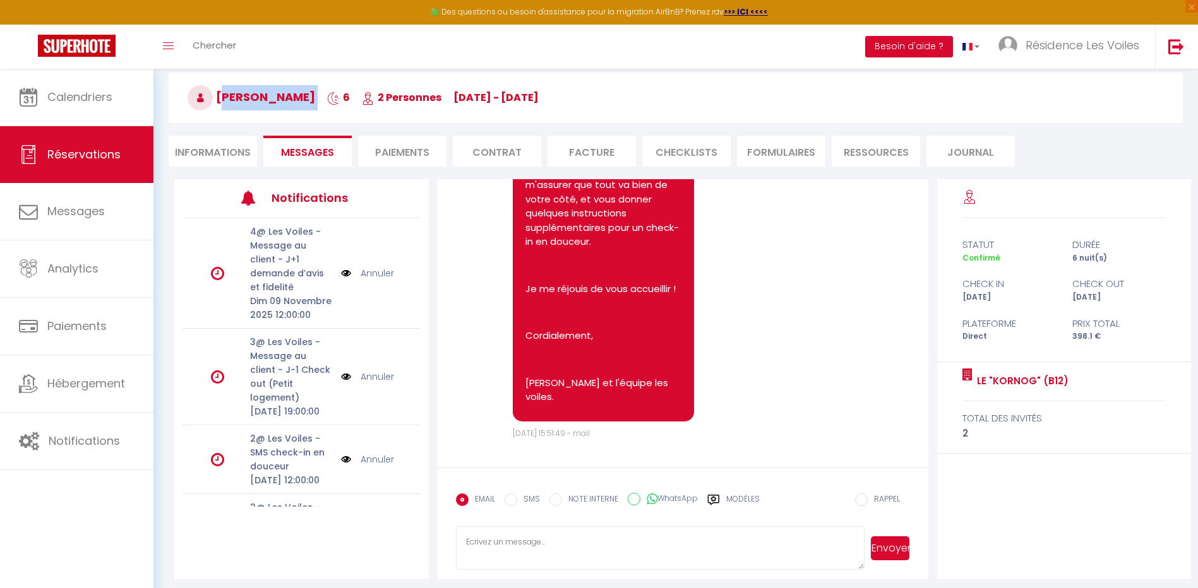
scroll to position [69, 0]
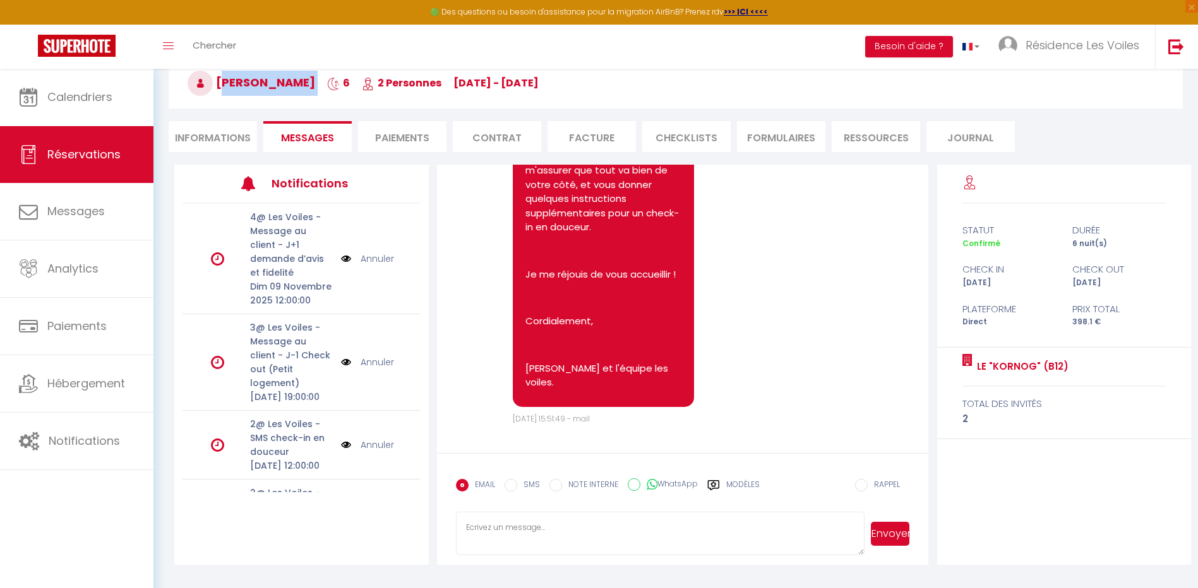
click at [659, 527] on textarea at bounding box center [660, 534] width 409 height 44
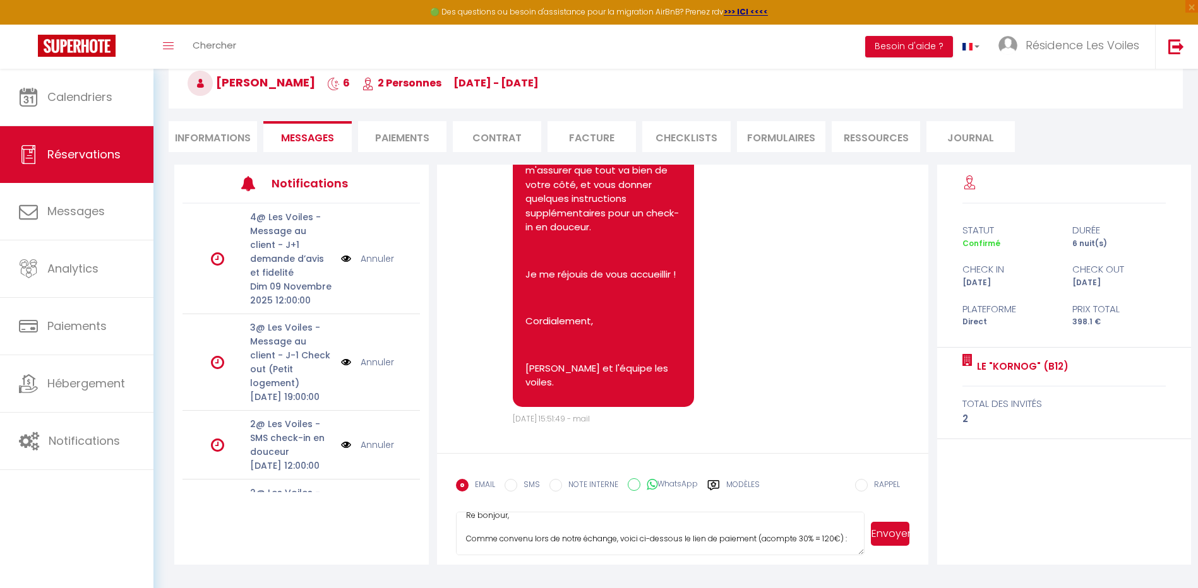
scroll to position [37, 0]
paste textarea "https://payment.stancer.com/pi_boFNwgmIcwVNs8CplbKPzBBs"
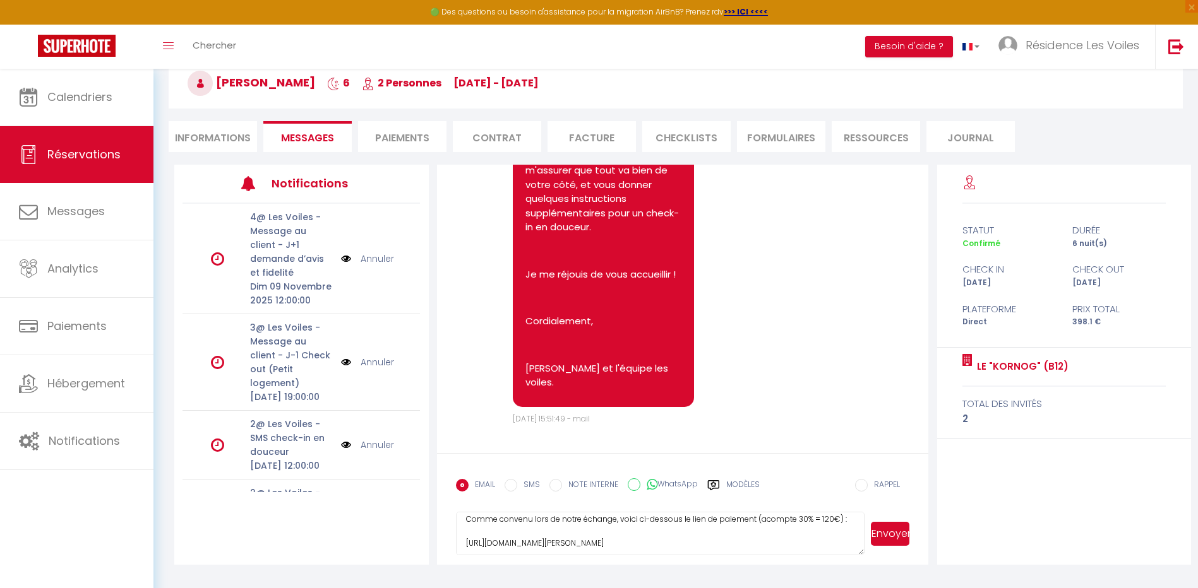
scroll to position [0, 0]
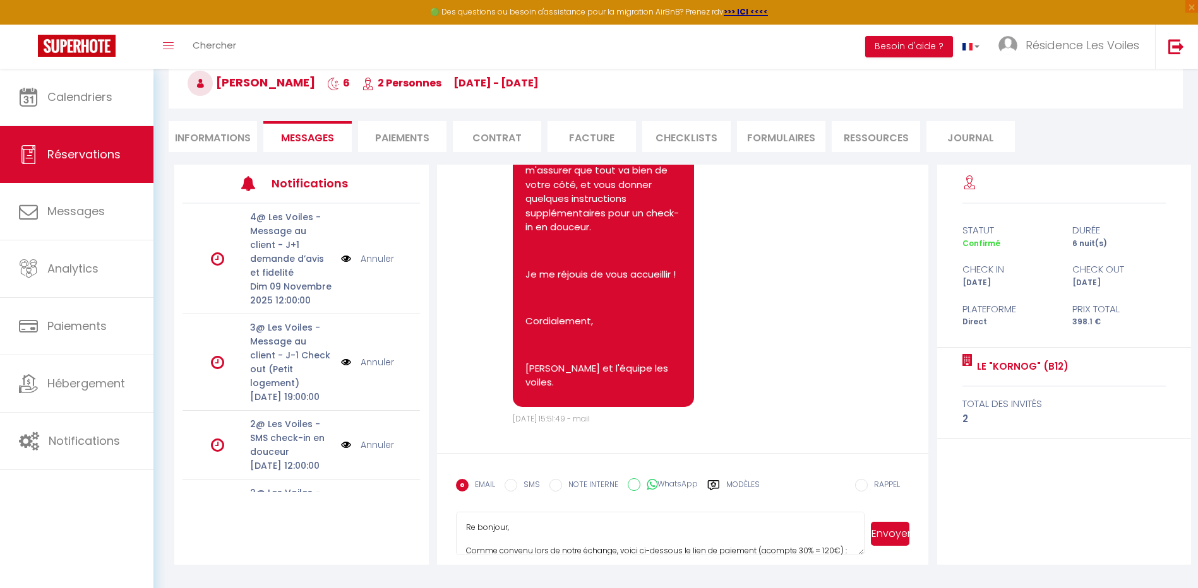
click at [886, 532] on button "Envoyer" at bounding box center [890, 534] width 39 height 24
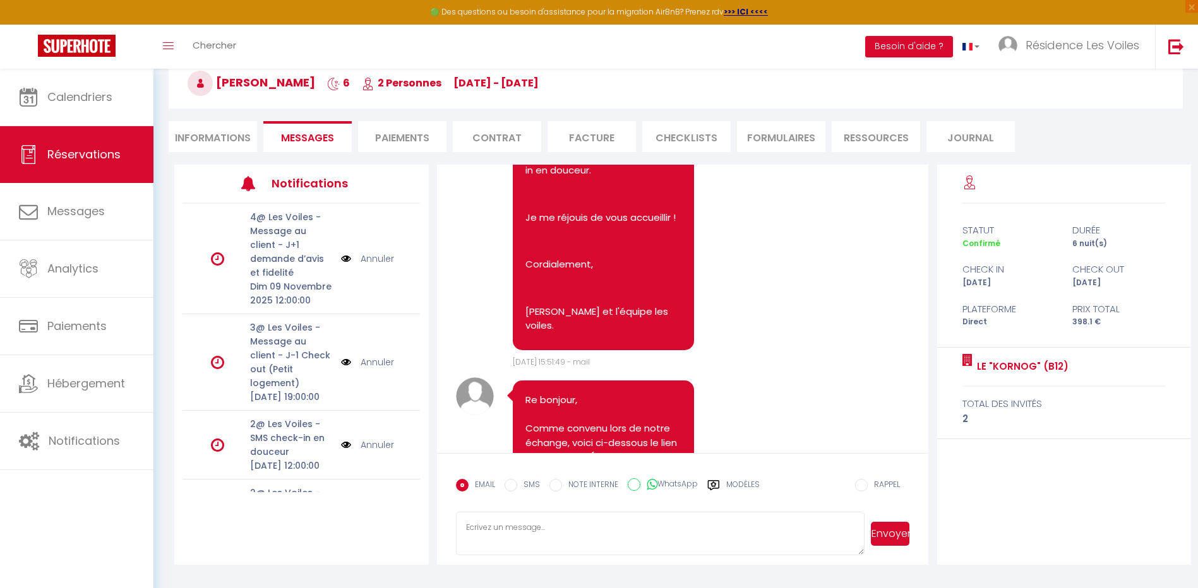
click at [234, 148] on li "Informations" at bounding box center [213, 136] width 88 height 31
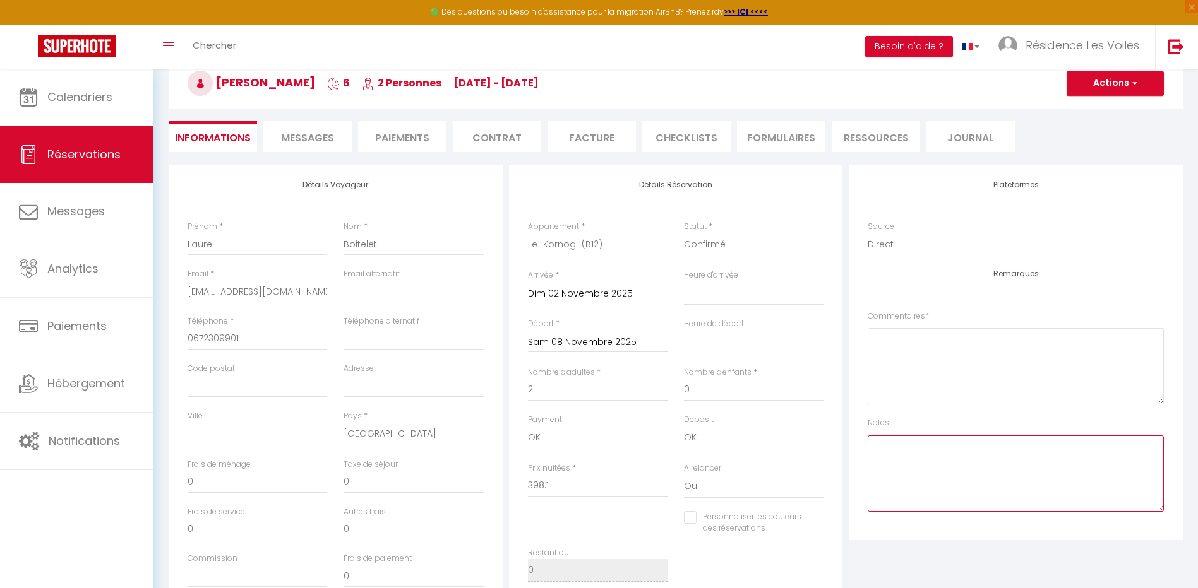
click at [922, 439] on textarea at bounding box center [1016, 474] width 296 height 76
click at [1114, 88] on button "Actions" at bounding box center [1114, 83] width 97 height 25
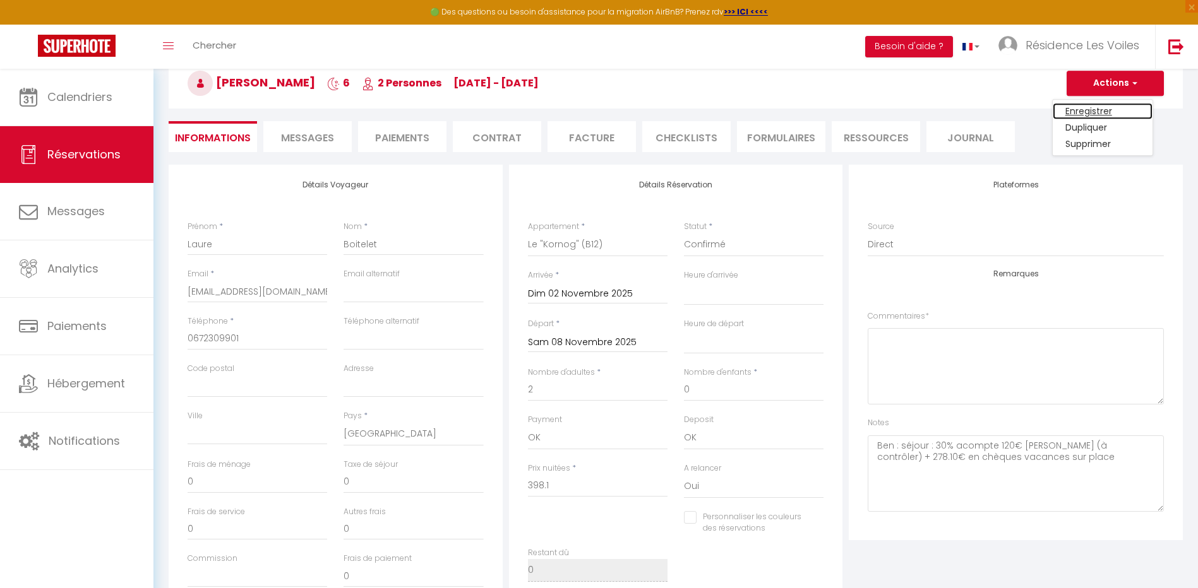
click at [1104, 109] on link "Enregistrer" at bounding box center [1103, 111] width 100 height 16
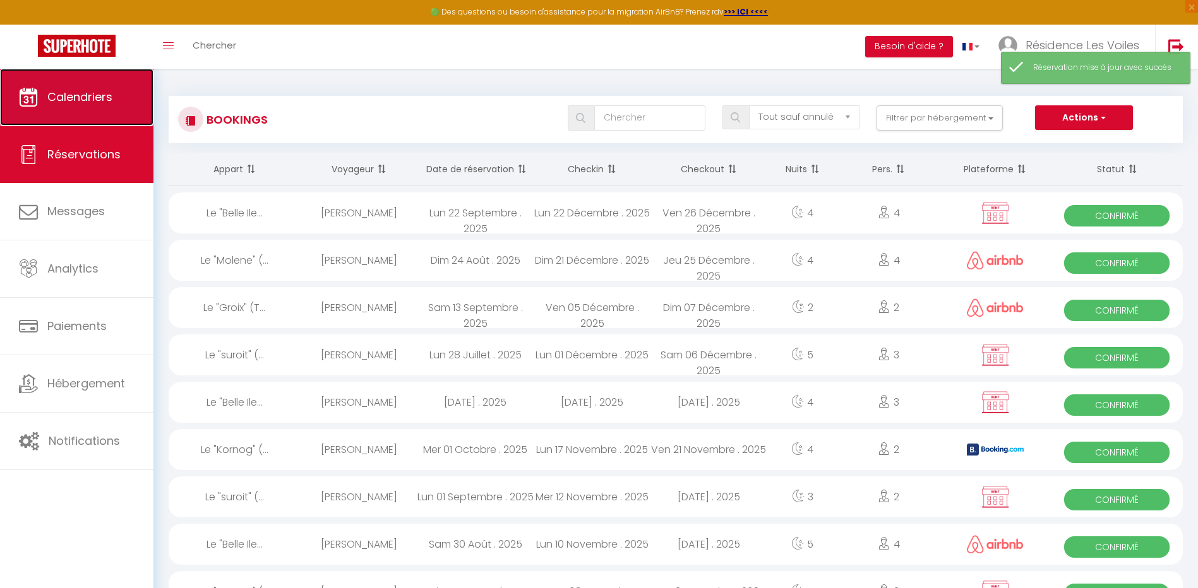
click at [136, 100] on link "Calendriers" at bounding box center [76, 97] width 153 height 57
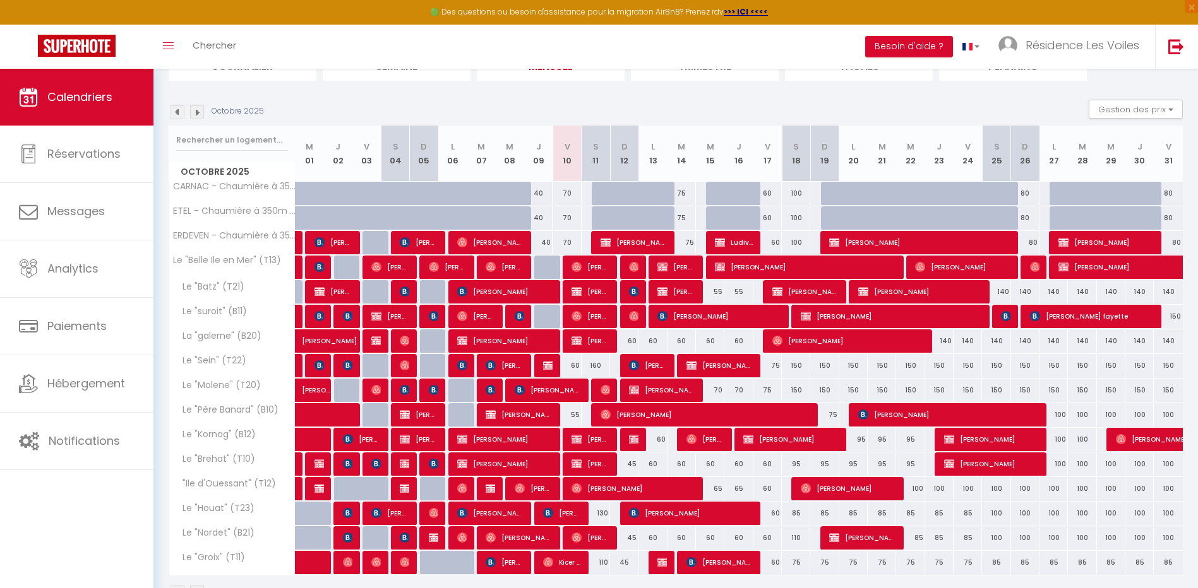
scroll to position [146, 0]
